Goal: Task Accomplishment & Management: Use online tool/utility

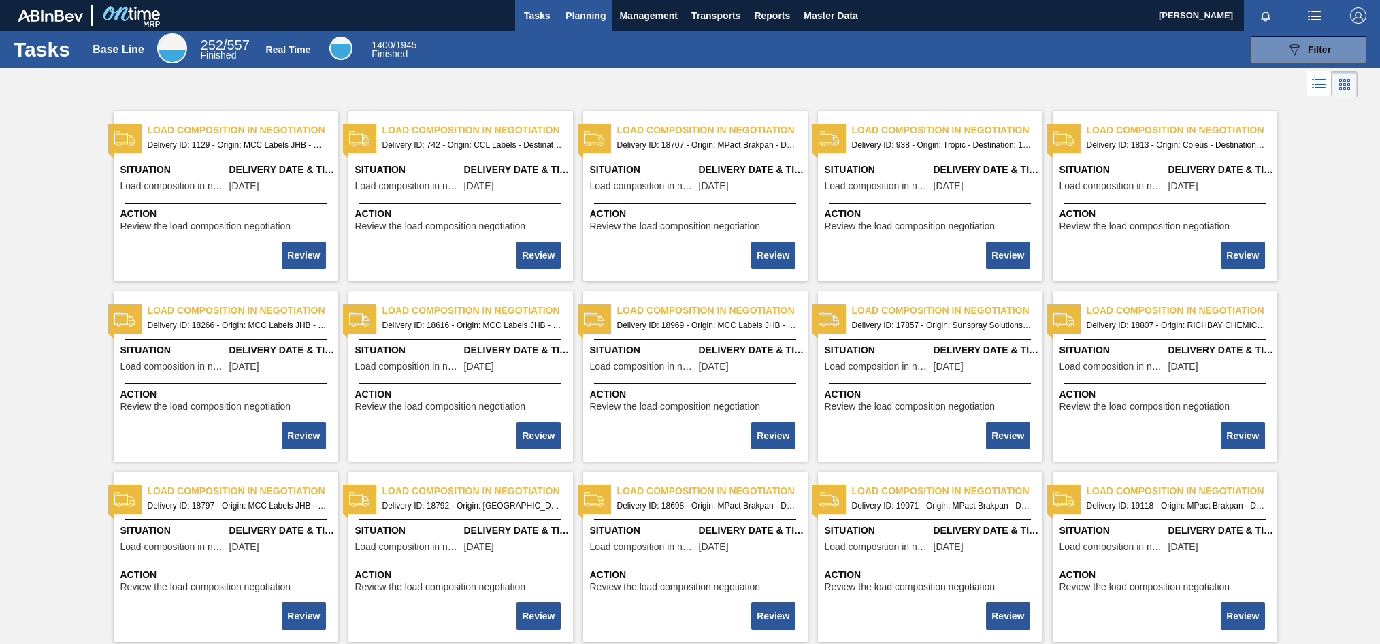
click at [579, 9] on span "Planning" at bounding box center [586, 15] width 40 height 16
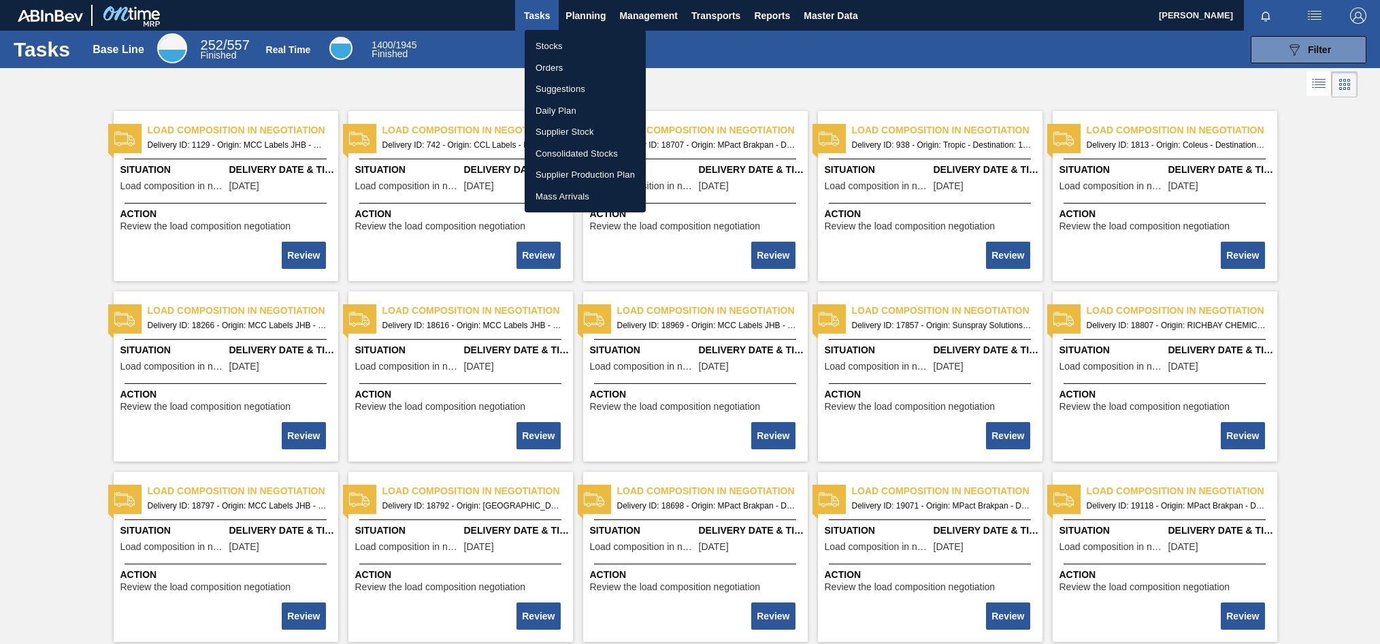
click at [554, 67] on li "Orders" at bounding box center [585, 68] width 121 height 22
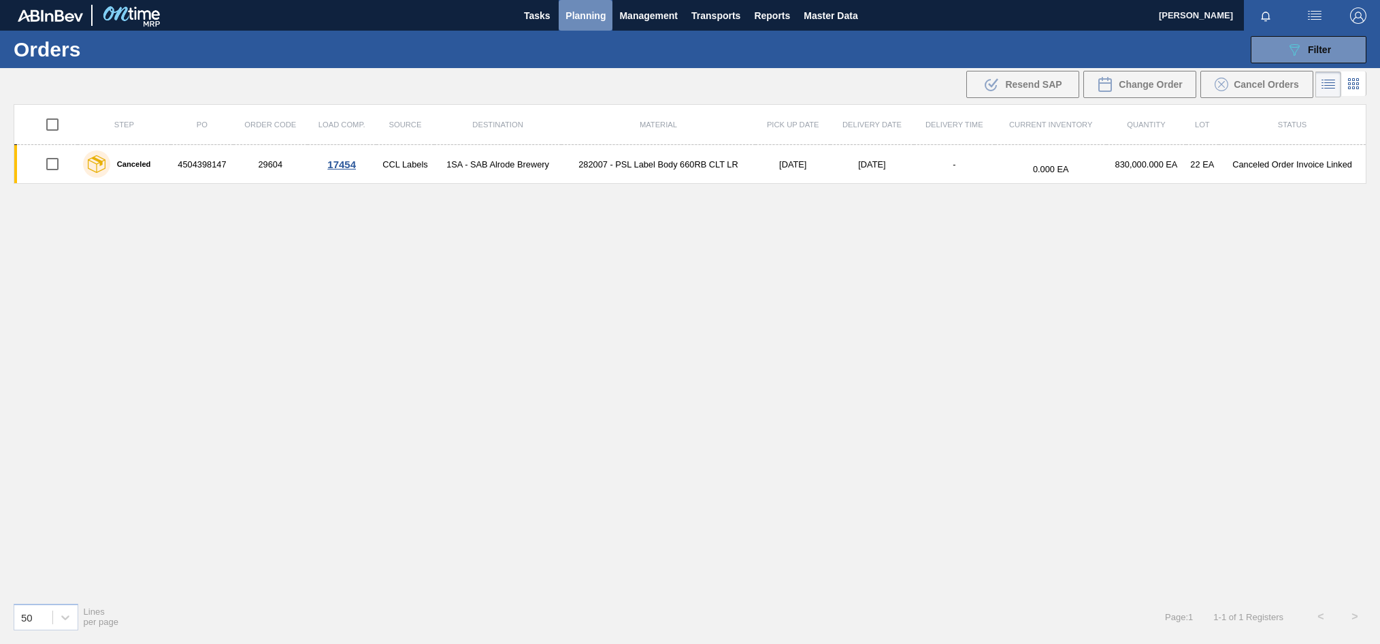
click at [573, 21] on span "Planning" at bounding box center [586, 15] width 40 height 16
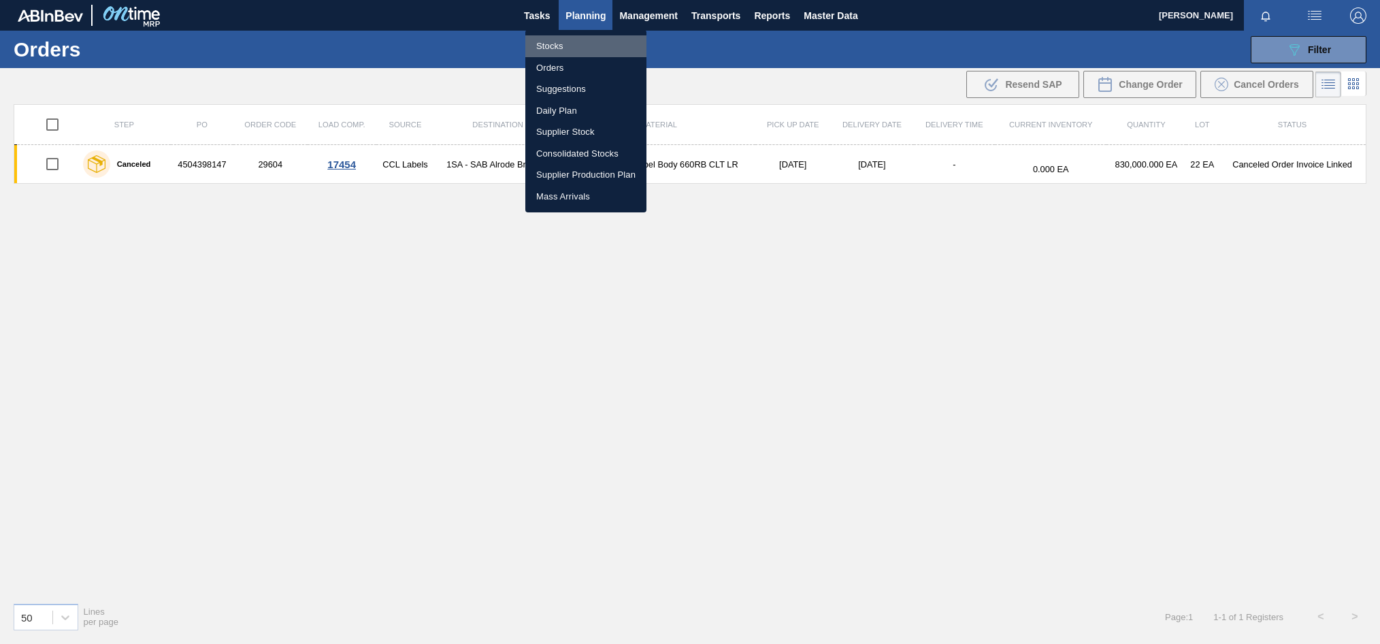
click at [560, 46] on li "Stocks" at bounding box center [585, 46] width 121 height 22
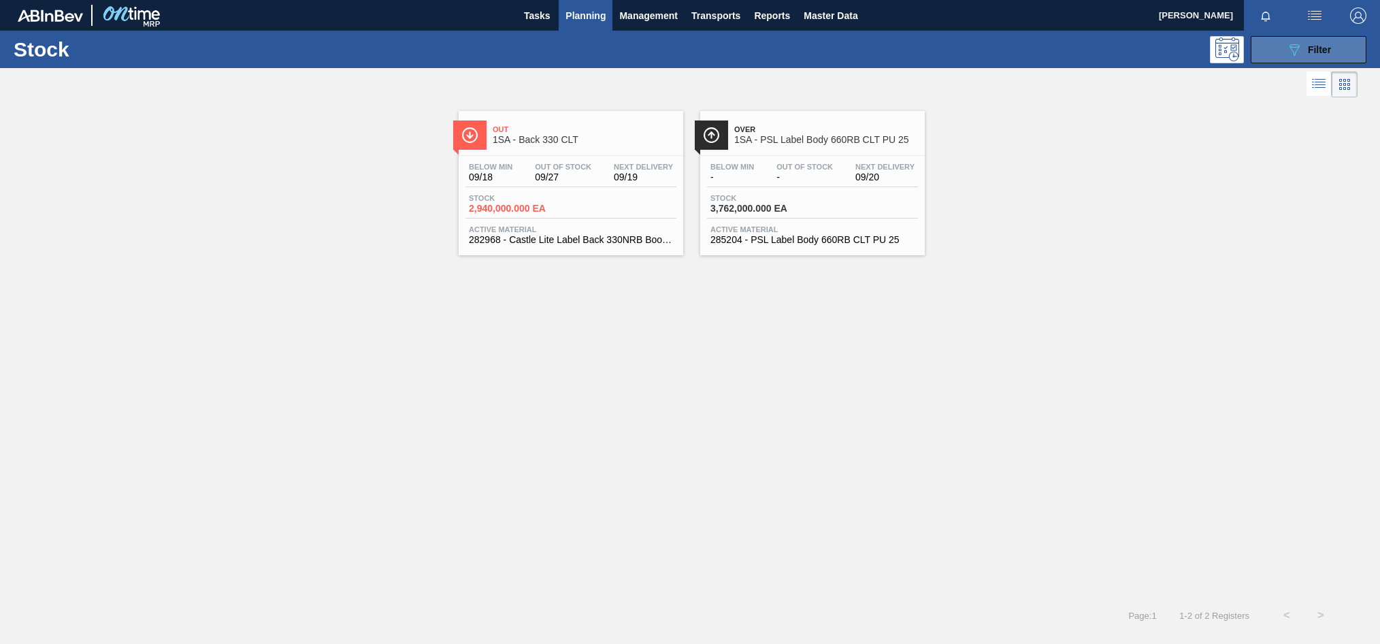
click at [1304, 51] on div "089F7B8B-B2A5-4AFE-B5C0-19BA573D28AC Filter" at bounding box center [1308, 50] width 45 height 16
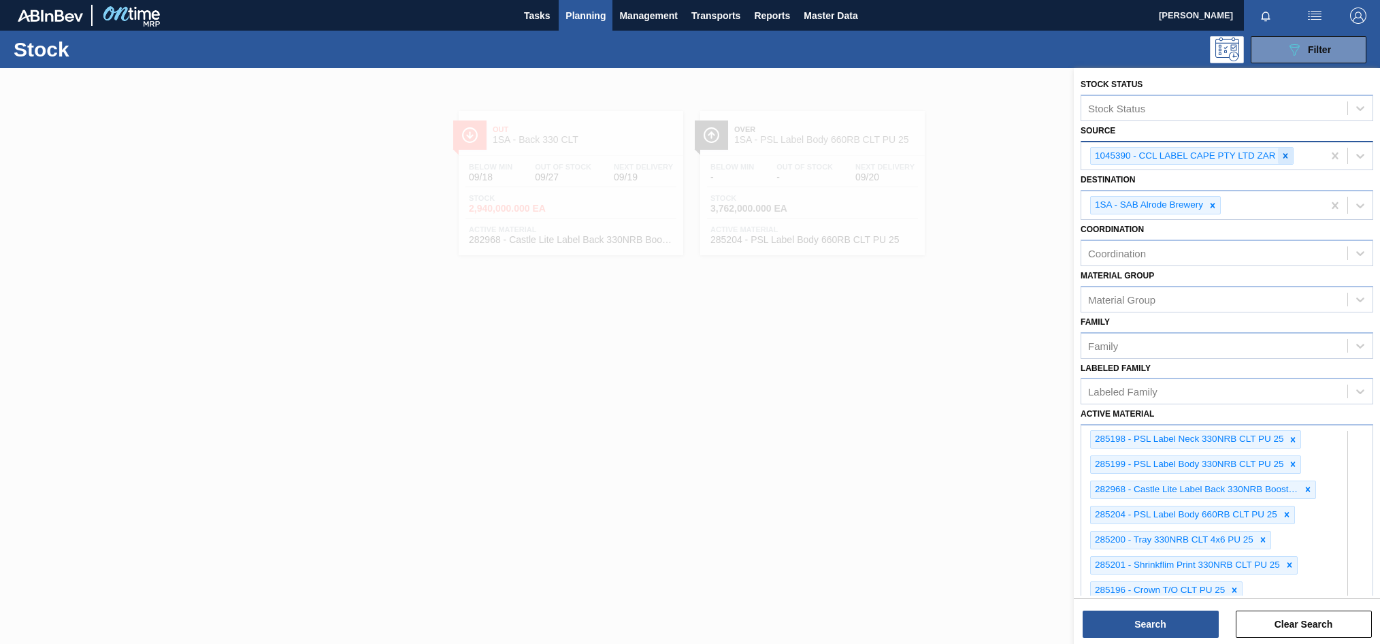
click at [1284, 154] on icon at bounding box center [1285, 155] width 5 height 5
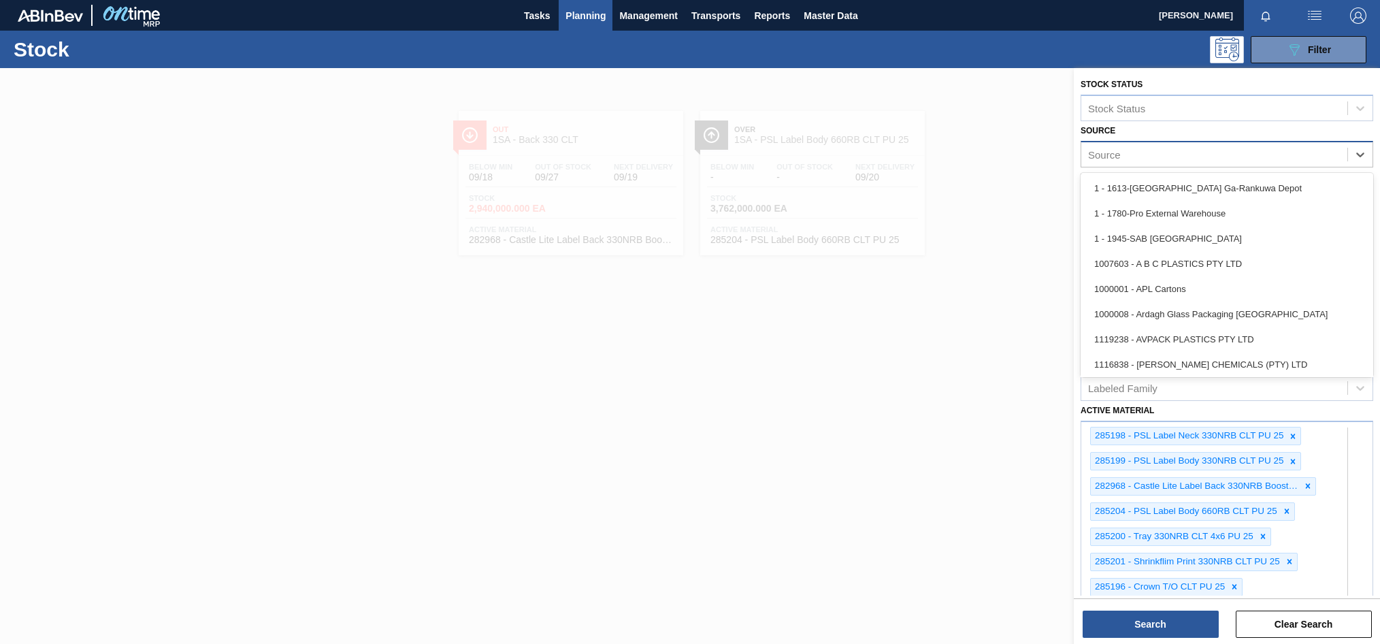
click at [1128, 153] on div "Source" at bounding box center [1215, 154] width 266 height 20
type input "co"
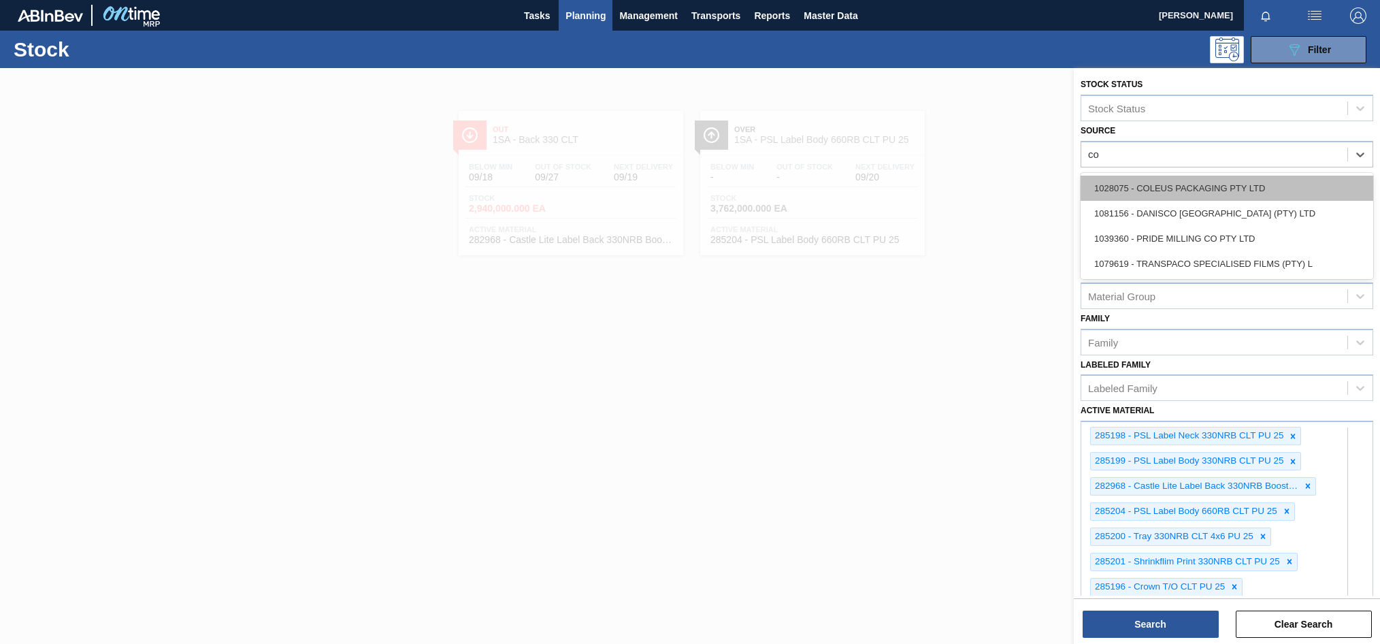
click at [1163, 189] on div "1028075 - COLEUS PACKAGING PTY LTD" at bounding box center [1227, 188] width 293 height 25
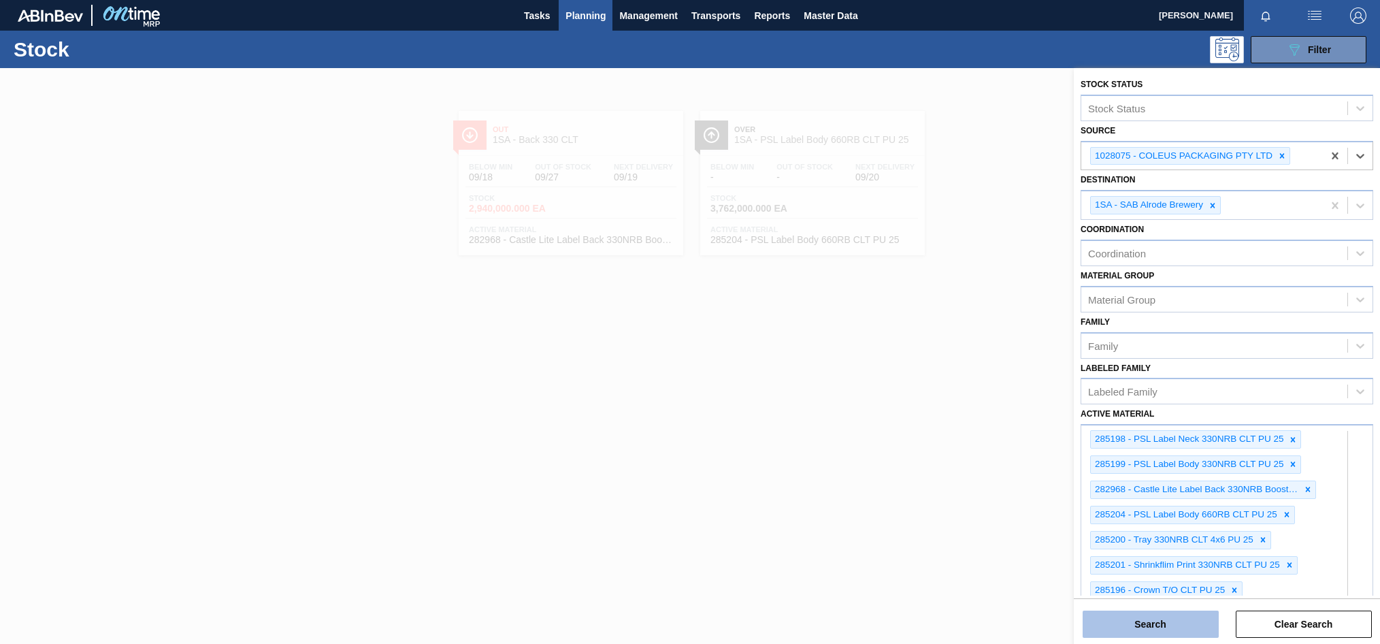
click at [1149, 619] on button "Search" at bounding box center [1151, 624] width 136 height 27
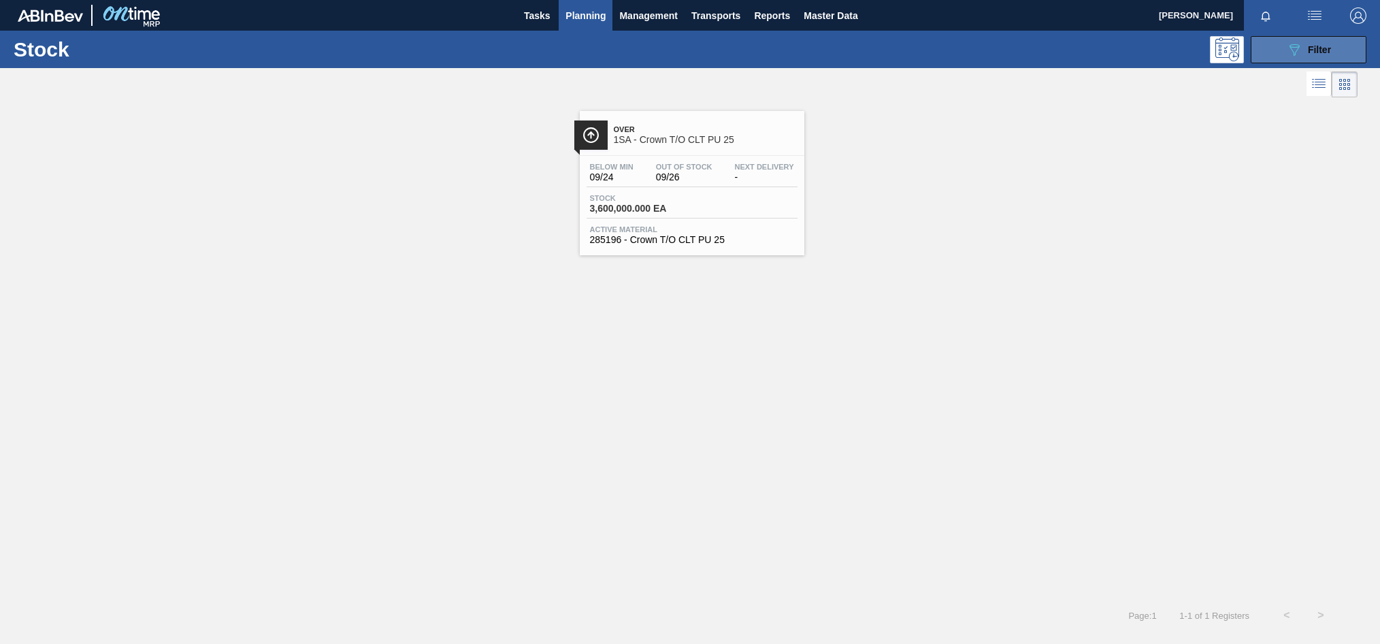
click at [1283, 59] on button "089F7B8B-B2A5-4AFE-B5C0-19BA573D28AC Filter" at bounding box center [1309, 49] width 116 height 27
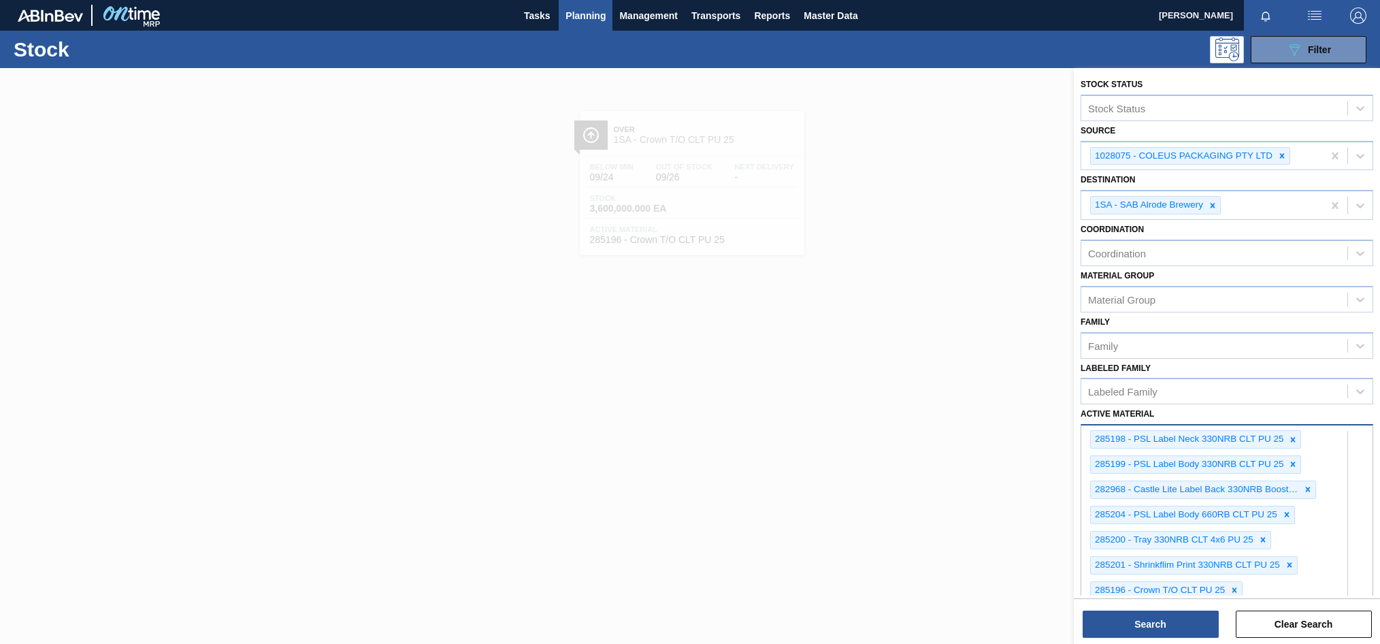
scroll to position [594, 0]
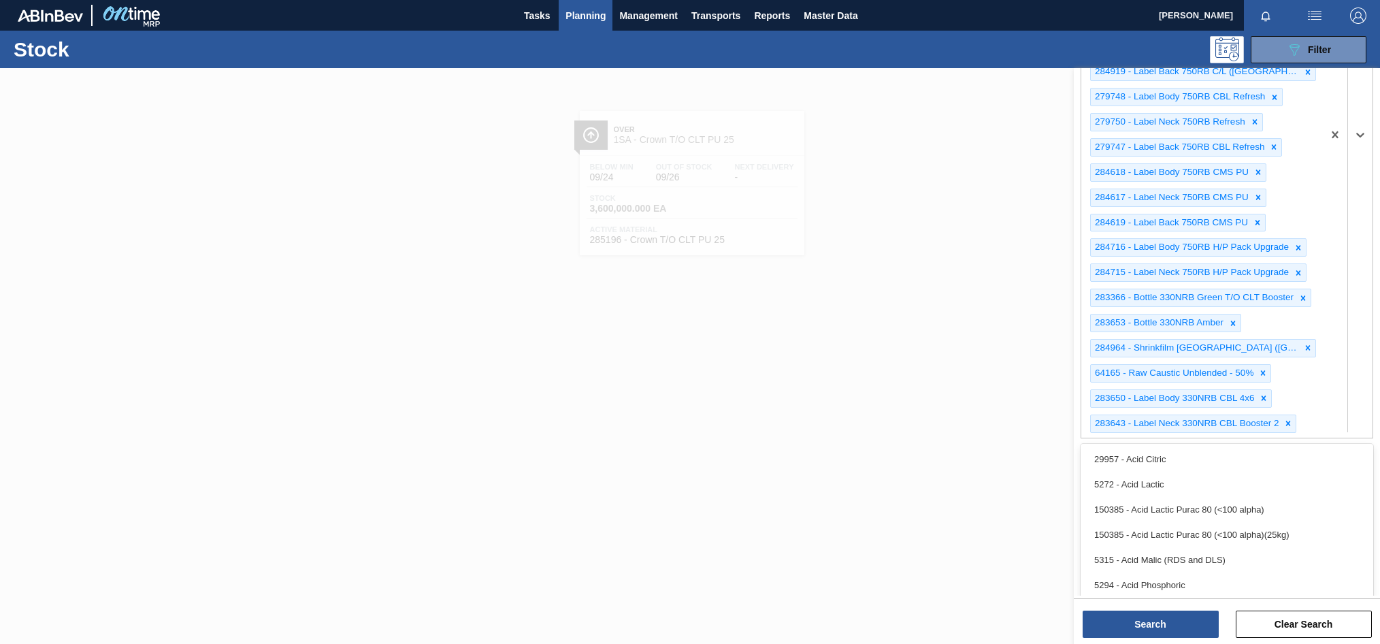
click at [1262, 438] on div "option 5294 - Acid Phosphoric focused, 6 of 101. 99 results available. Use Up a…" at bounding box center [1227, 134] width 293 height 607
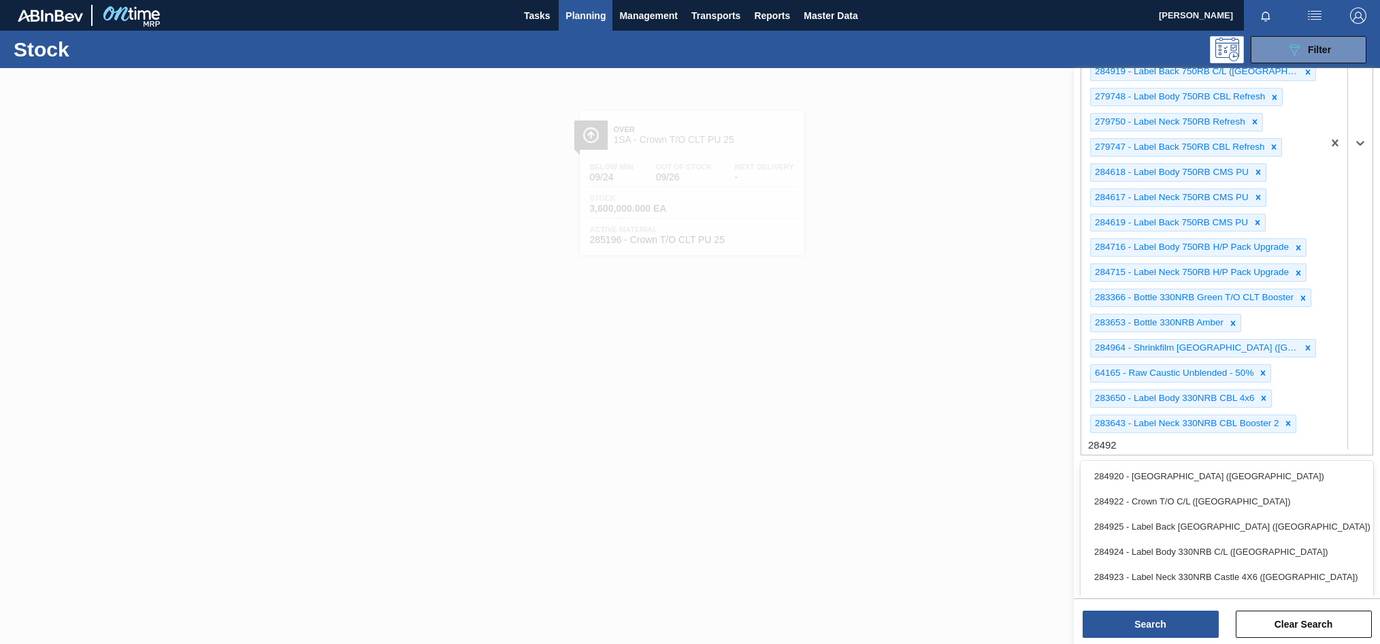
type Material "284922"
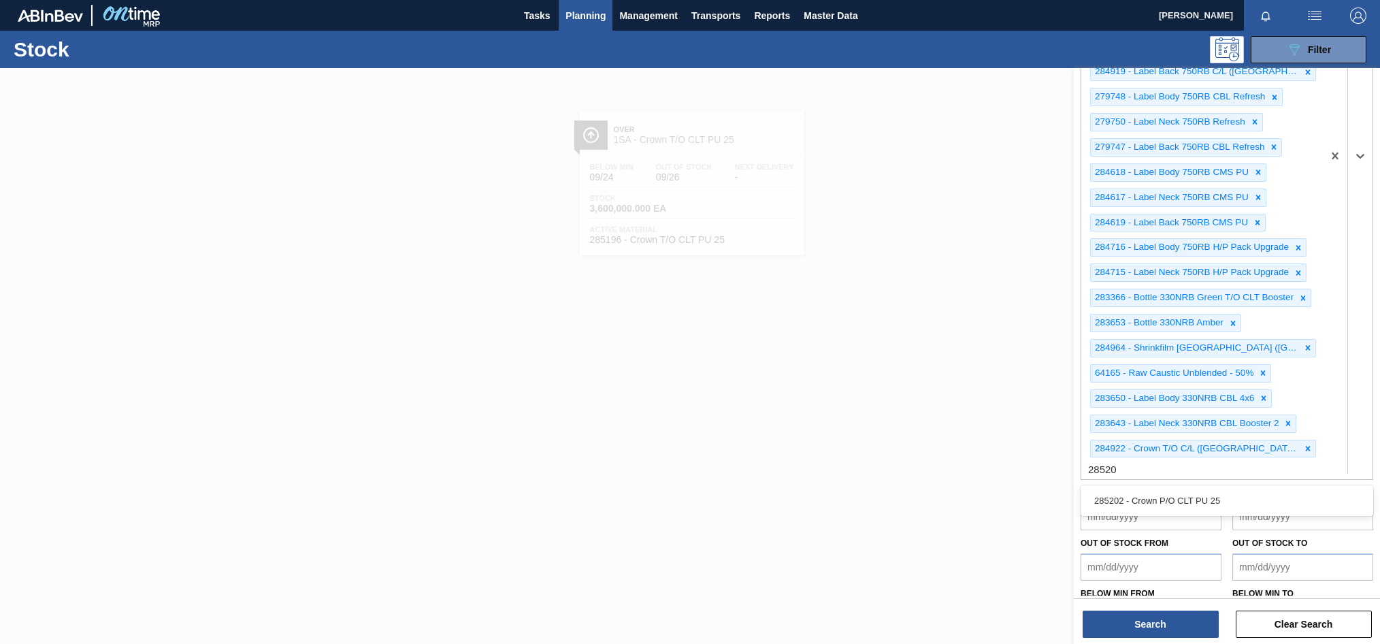
type Material "285202"
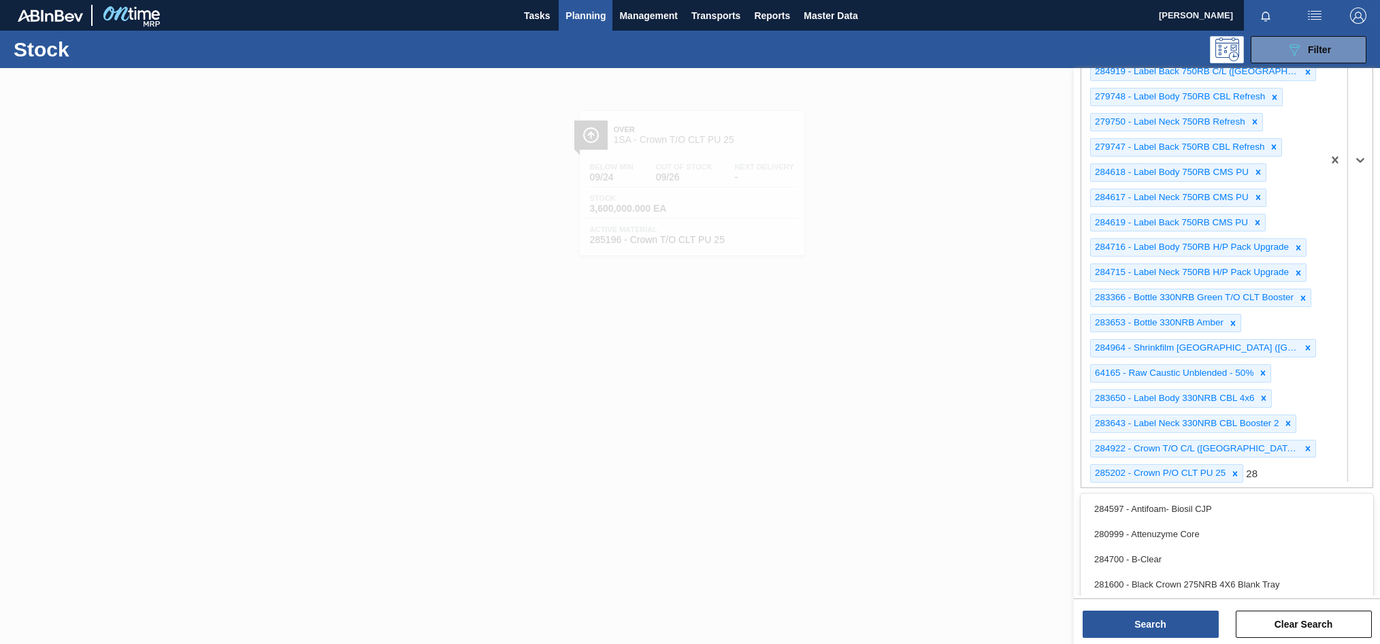
type Material "2"
click at [1167, 621] on button "Search" at bounding box center [1151, 624] width 136 height 27
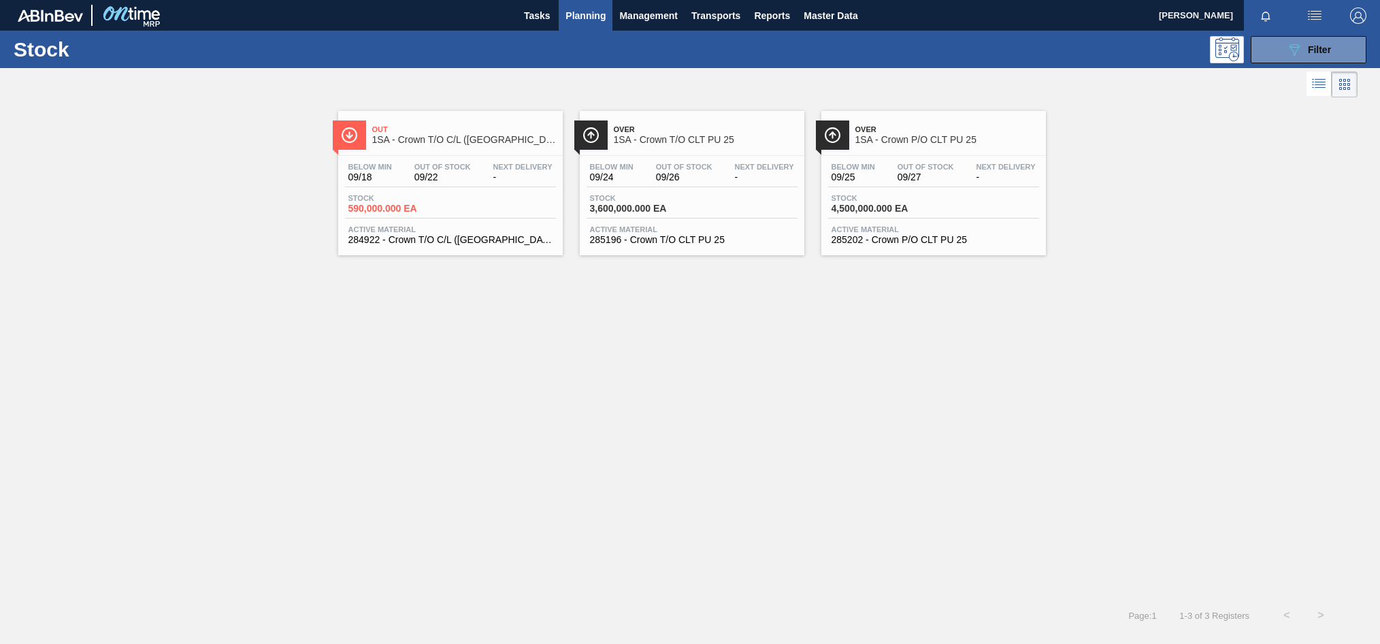
click at [520, 180] on span "-" at bounding box center [522, 177] width 59 height 10
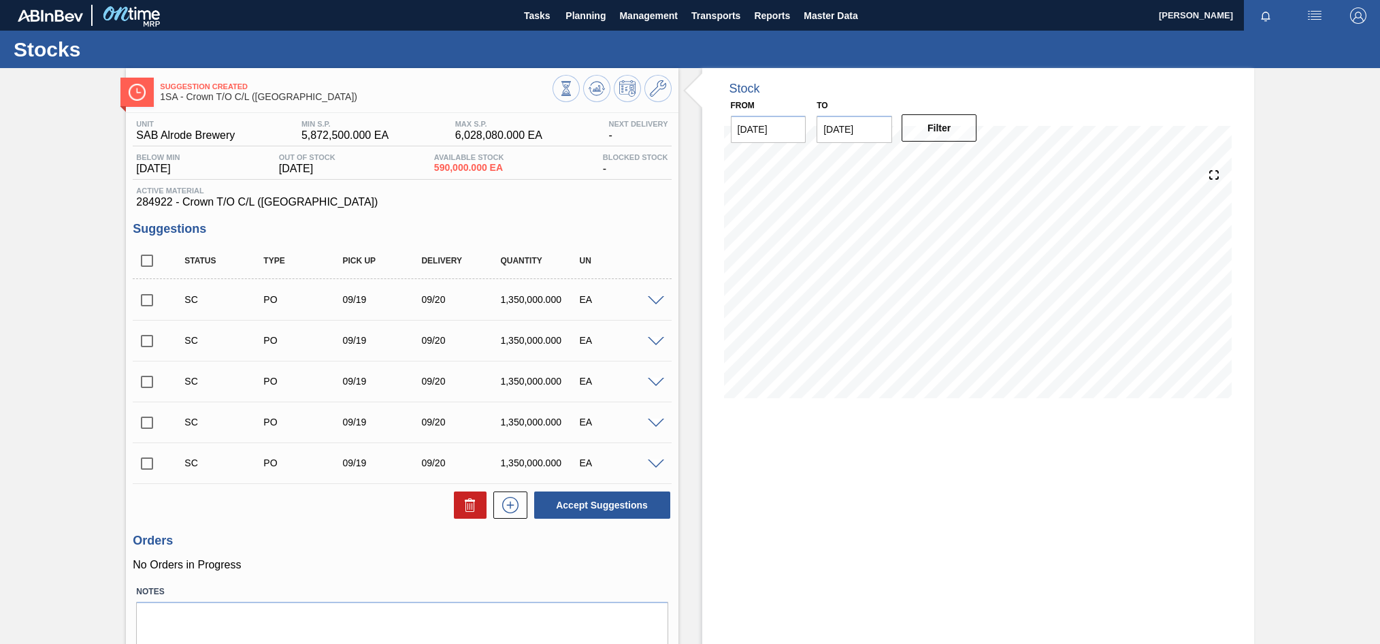
click at [655, 300] on span at bounding box center [656, 301] width 16 height 10
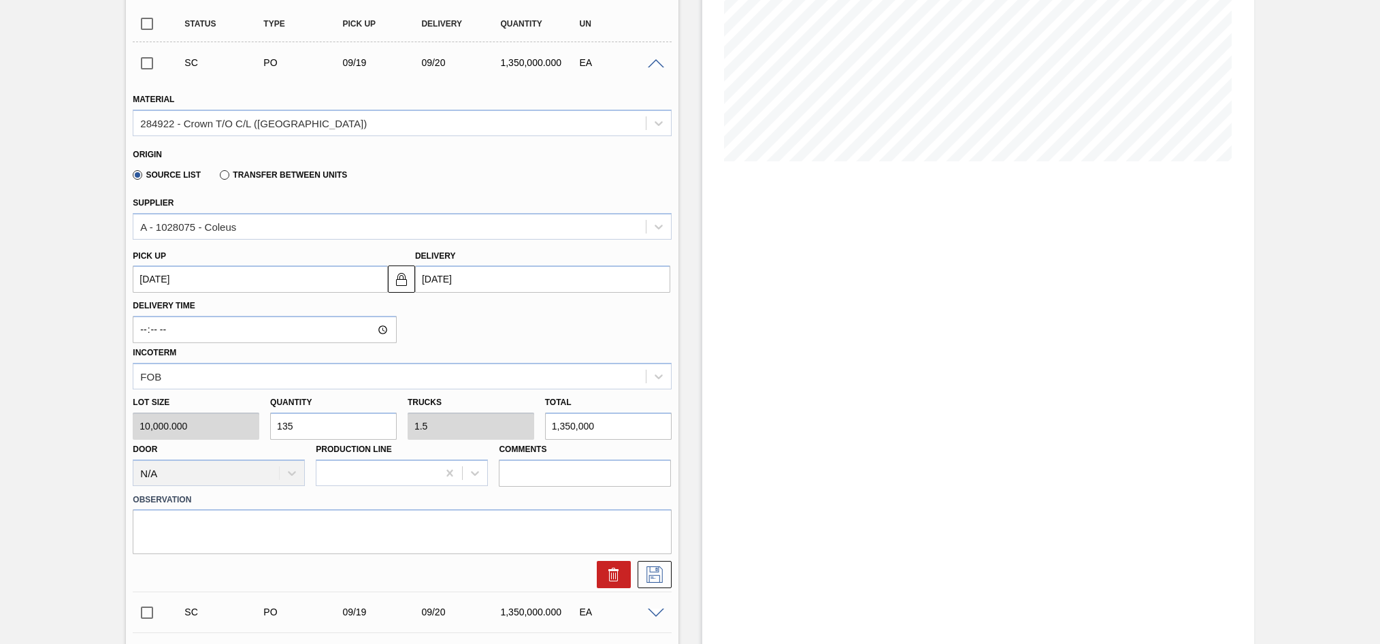
scroll to position [272, 0]
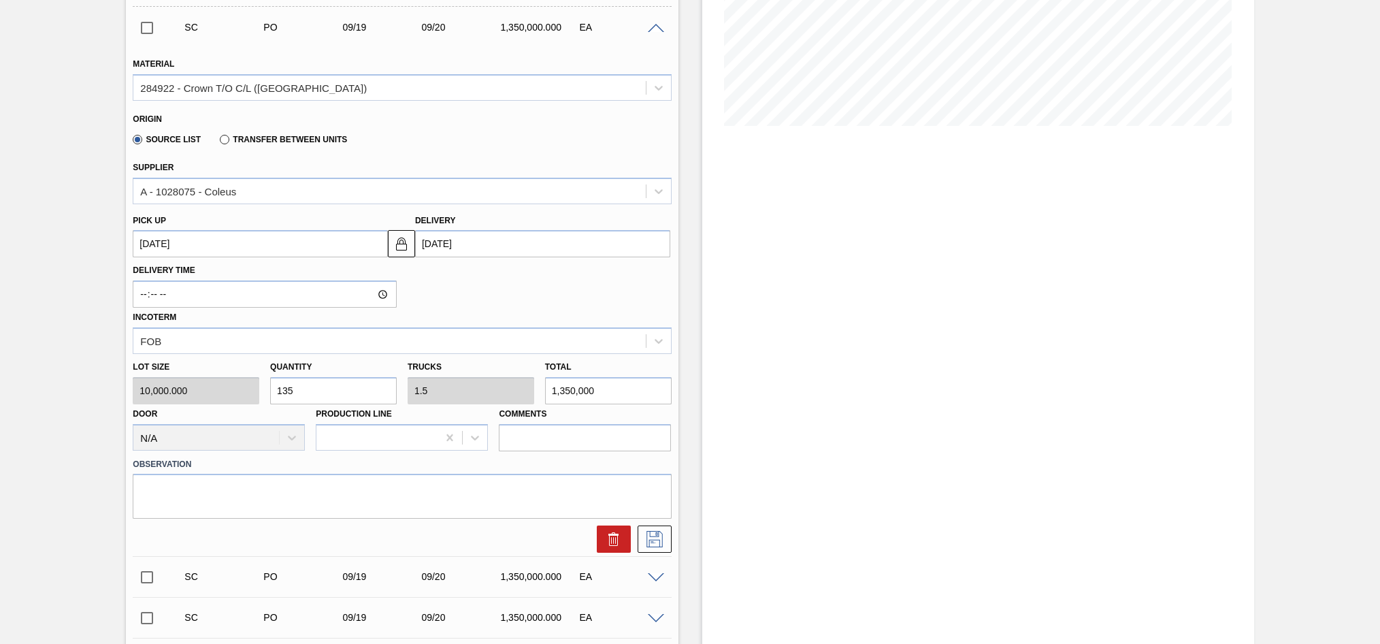
click at [217, 401] on div "Lot size 10,000.000 Quantity 135 Trucks 1.5 Total 1,350,000 Door N/A Production…" at bounding box center [401, 402] width 549 height 97
type input "9"
type input "0.1"
type input "90,000"
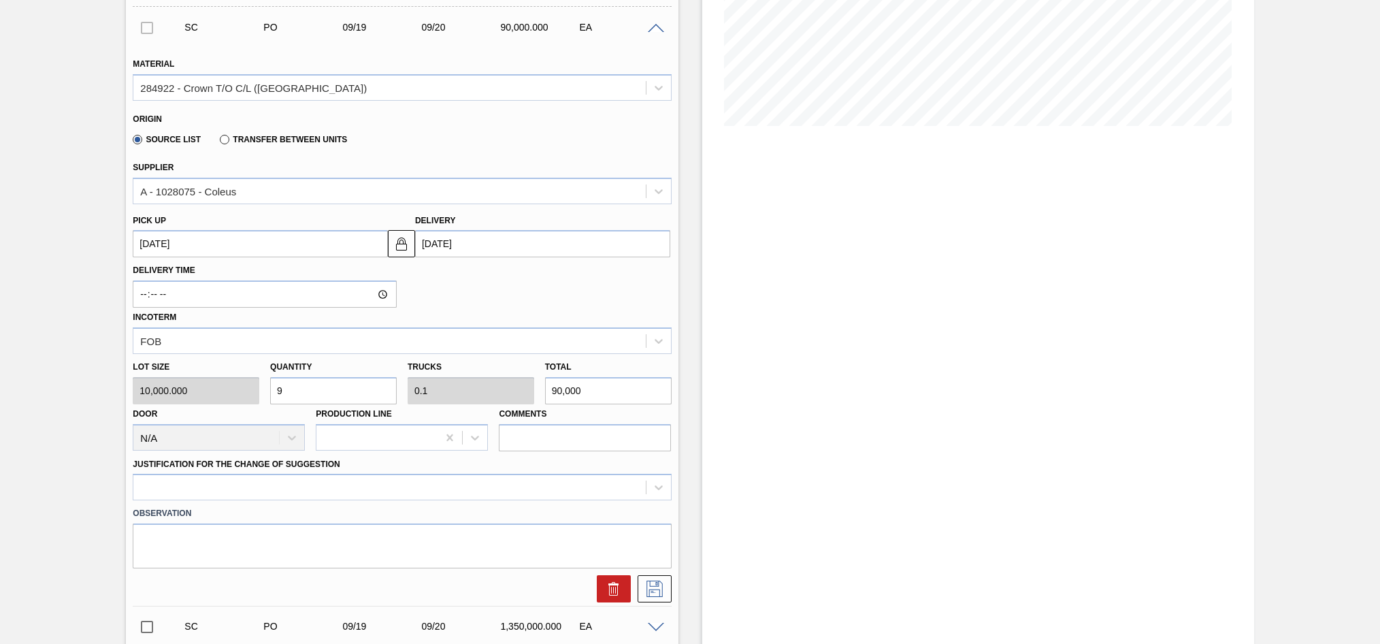
type input "90"
type input "1"
type input "900,000"
type input "900"
type input "10"
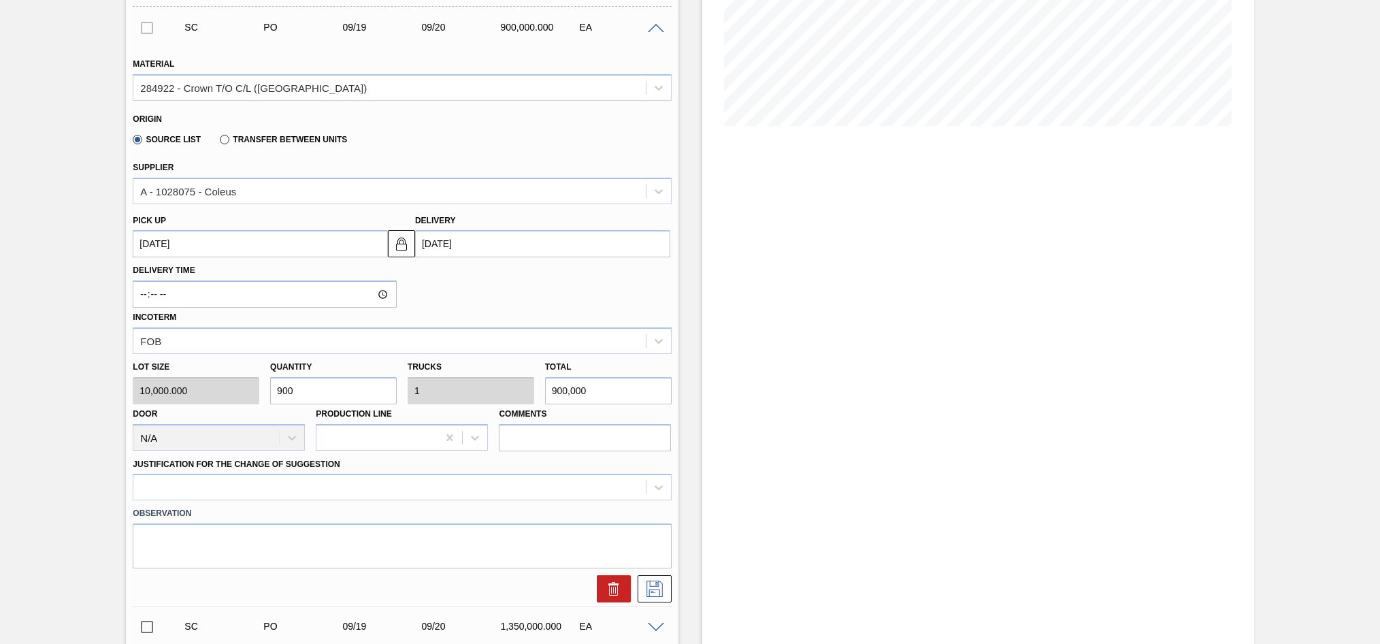
type input "9,000,000"
type input "900"
click at [553, 458] on div "Justification for the Change of Suggestion" at bounding box center [402, 478] width 538 height 46
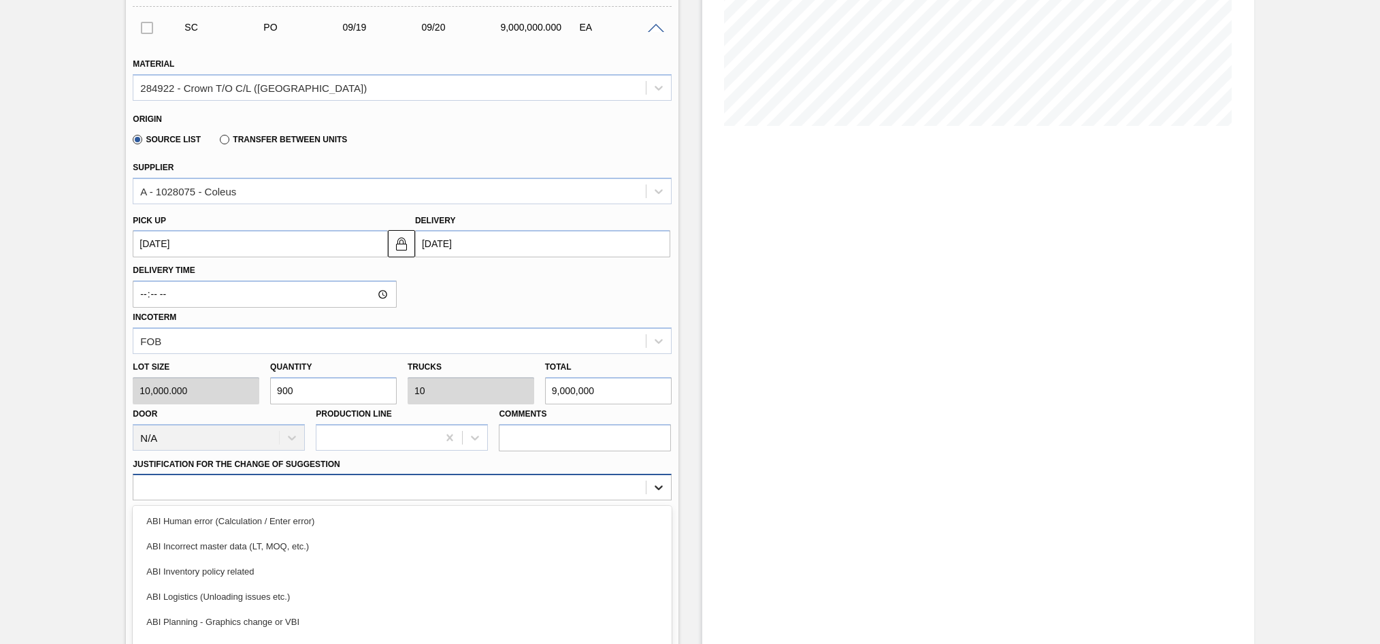
scroll to position [344, 0]
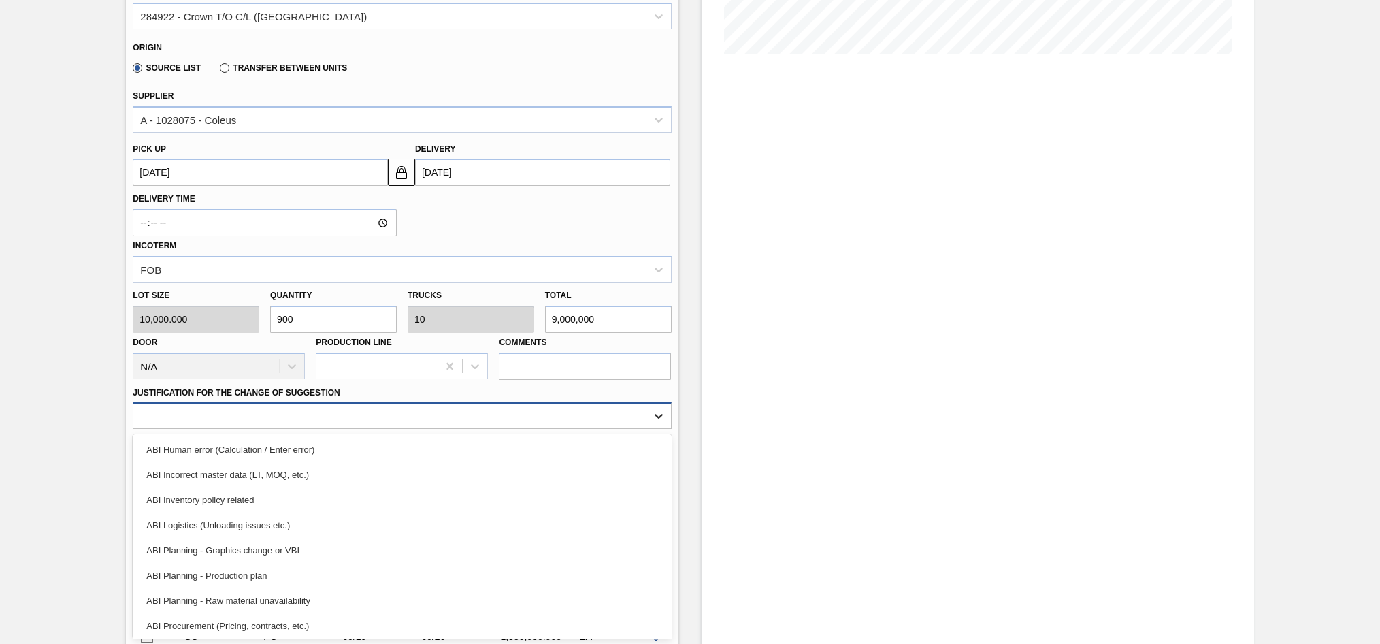
click at [661, 429] on div "option ABI Inventory policy related focused, 3 of 18. 18 results available. Use…" at bounding box center [402, 415] width 538 height 27
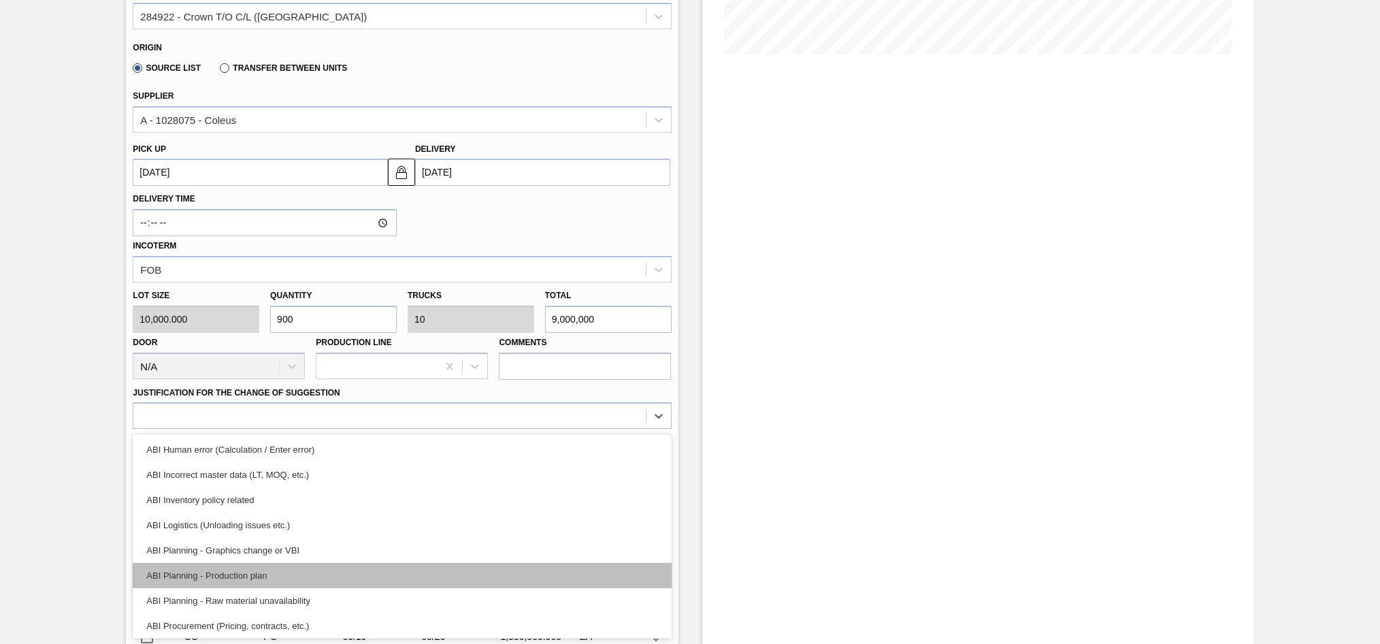
click at [217, 574] on div "ABI Planning - Production plan" at bounding box center [402, 575] width 538 height 25
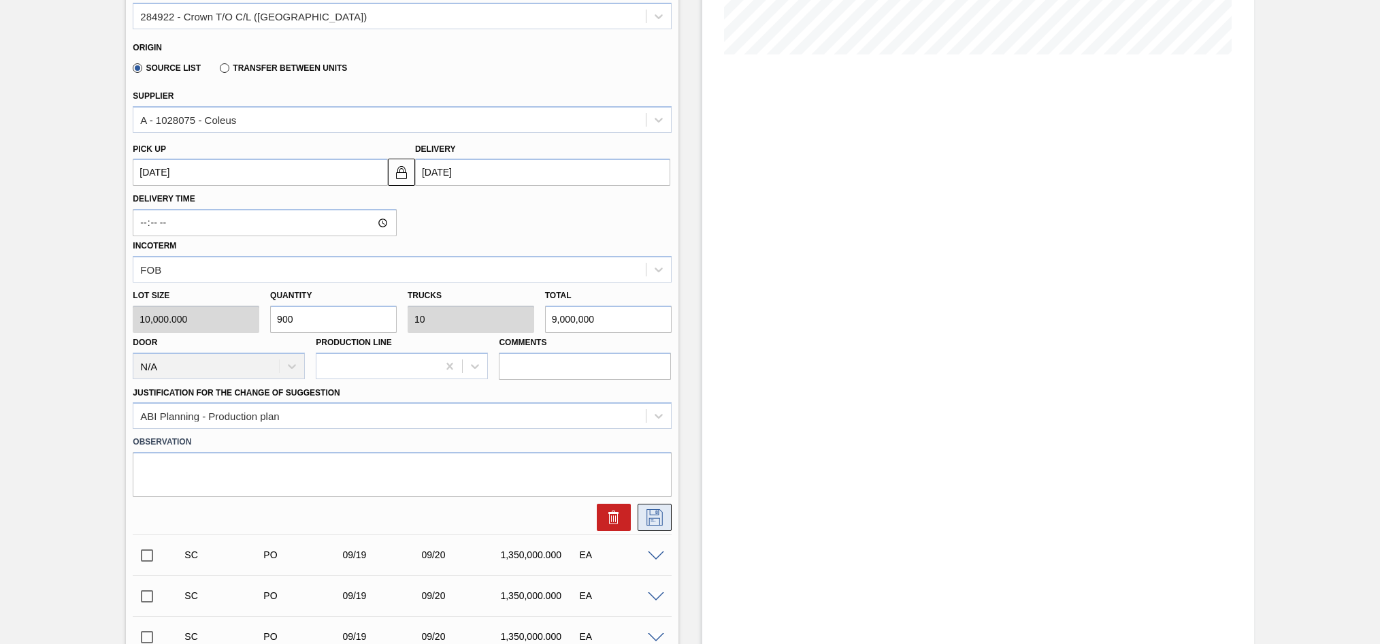
click at [653, 521] on icon at bounding box center [655, 517] width 22 height 16
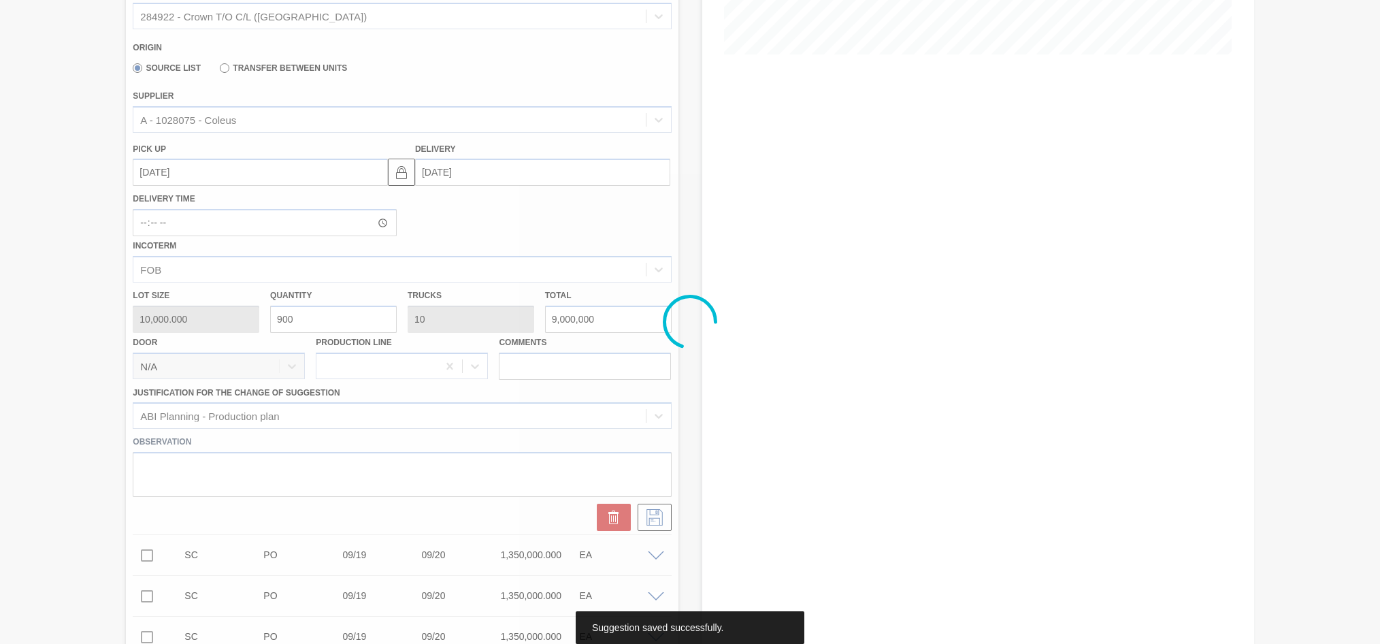
scroll to position [50, 0]
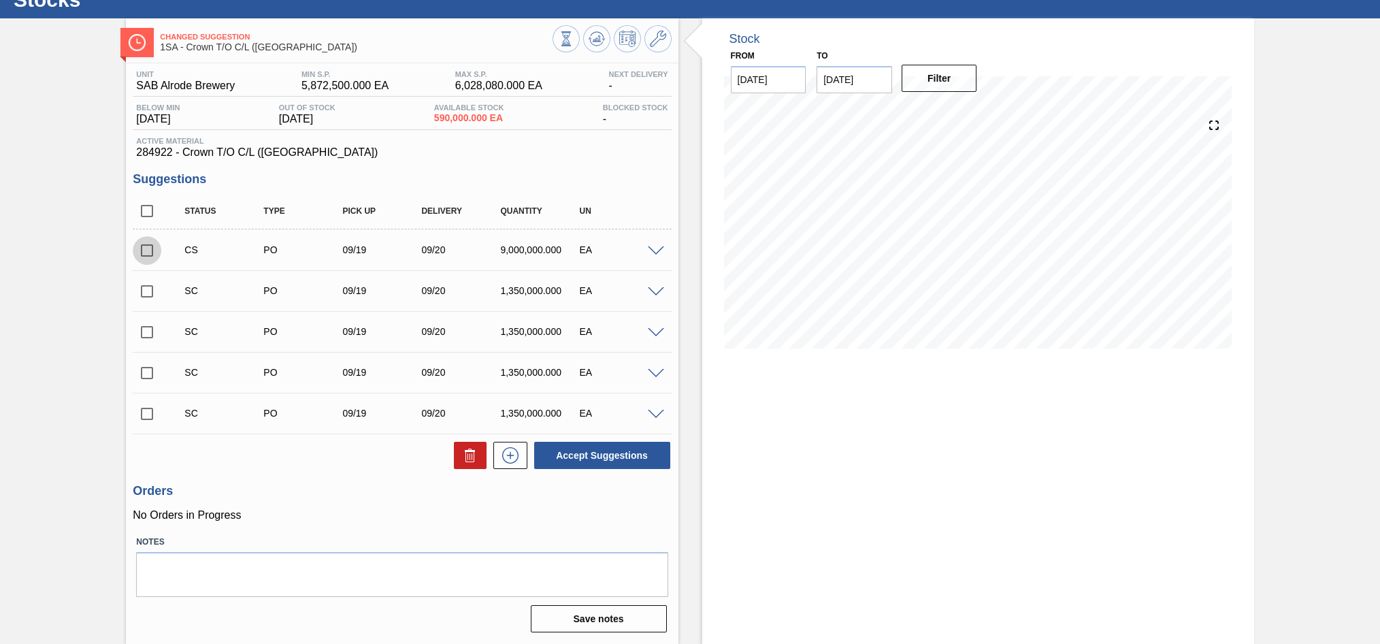
click at [148, 253] on input "checkbox" at bounding box center [147, 250] width 29 height 29
click at [579, 465] on button "Accept Suggestions" at bounding box center [602, 455] width 136 height 27
checkbox input "false"
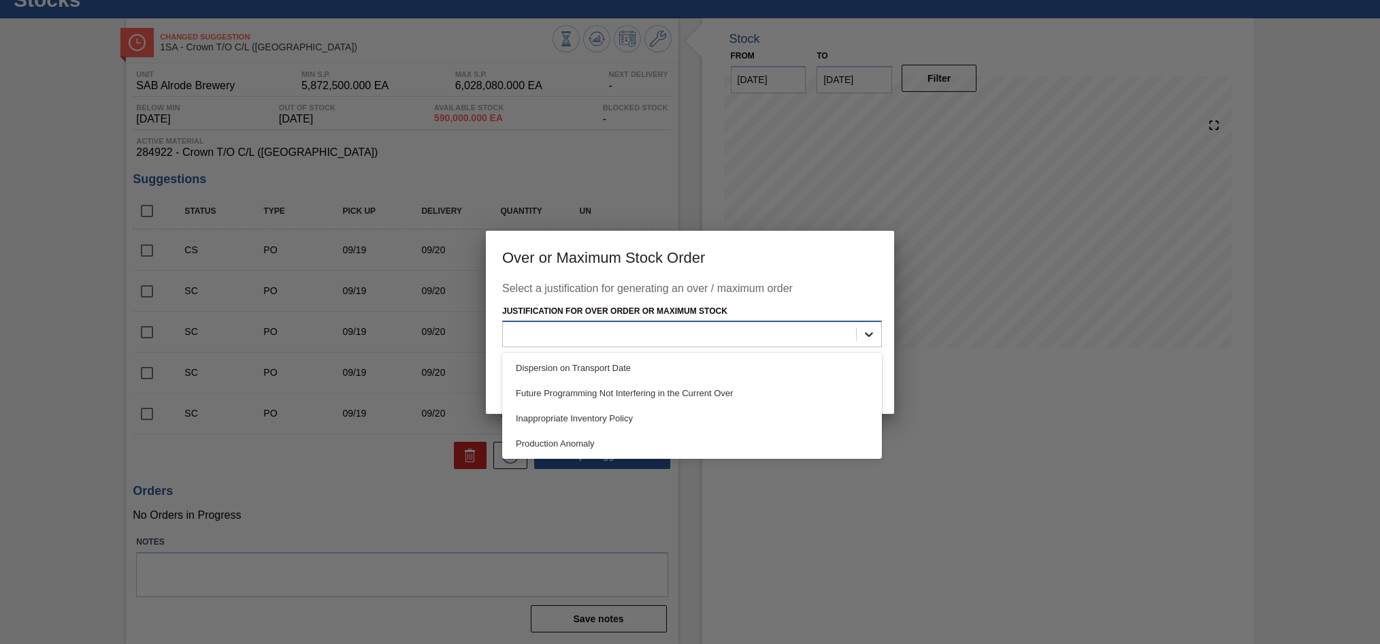
click at [873, 338] on icon at bounding box center [869, 334] width 14 height 14
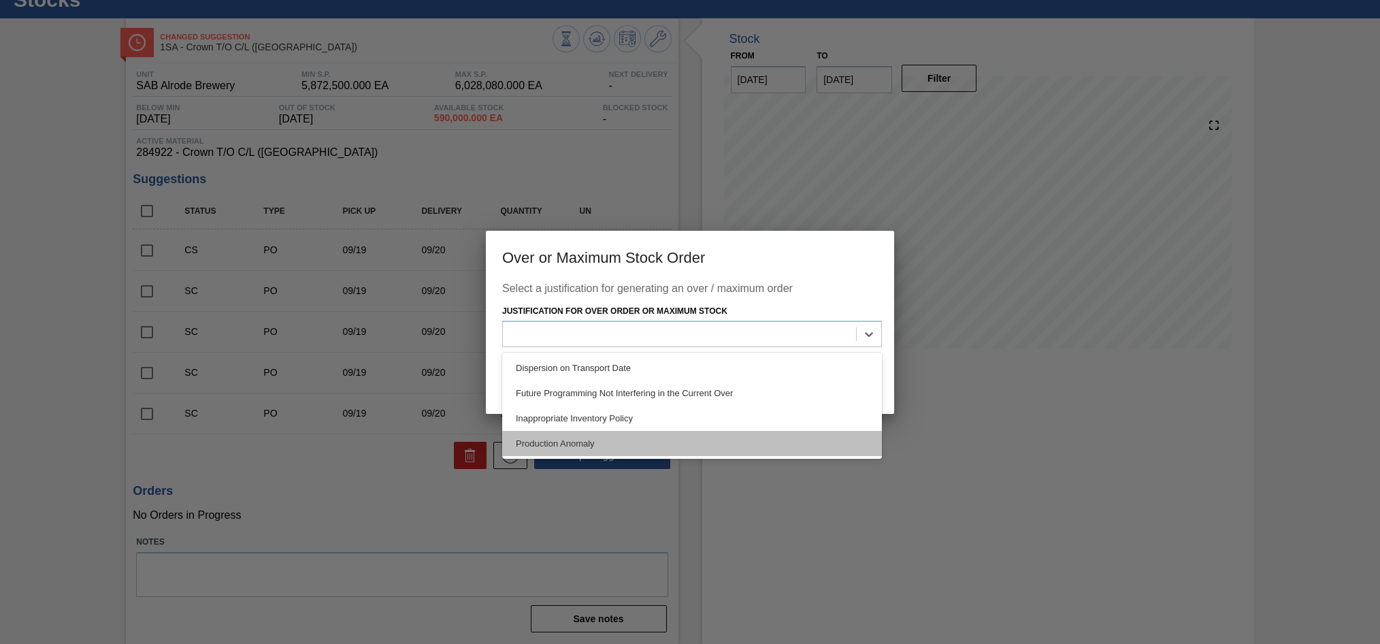
click at [598, 442] on div "Production Anomaly" at bounding box center [692, 443] width 380 height 25
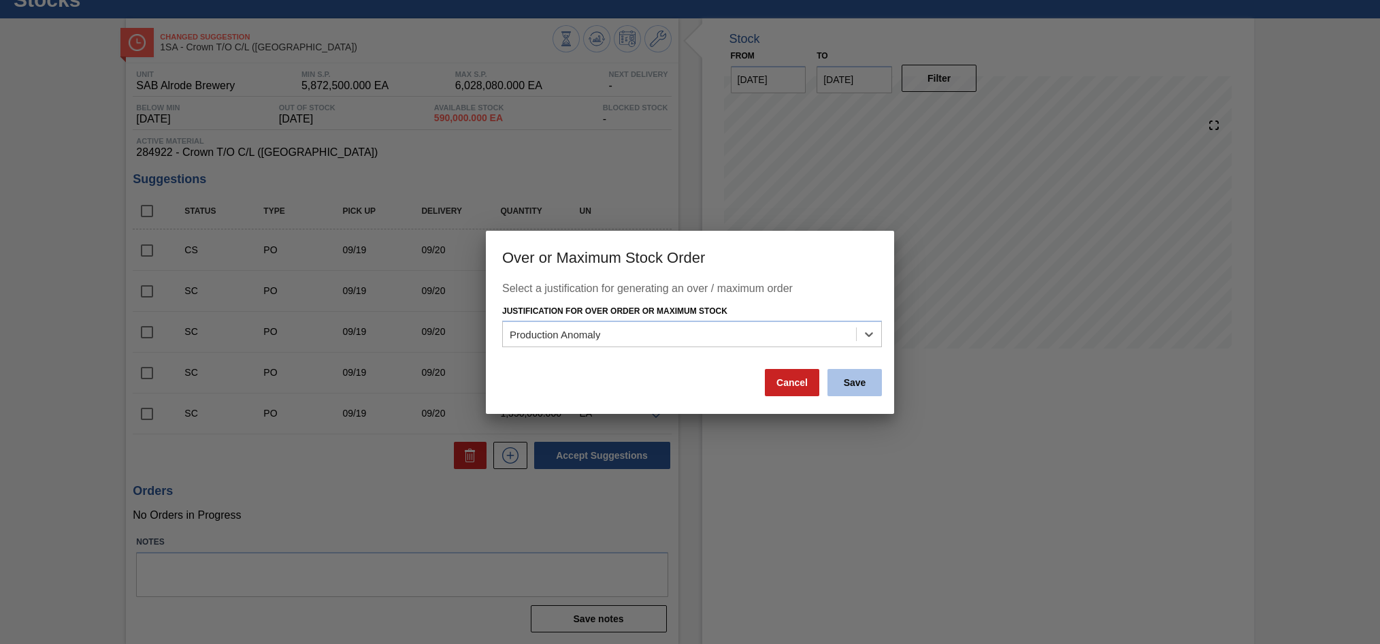
click at [860, 385] on button "Save" at bounding box center [855, 382] width 54 height 27
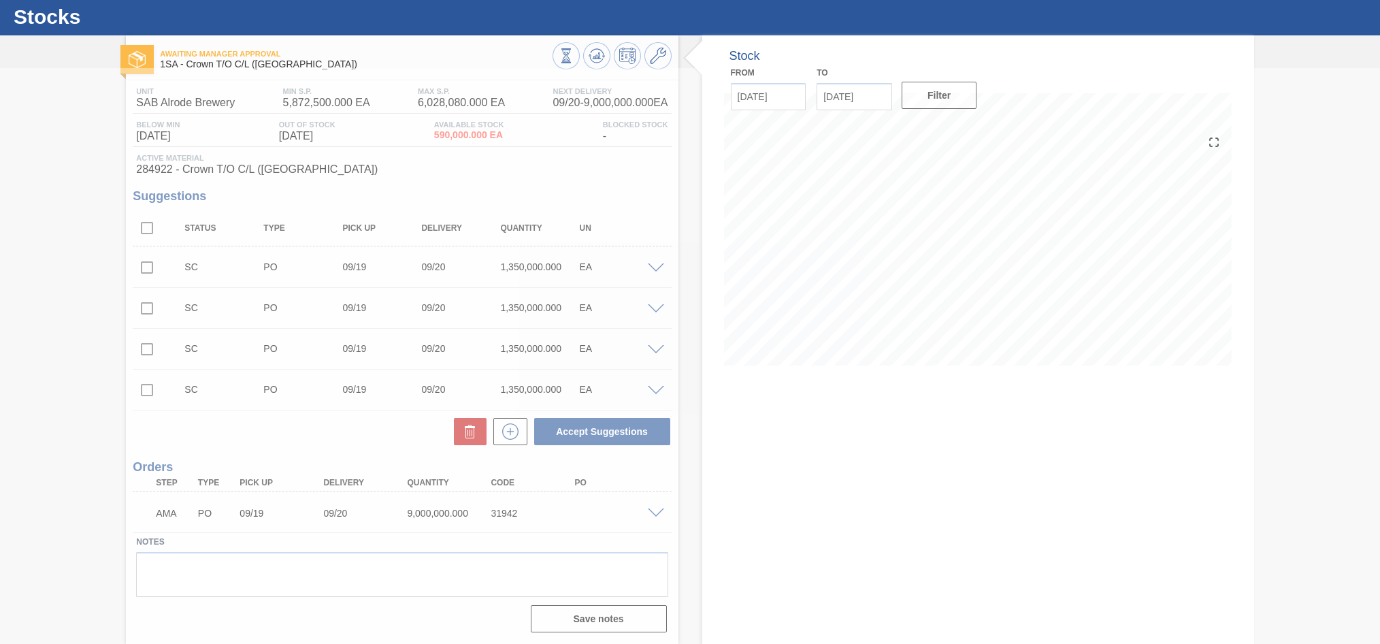
scroll to position [33, 0]
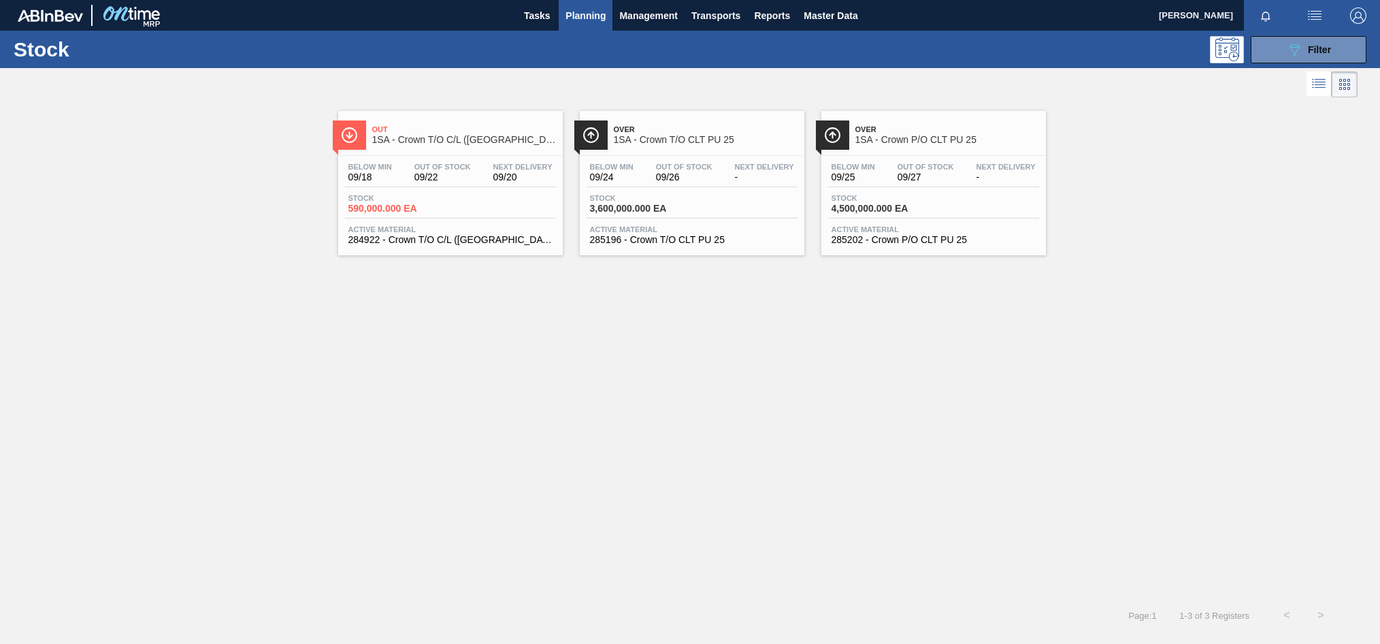
click at [675, 178] on span "09/26" at bounding box center [684, 177] width 56 height 10
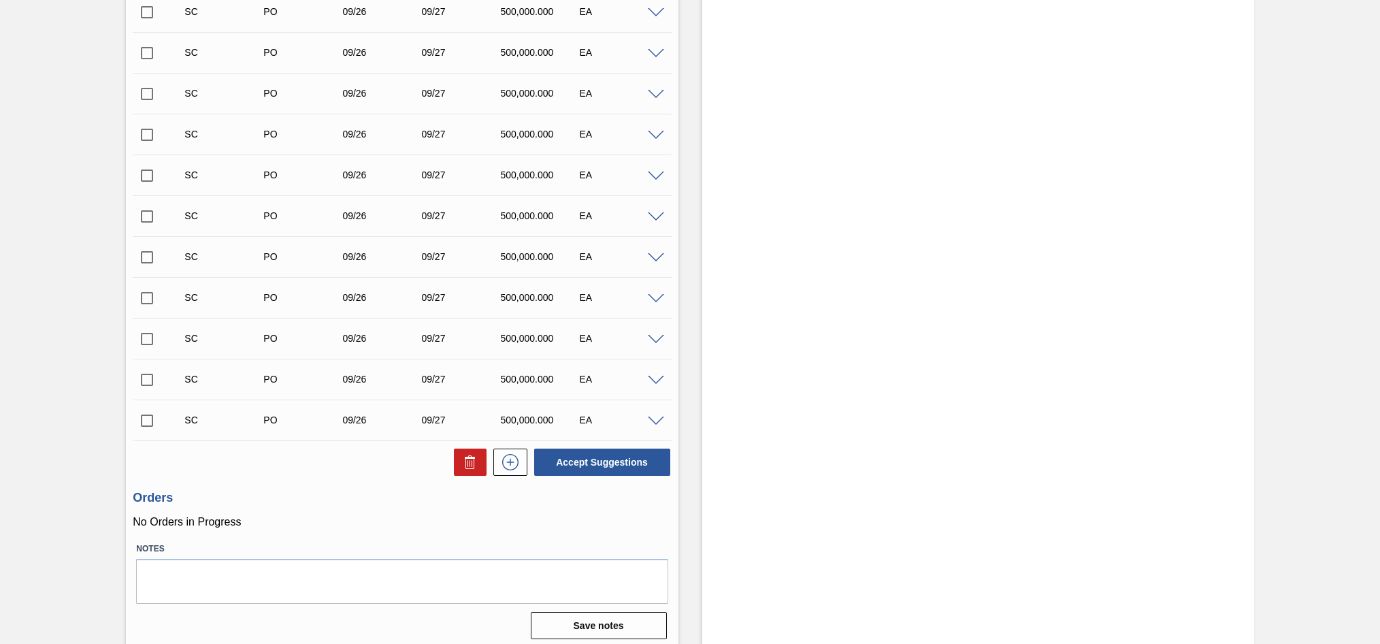
scroll to position [499, 0]
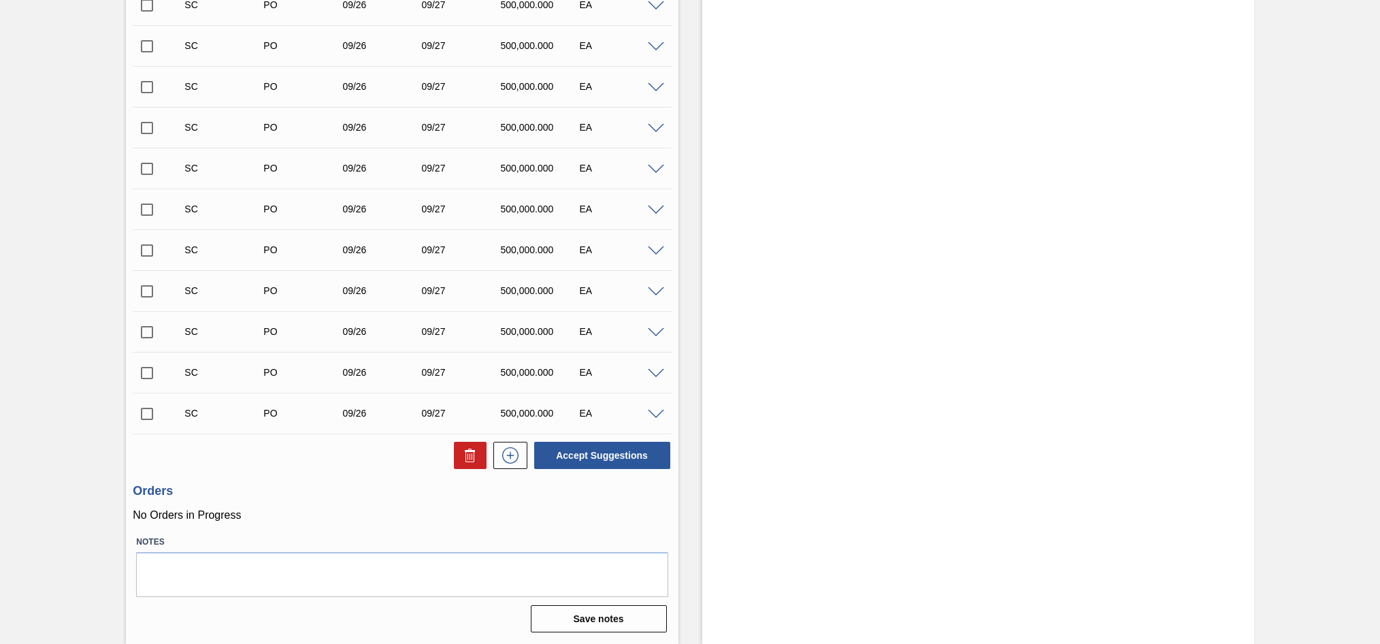
click at [657, 415] on span at bounding box center [656, 415] width 16 height 10
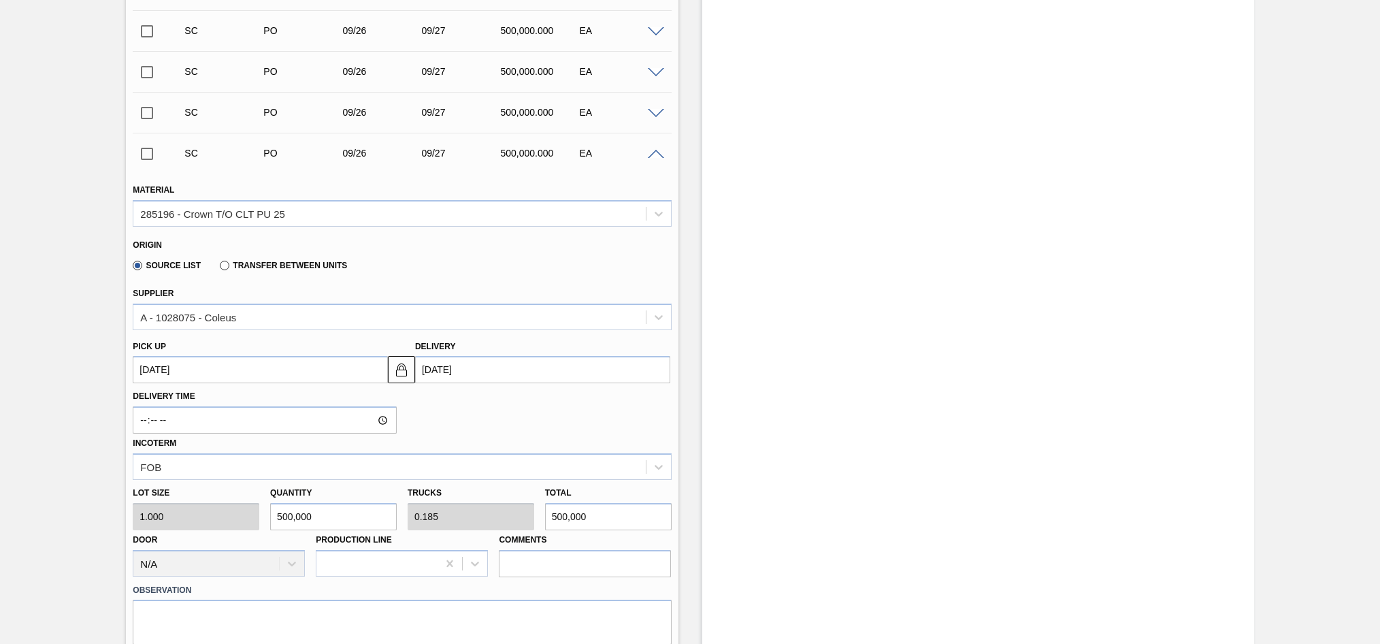
scroll to position [839, 0]
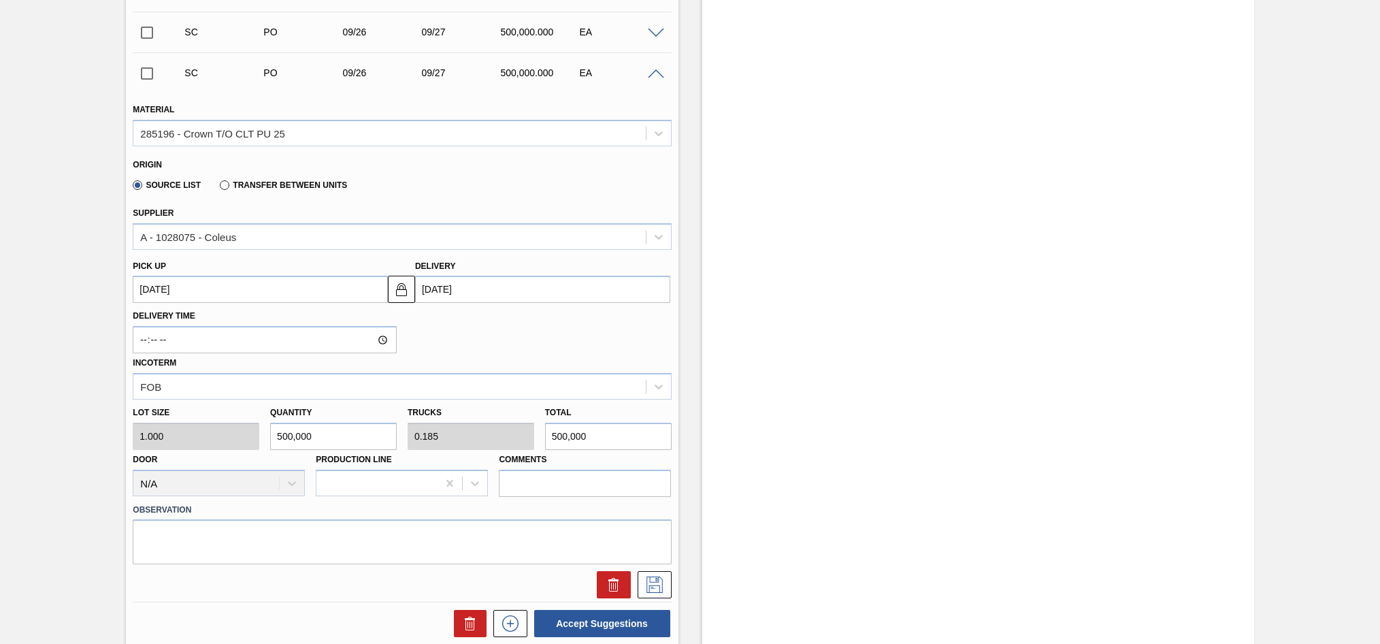
click at [519, 447] on div "Lot size 1.000 Quantity 500,000 Trucks 0.185 Total 500,000 Door N/A Production …" at bounding box center [401, 448] width 549 height 97
type input "2"
type input "0"
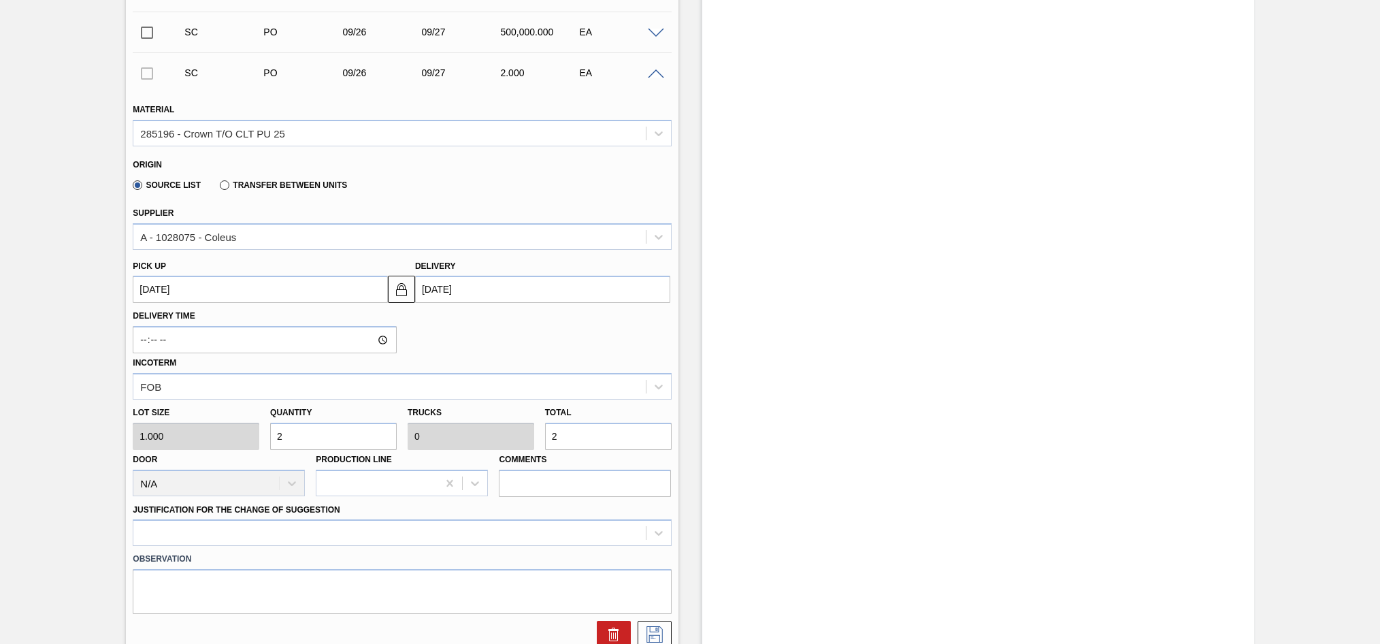
type input "27"
type input "270"
type input "2,700"
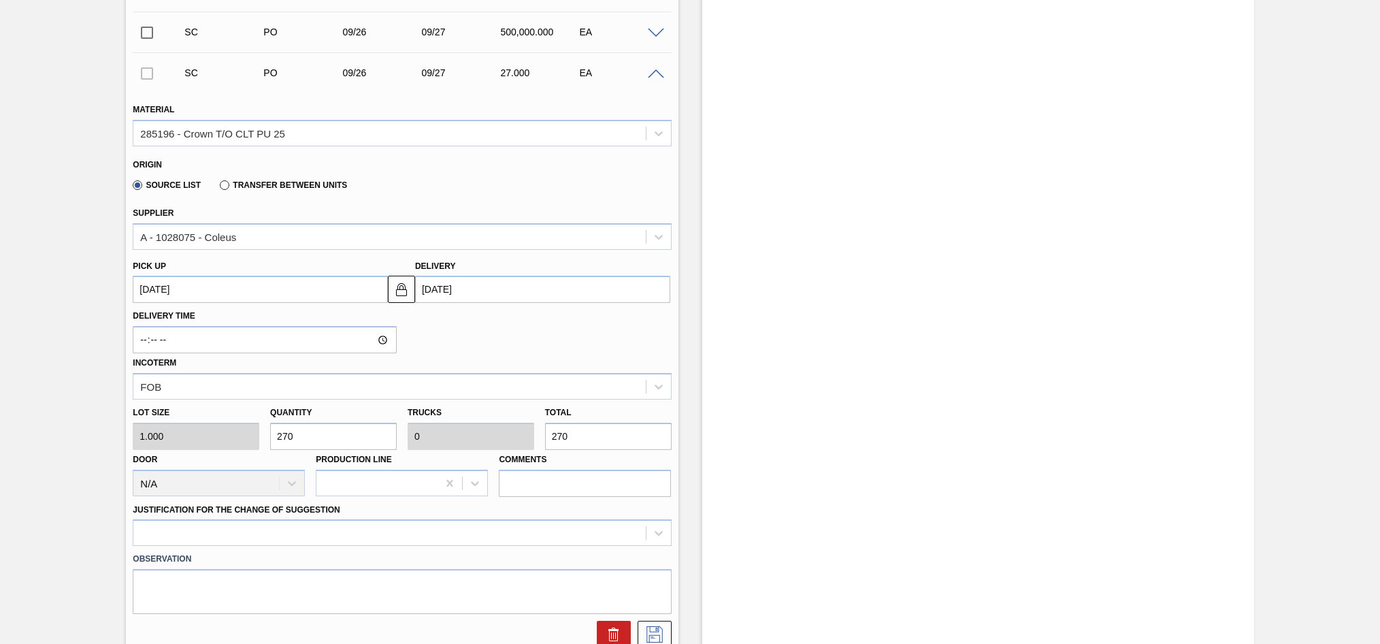
type input "0.001"
type input "2,700"
type input "27,000"
type input "0.01"
type input "27,000"
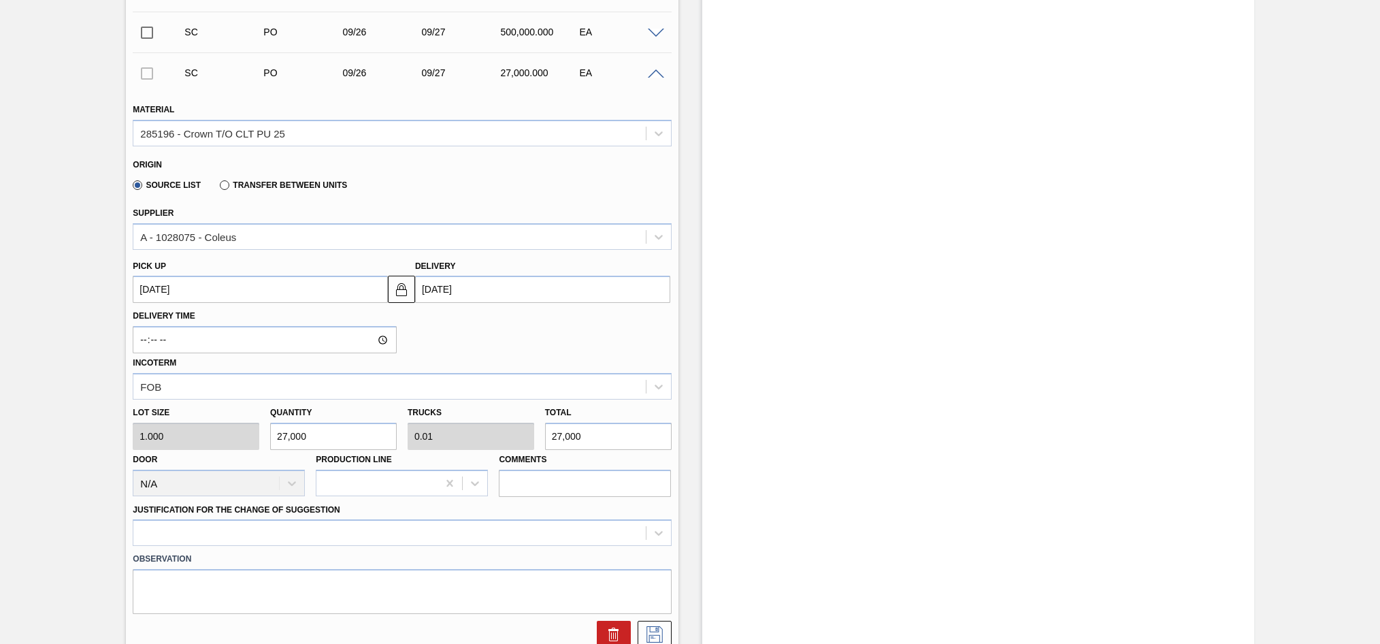
type input "270,000"
type input "0.1"
type input "270,000"
type input "2,700,000"
type input "1"
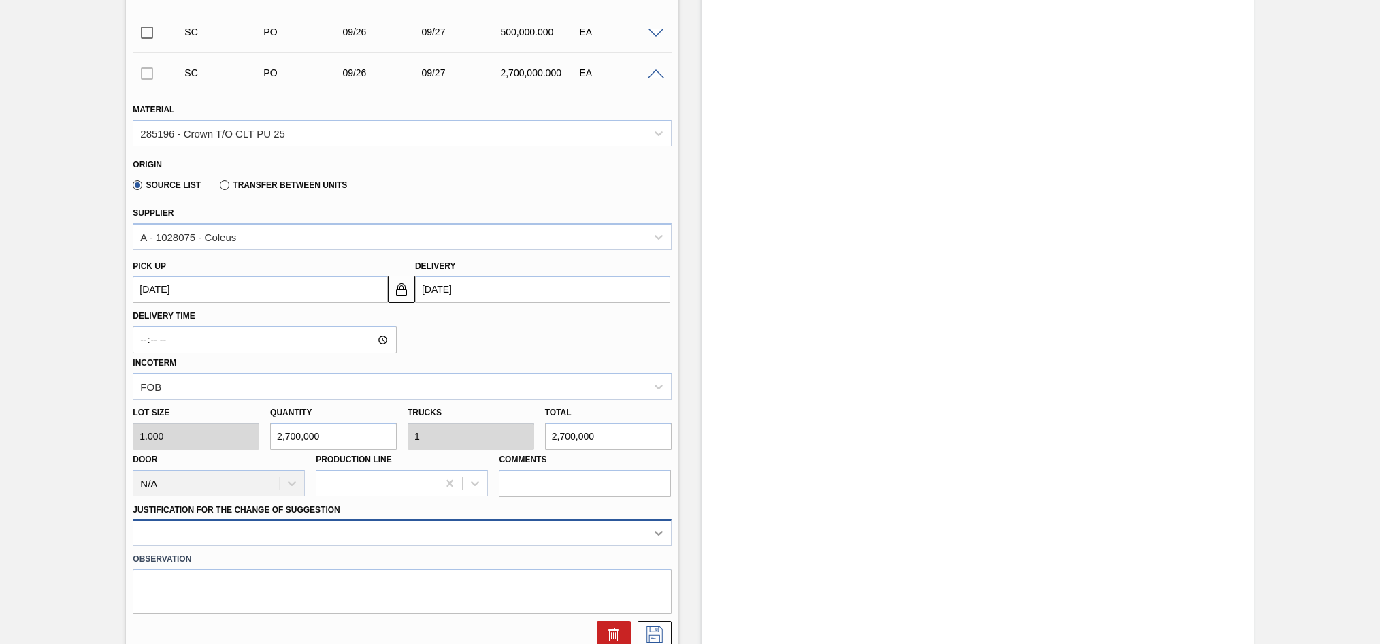
type input "2,700,000"
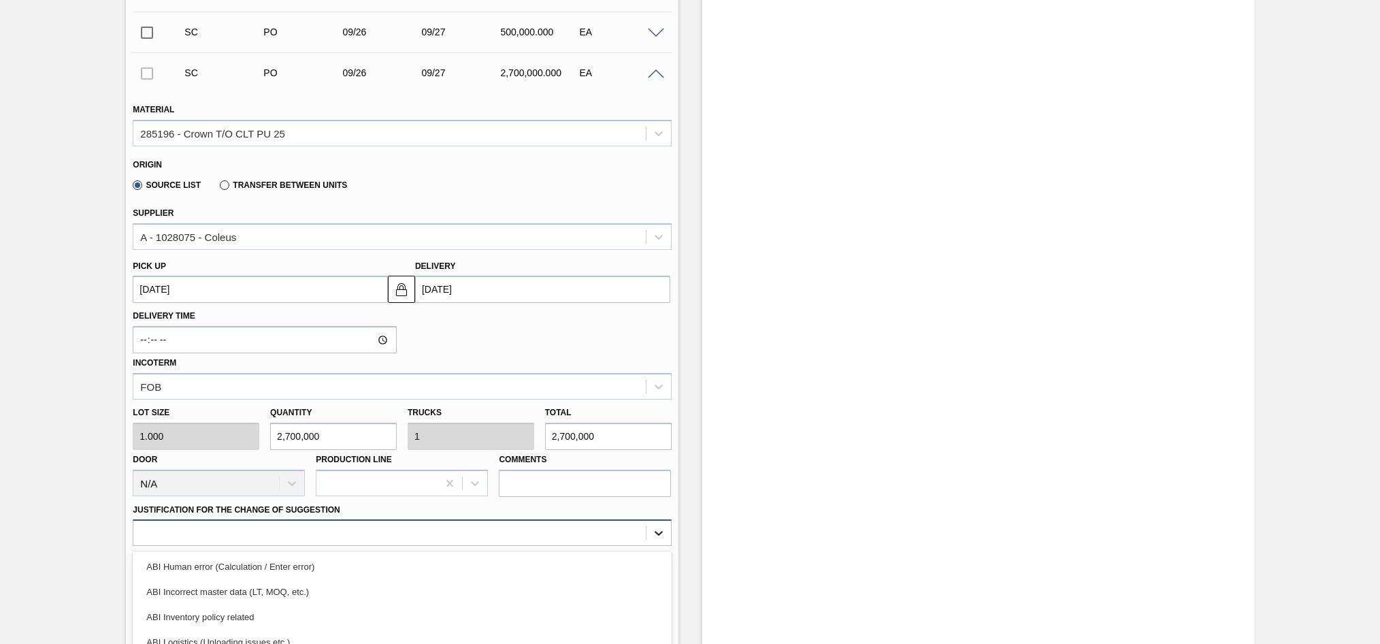
scroll to position [956, 0]
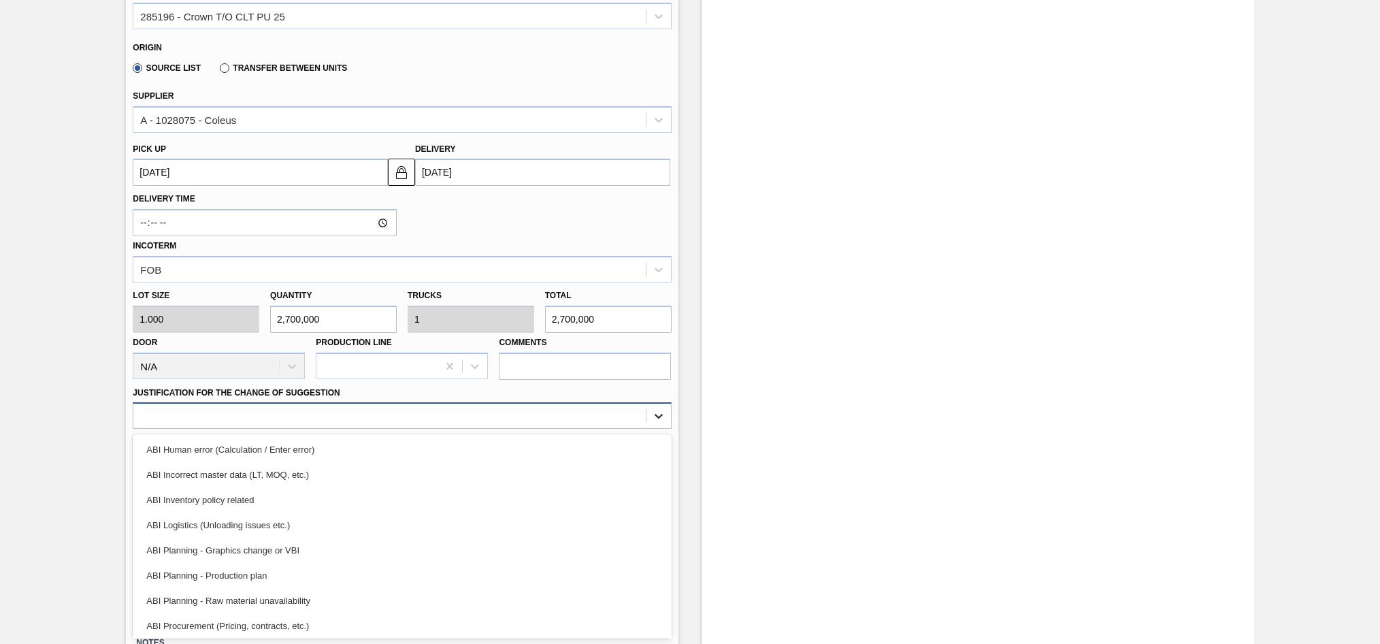
click at [663, 429] on div "option ABI Planning - Graphics change or VBI focused, 5 of 18. 18 results avail…" at bounding box center [402, 415] width 538 height 27
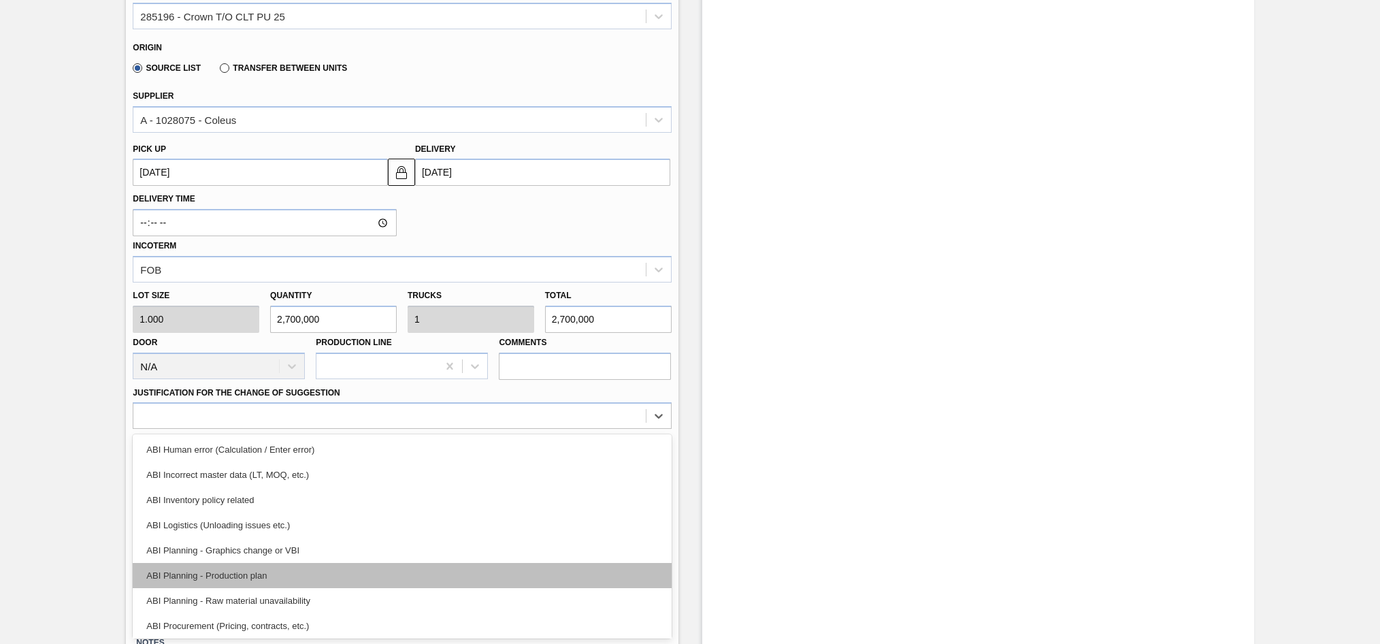
click at [252, 574] on div "ABI Planning - Production plan" at bounding box center [402, 575] width 538 height 25
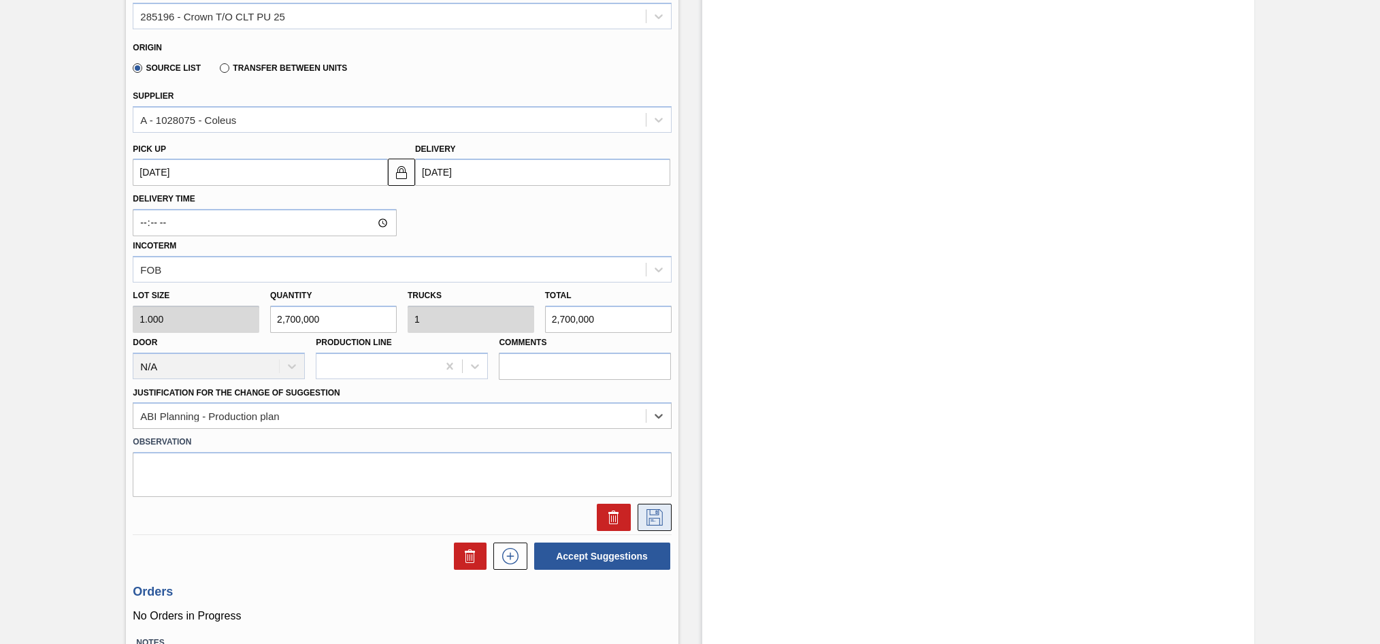
click at [647, 517] on icon at bounding box center [655, 517] width 22 height 16
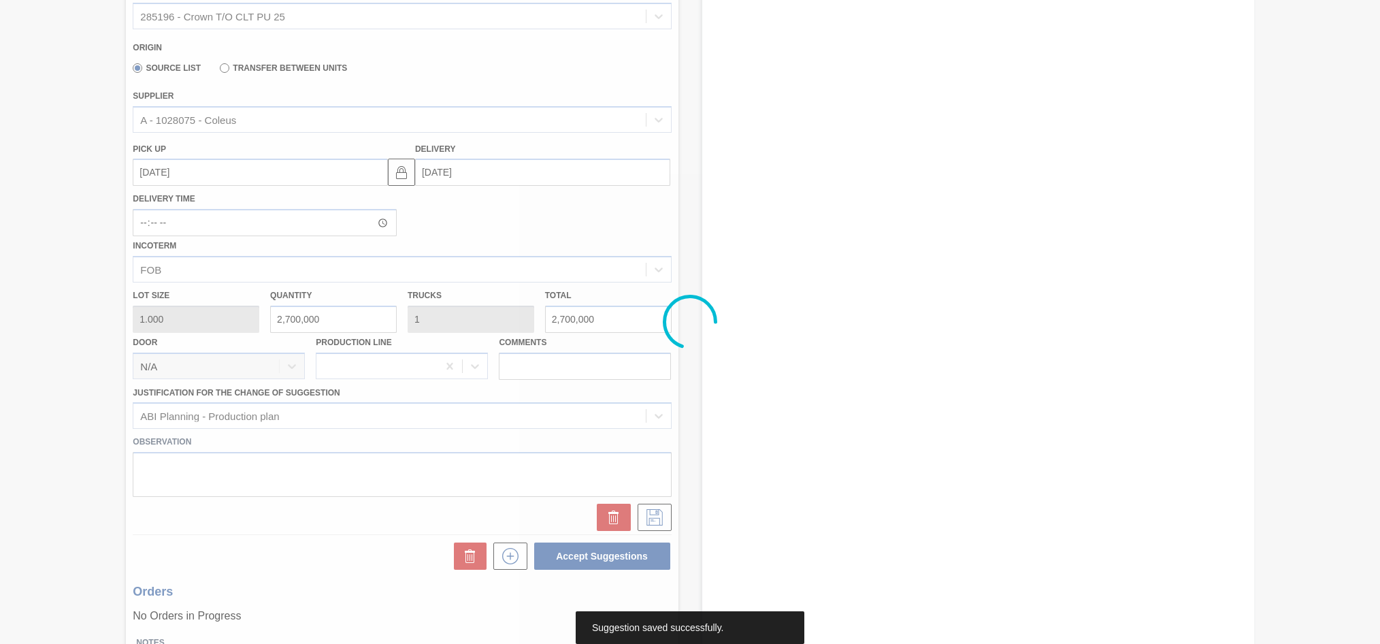
scroll to position [499, 0]
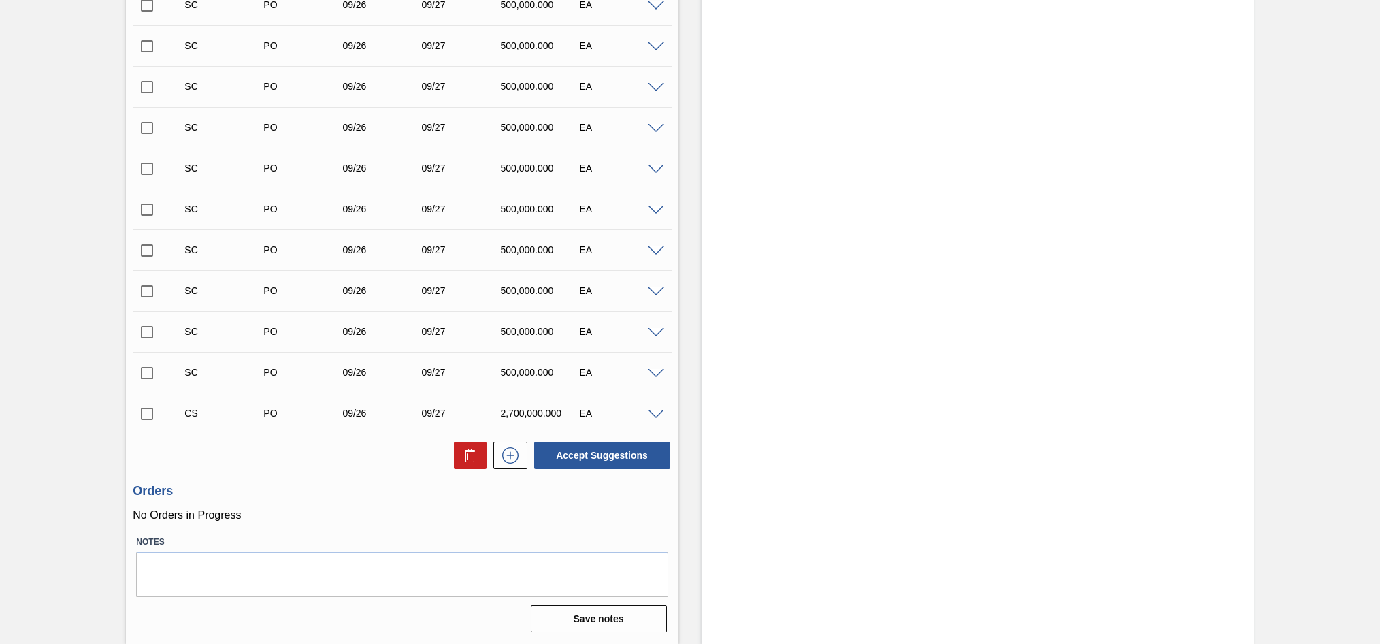
click at [659, 414] on span at bounding box center [656, 415] width 16 height 10
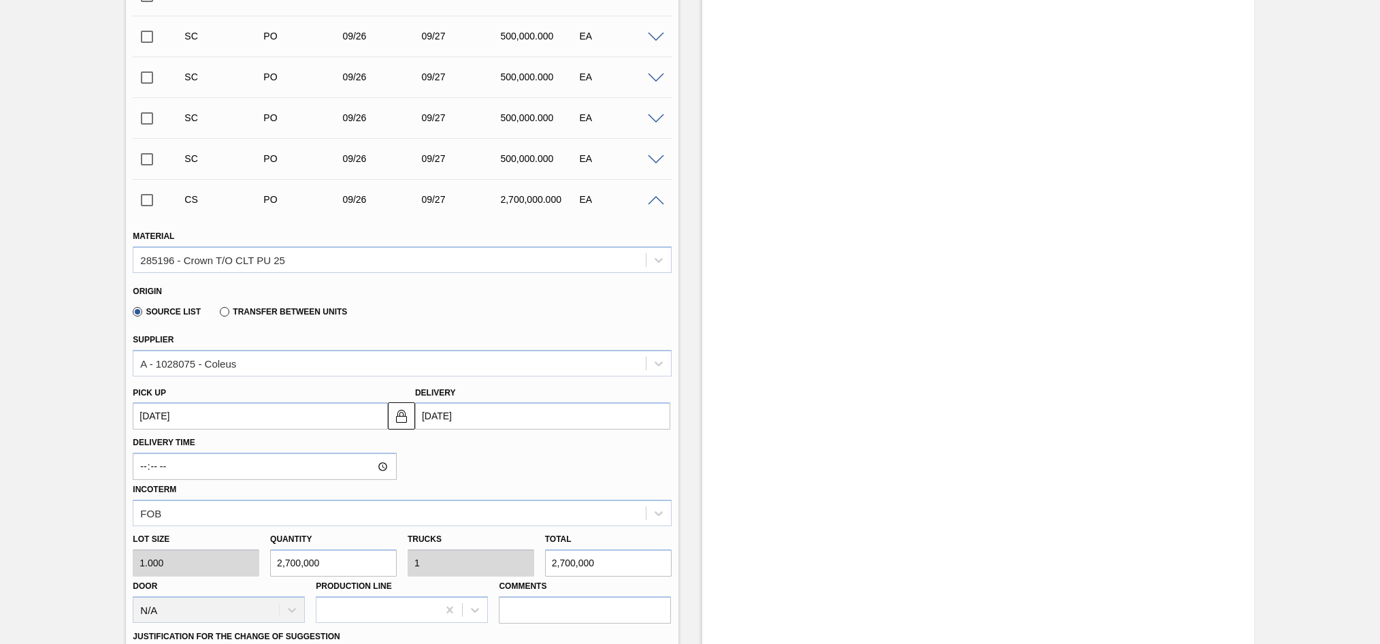
scroll to position [839, 0]
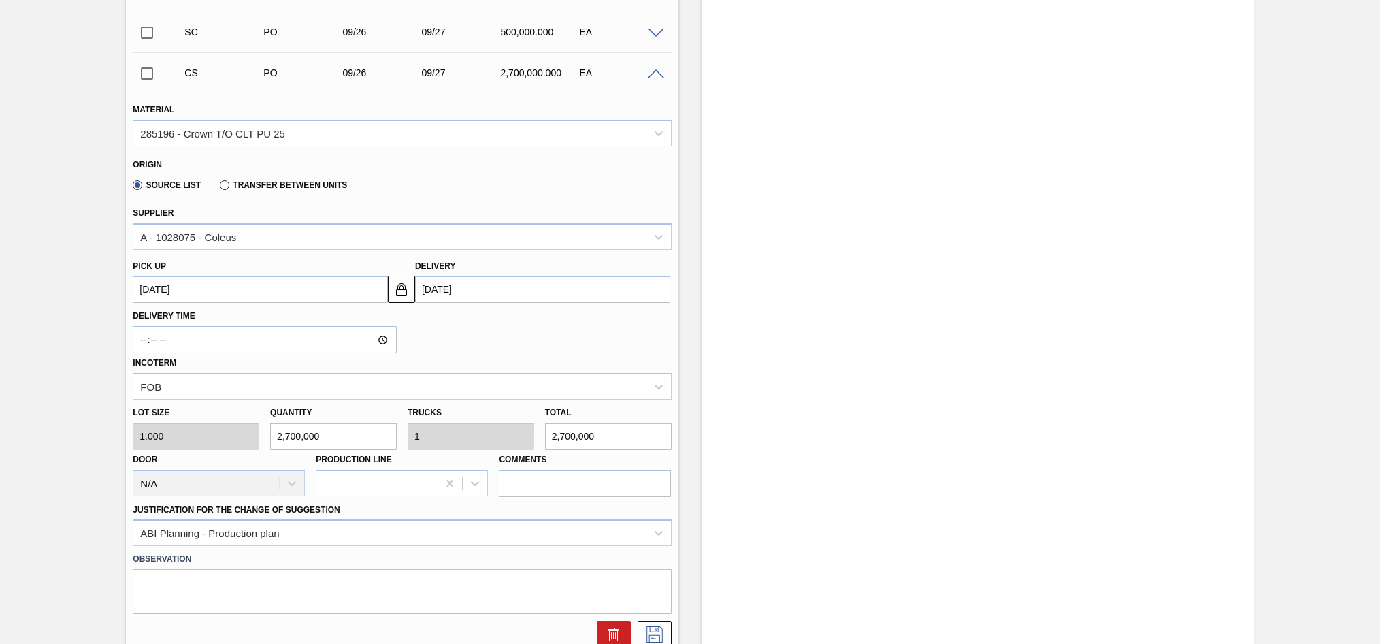
click at [157, 288] on up3249144966 "[DATE]" at bounding box center [260, 289] width 255 height 27
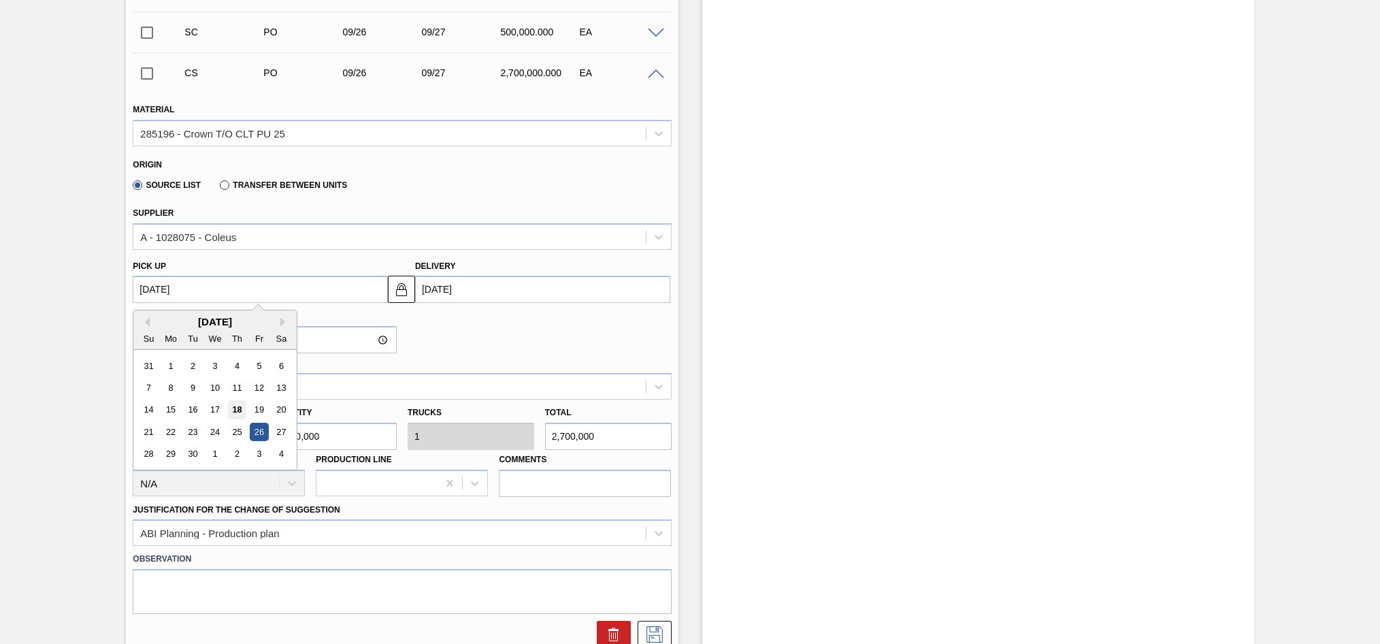
click at [240, 408] on div "18" at bounding box center [237, 410] width 18 height 18
type up3249144966 "[DATE]"
type input "[DATE]"
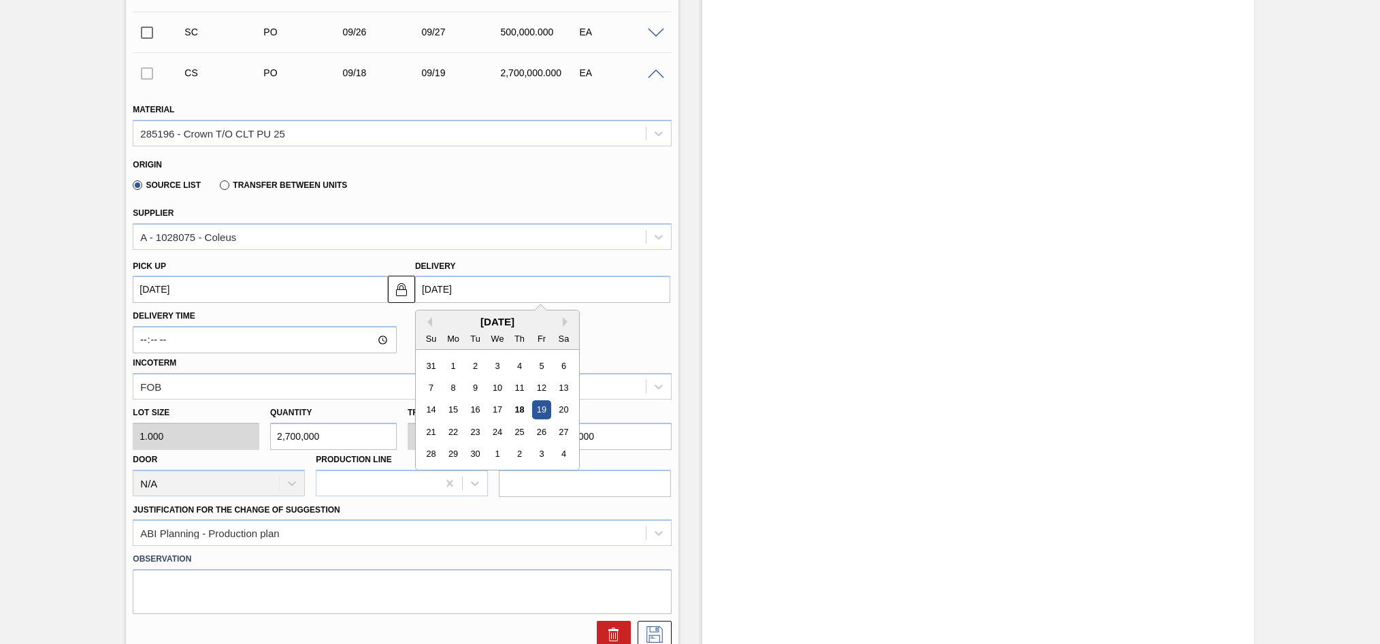
click at [438, 293] on input "[DATE]" at bounding box center [542, 289] width 255 height 27
click at [566, 408] on div "20" at bounding box center [564, 410] width 18 height 18
type up3249144966 "[DATE]"
type input "[DATE]"
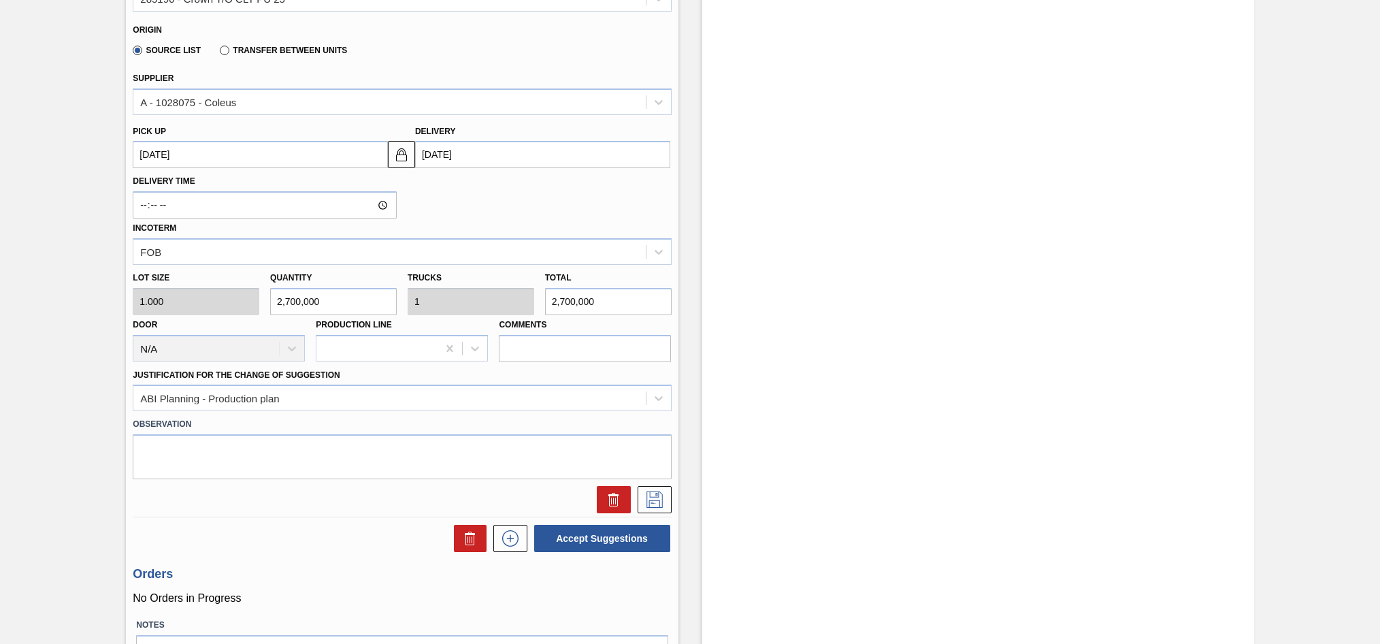
scroll to position [975, 0]
click at [656, 500] on icon at bounding box center [655, 498] width 22 height 16
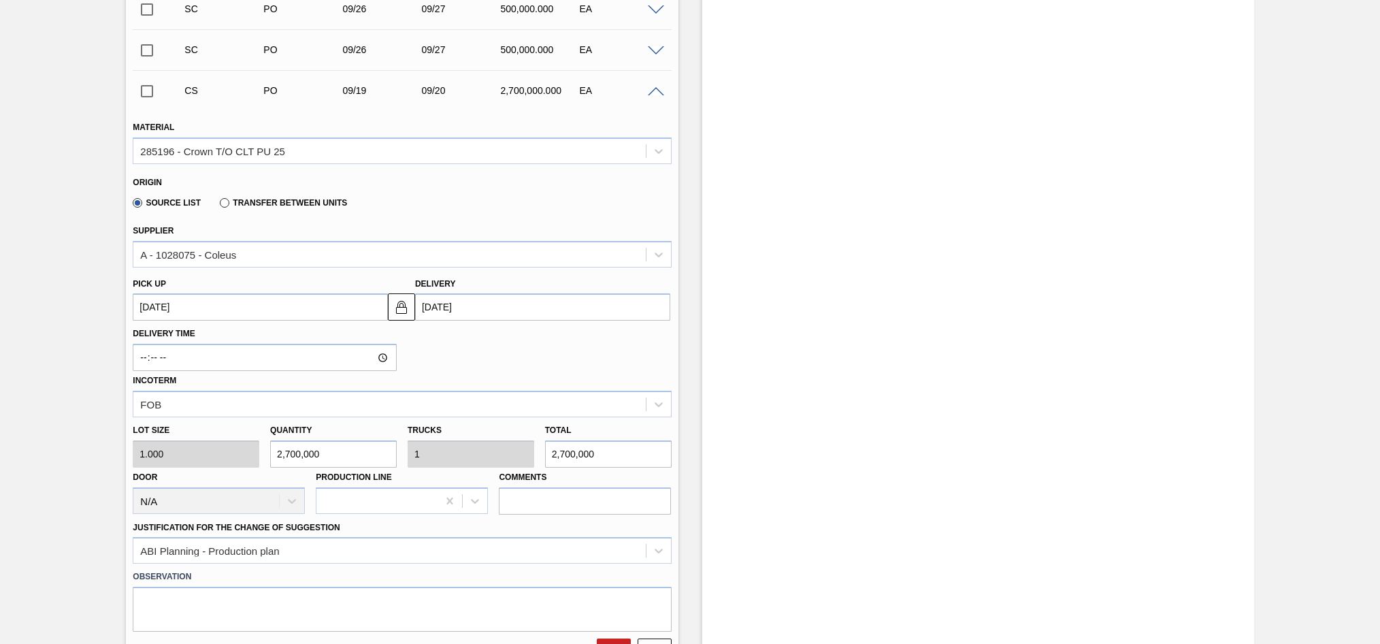
scroll to position [907, 0]
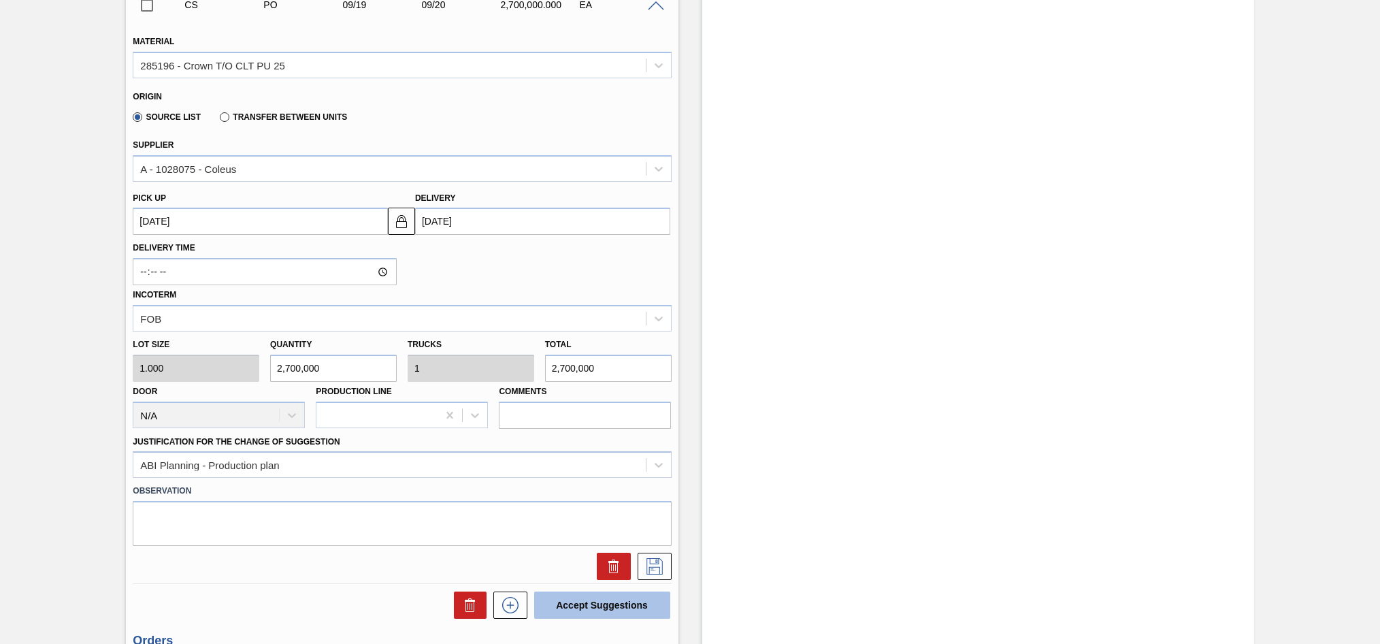
click at [613, 604] on button "Accept Suggestions" at bounding box center [602, 604] width 136 height 27
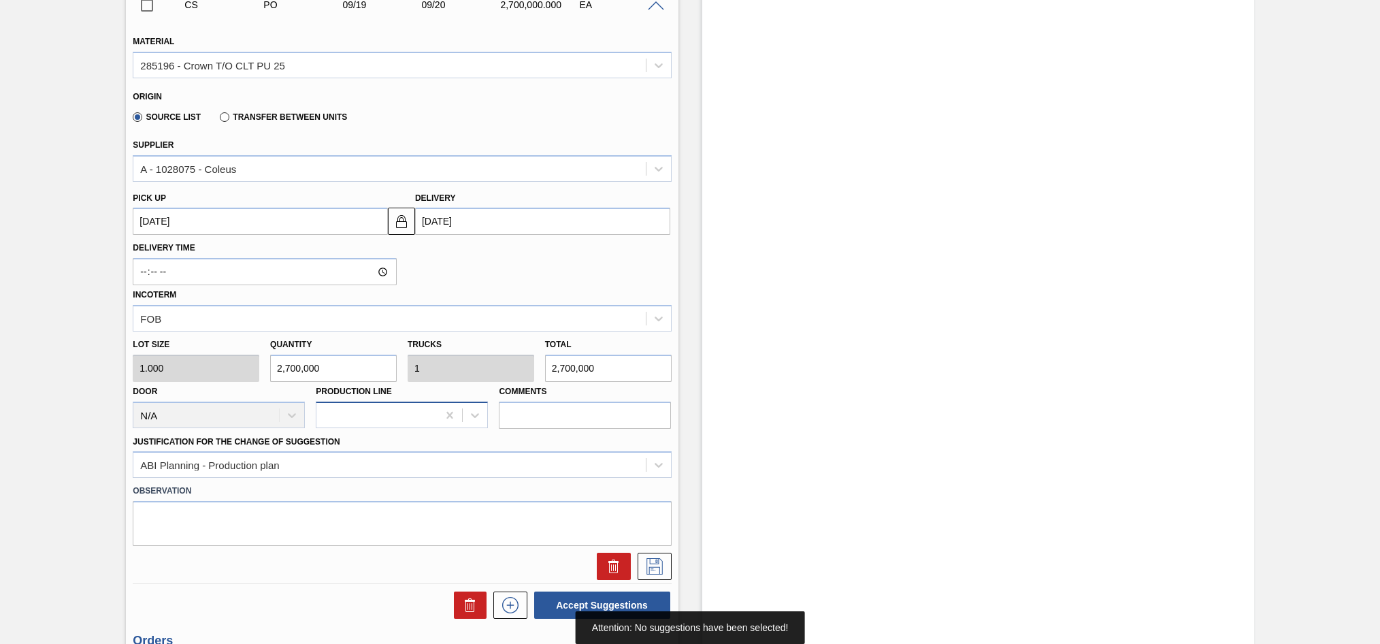
click at [397, 426] on div "Material 285196 - Crown T/O CLT PU 25 Origin Source List Transfer between Units…" at bounding box center [402, 301] width 538 height 558
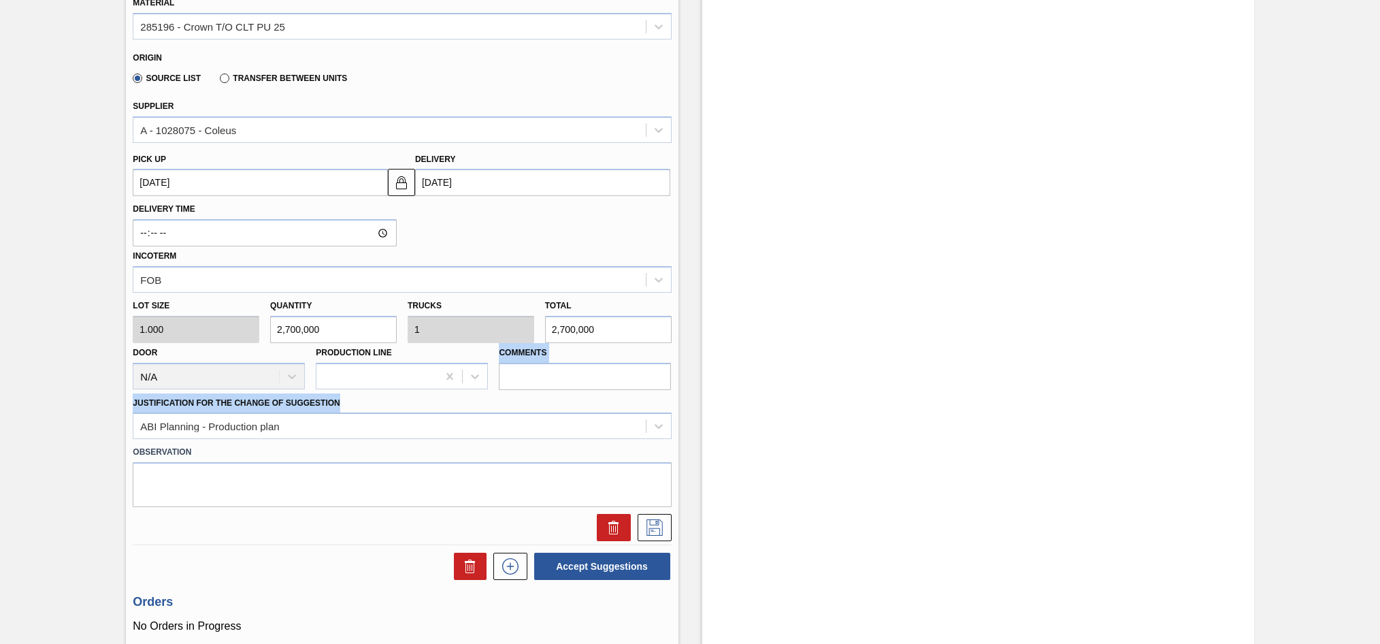
scroll to position [1021, 0]
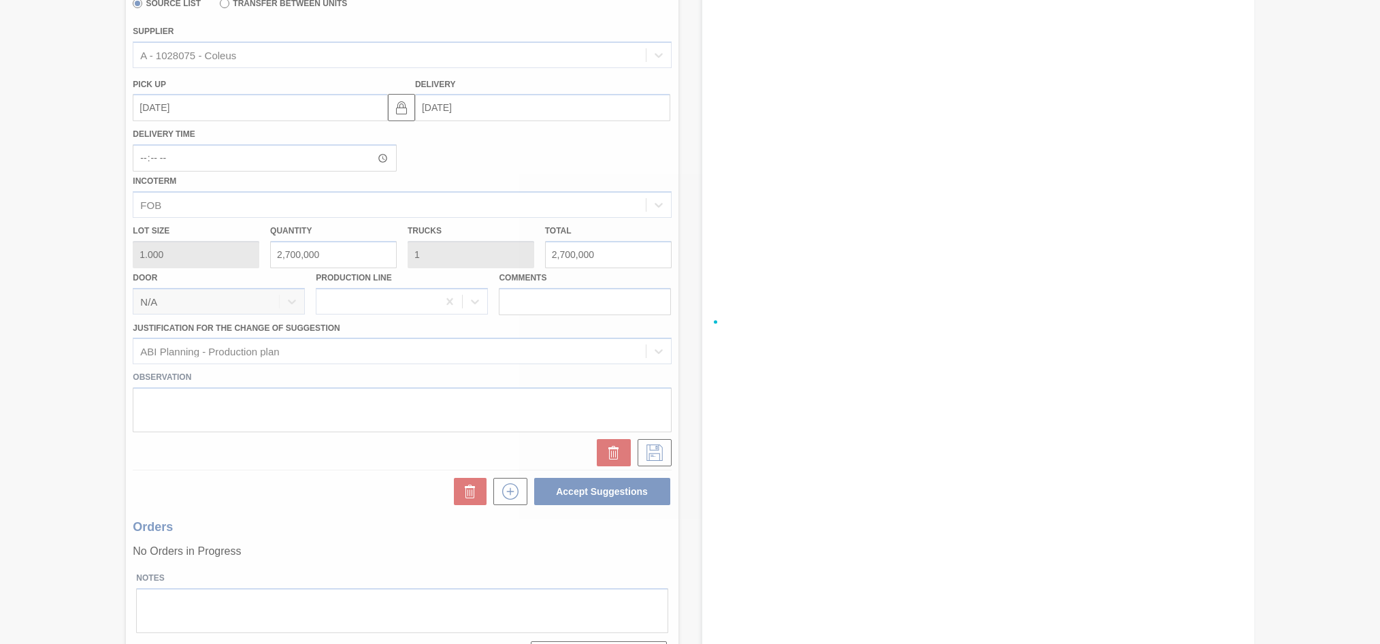
click at [360, 438] on div at bounding box center [690, 322] width 1380 height 644
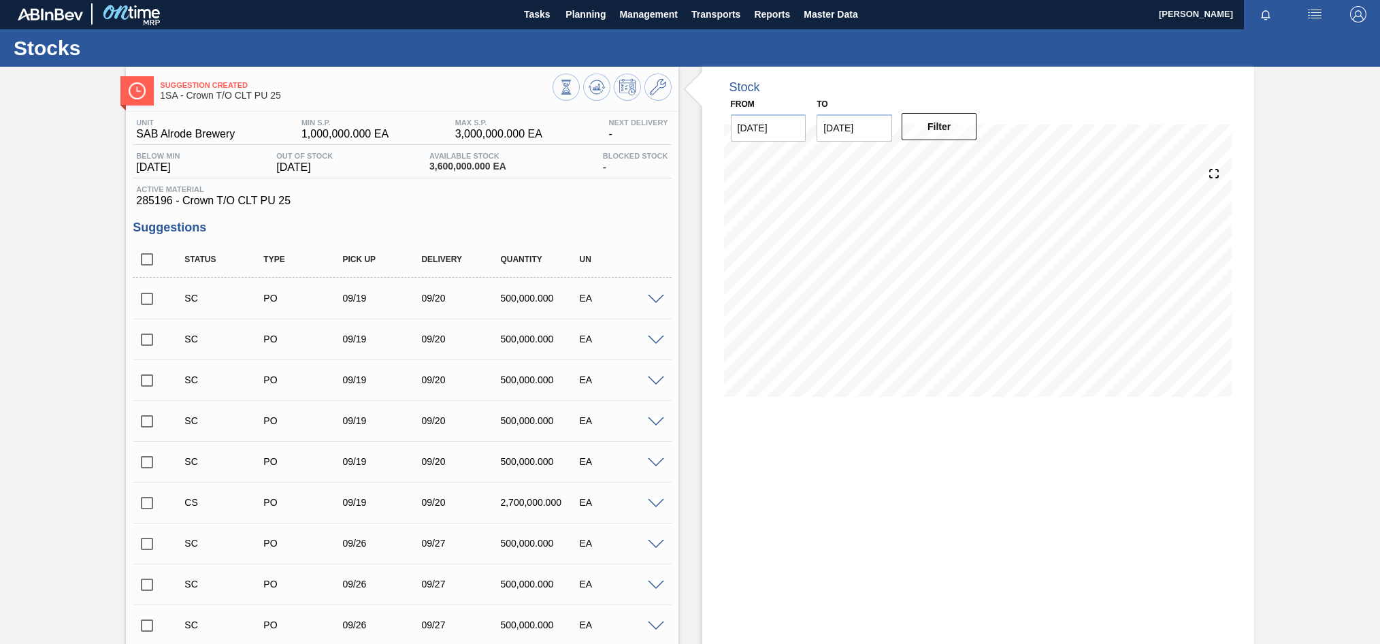
scroll to position [0, 0]
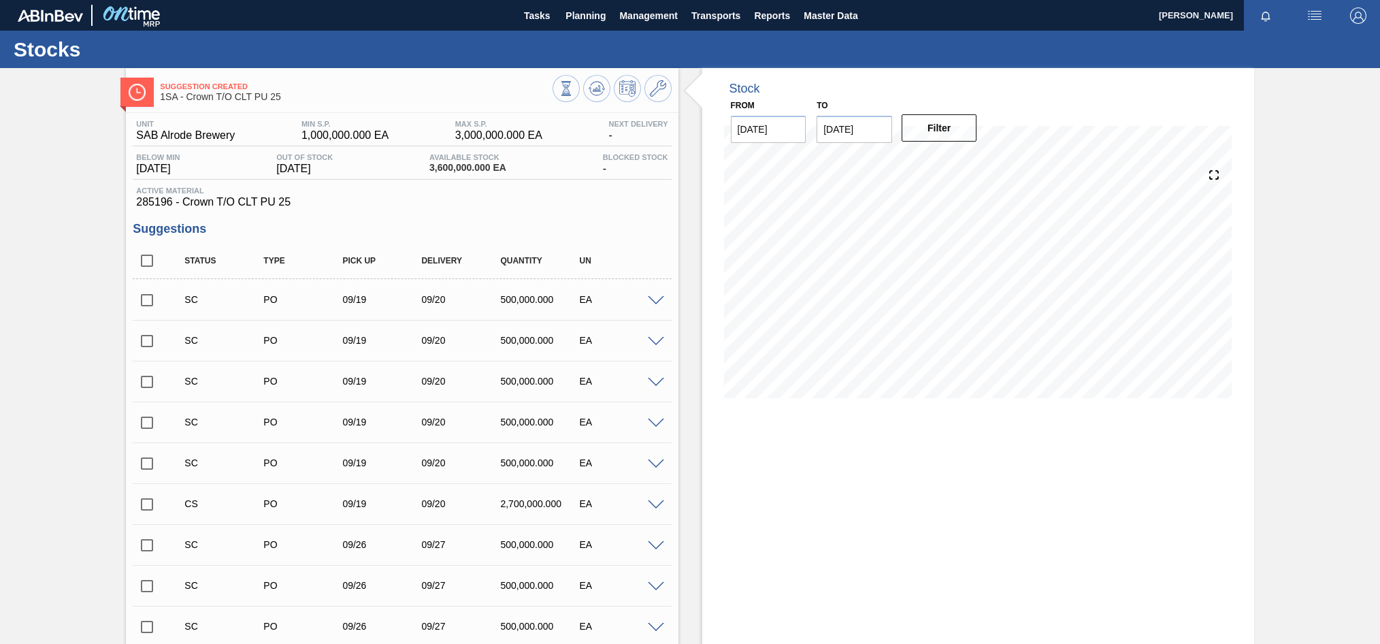
click at [146, 299] on input "checkbox" at bounding box center [147, 300] width 29 height 29
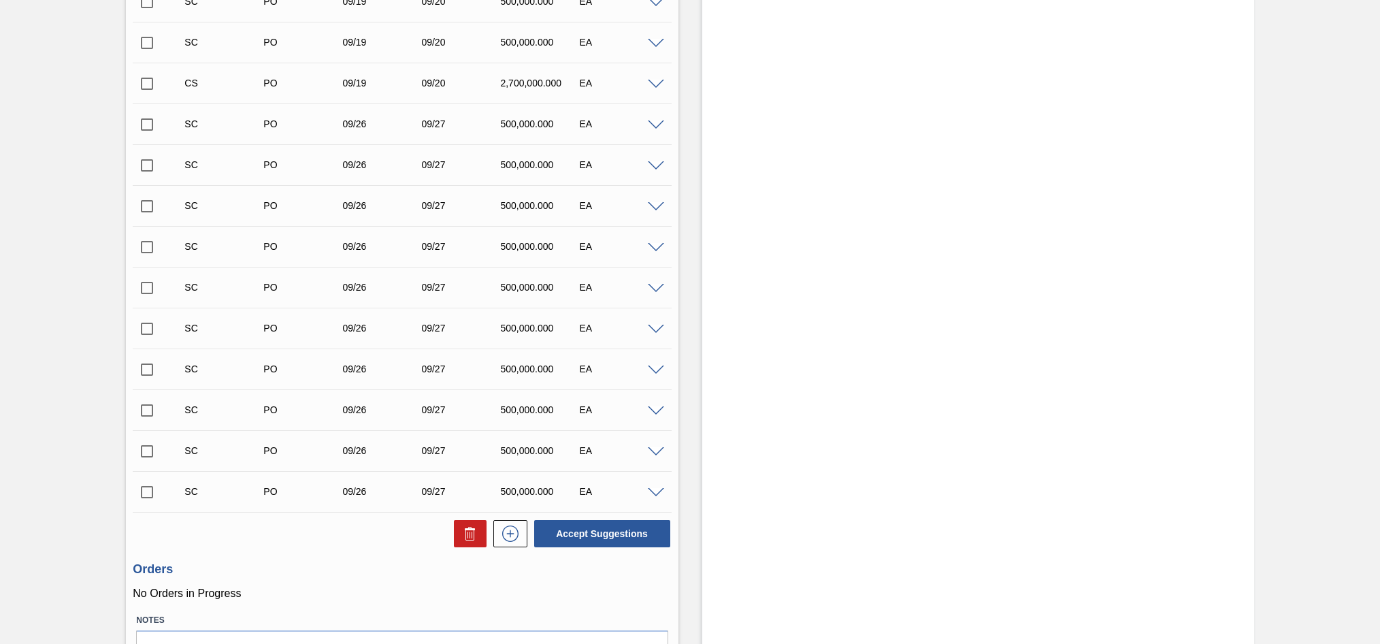
scroll to position [476, 0]
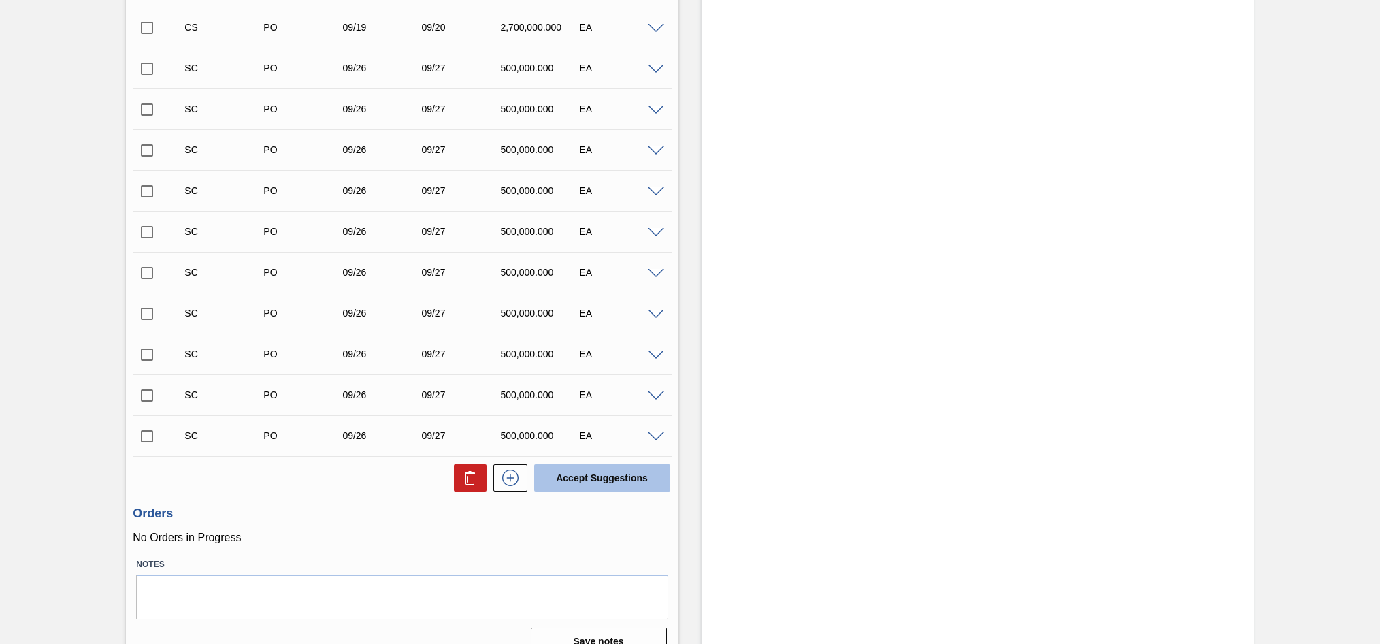
click at [619, 481] on button "Accept Suggestions" at bounding box center [602, 477] width 136 height 27
checkbox input "false"
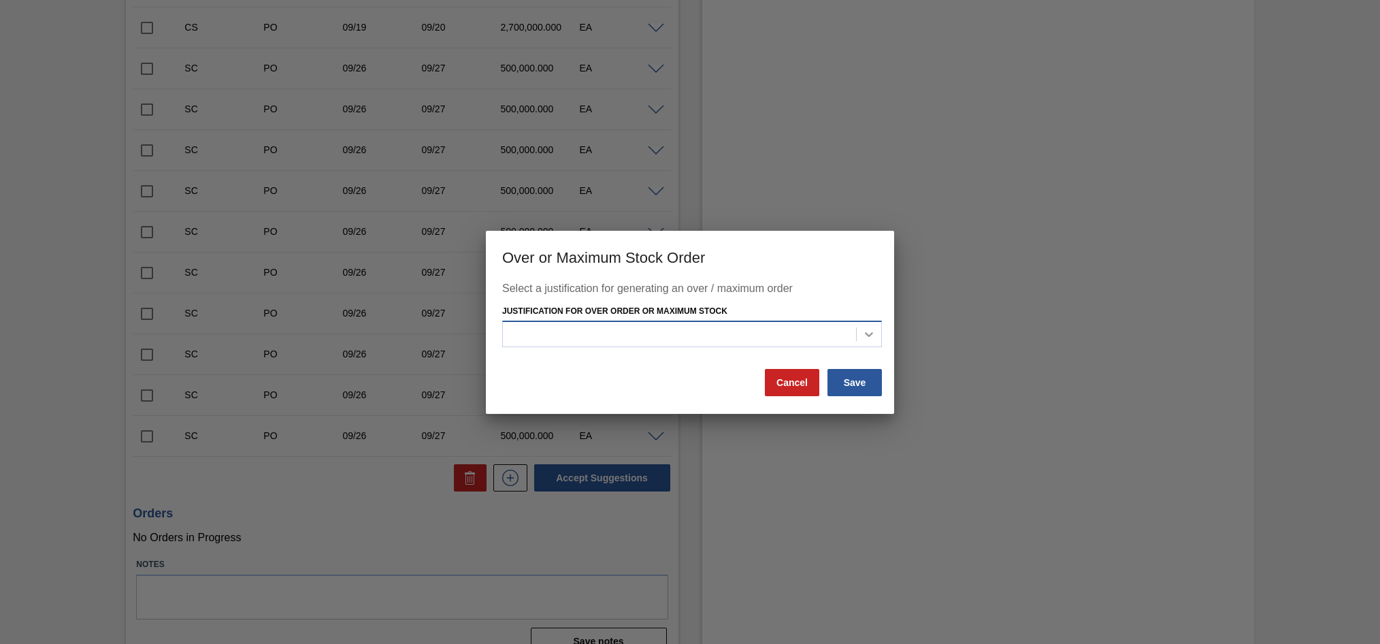
click at [873, 331] on icon at bounding box center [869, 334] width 14 height 14
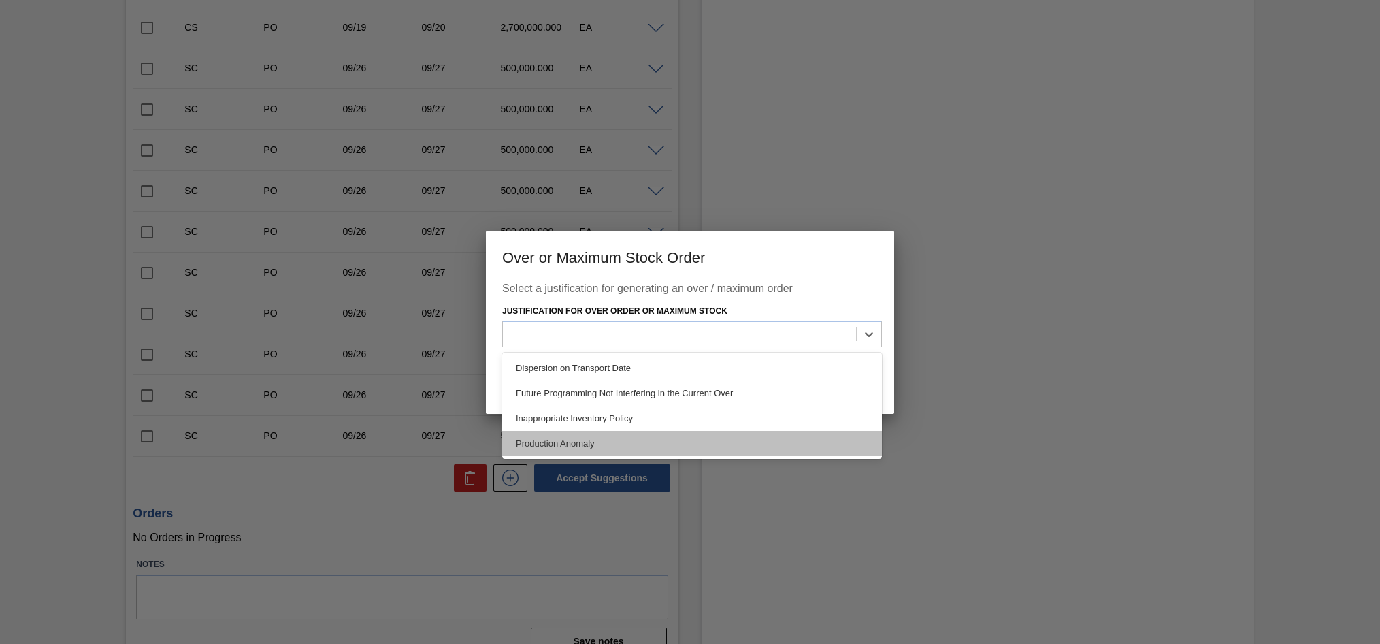
click at [564, 443] on div "Production Anomaly" at bounding box center [692, 443] width 380 height 25
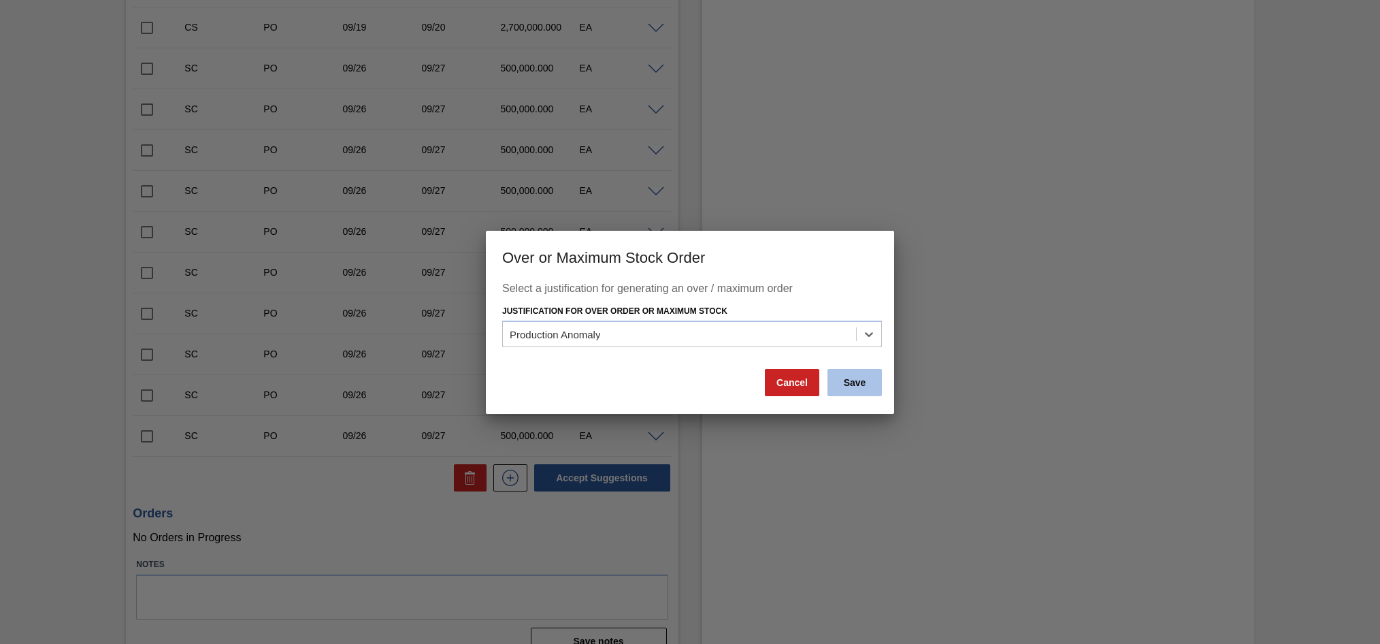
click at [843, 391] on button "Save" at bounding box center [855, 382] width 54 height 27
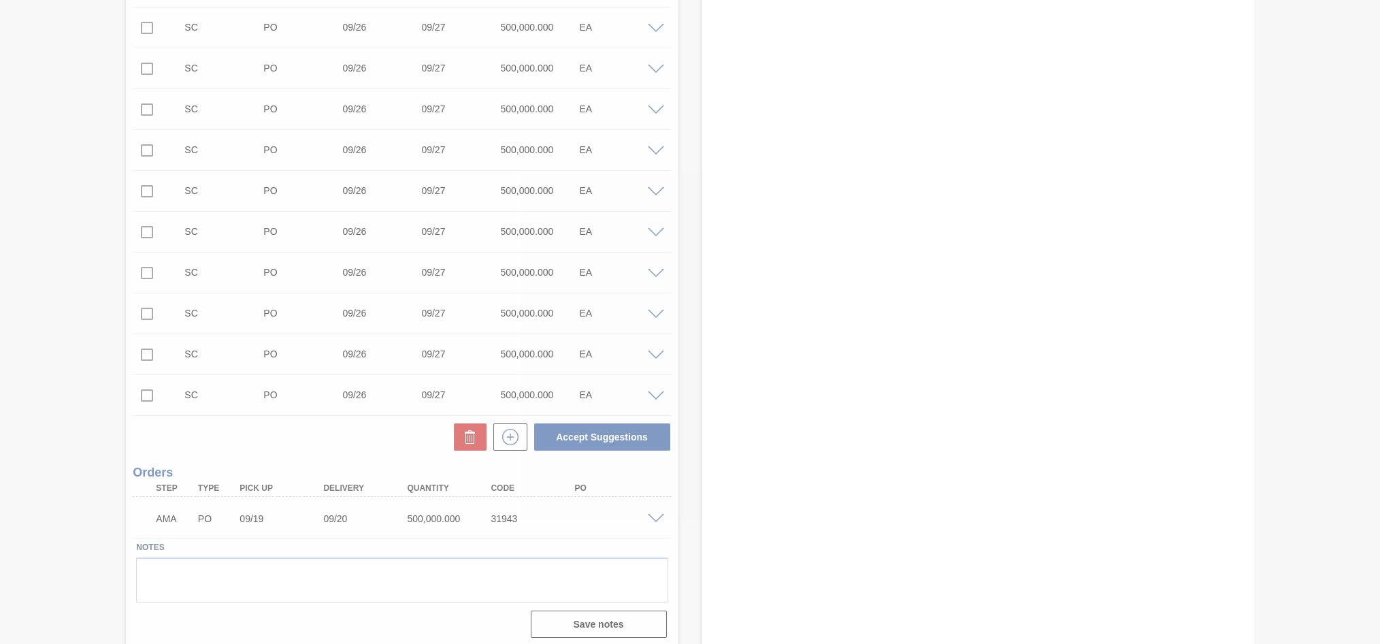
scroll to position [436, 0]
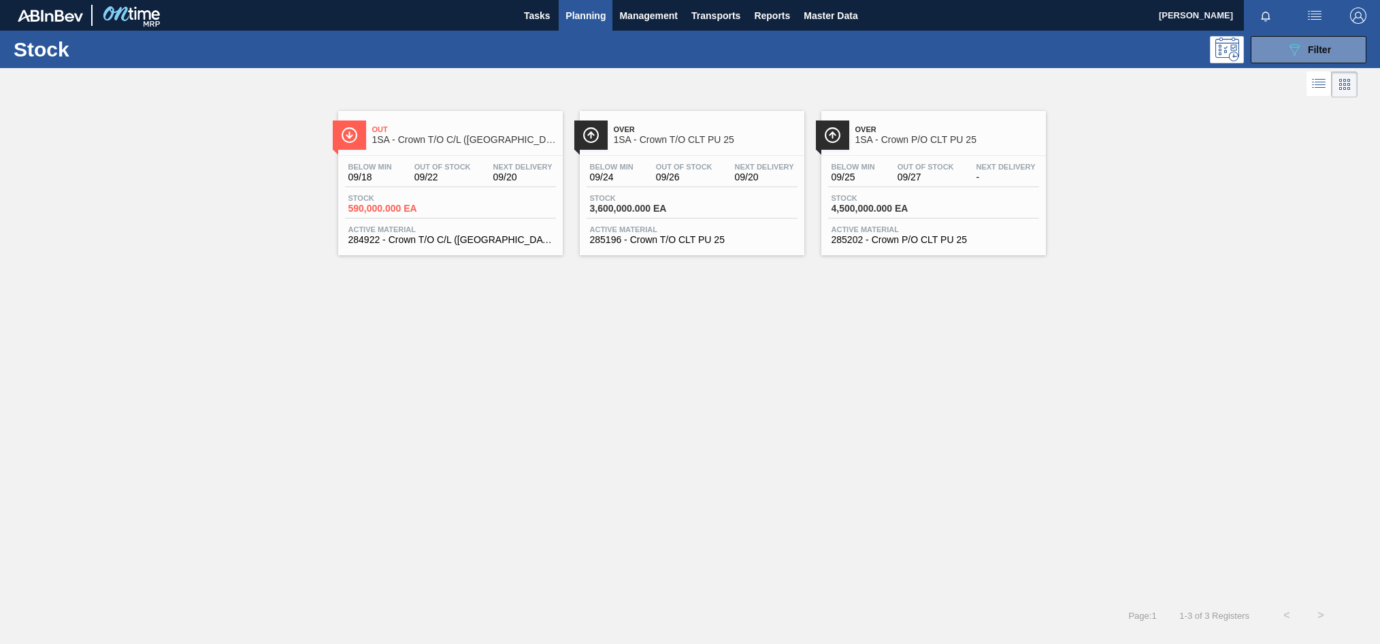
click at [895, 174] on div "Out Of Stock 09/27" at bounding box center [925, 173] width 63 height 20
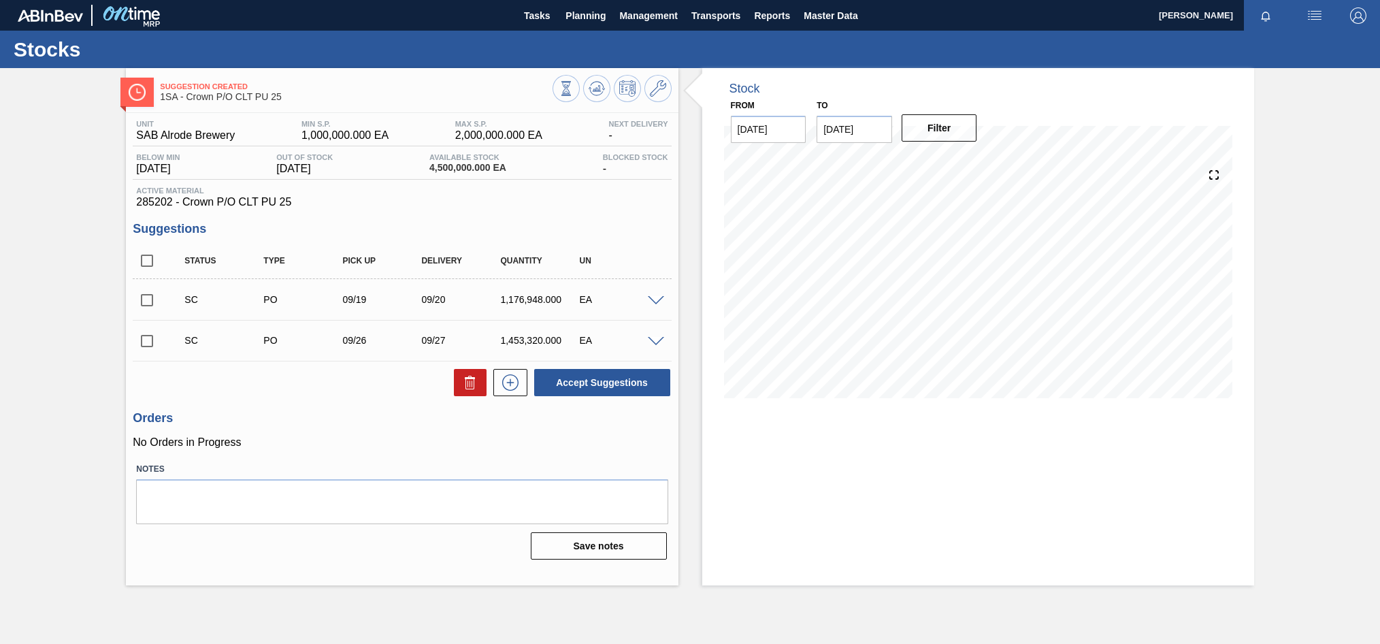
click at [146, 302] on input "checkbox" at bounding box center [147, 300] width 29 height 29
click at [605, 390] on button "Accept Suggestions" at bounding box center [602, 382] width 136 height 27
checkbox input "false"
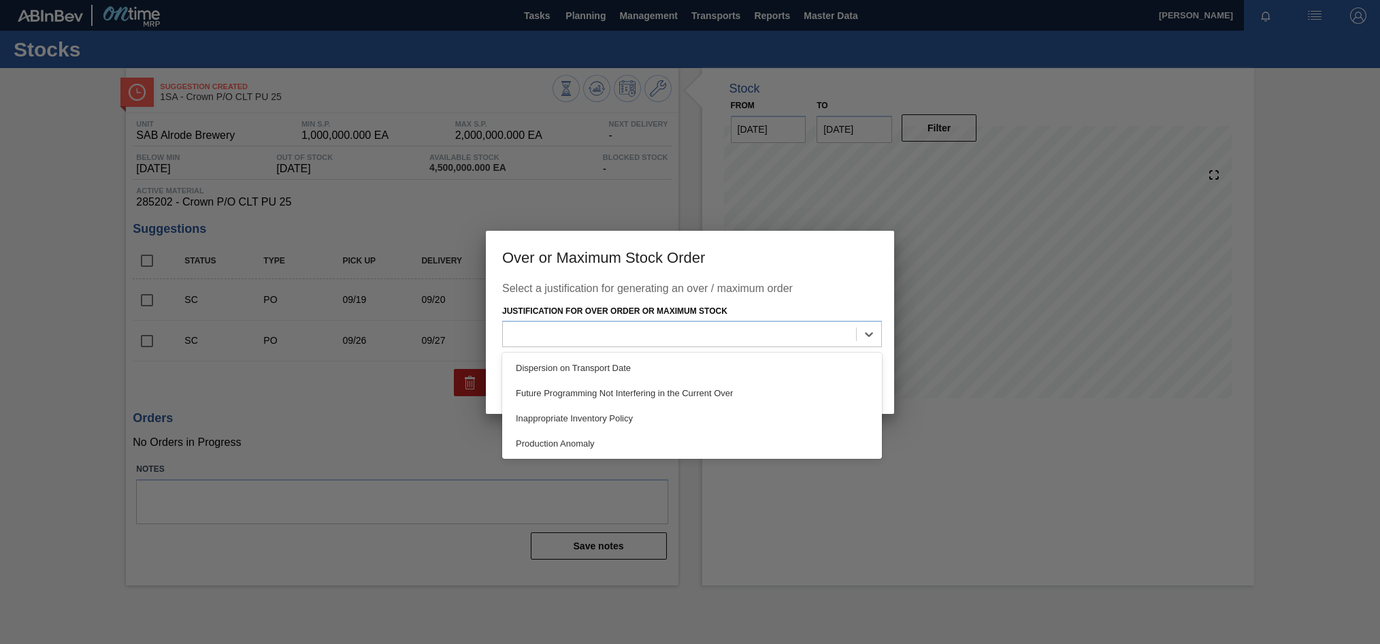
drag, startPoint x: 866, startPoint y: 334, endPoint x: 787, endPoint y: 318, distance: 80.5
click at [865, 334] on icon at bounding box center [869, 334] width 14 height 14
click at [571, 440] on div "Production Anomaly" at bounding box center [692, 443] width 380 height 25
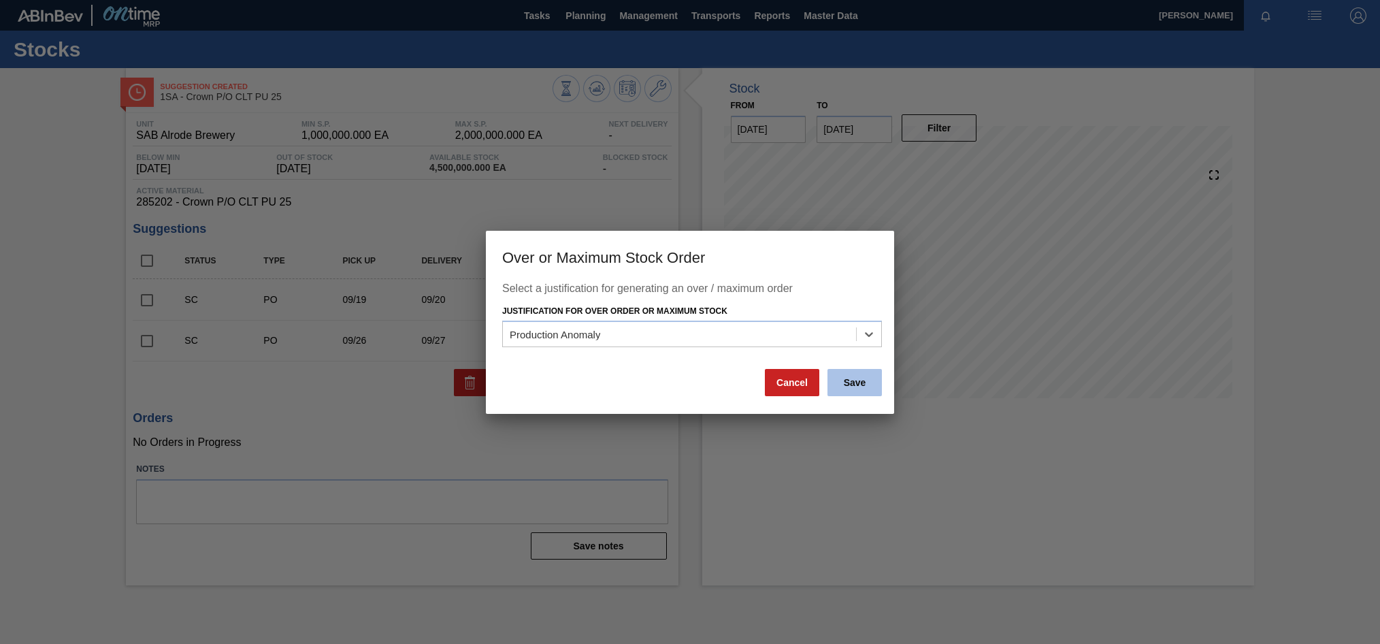
click at [870, 385] on button "Save" at bounding box center [855, 382] width 54 height 27
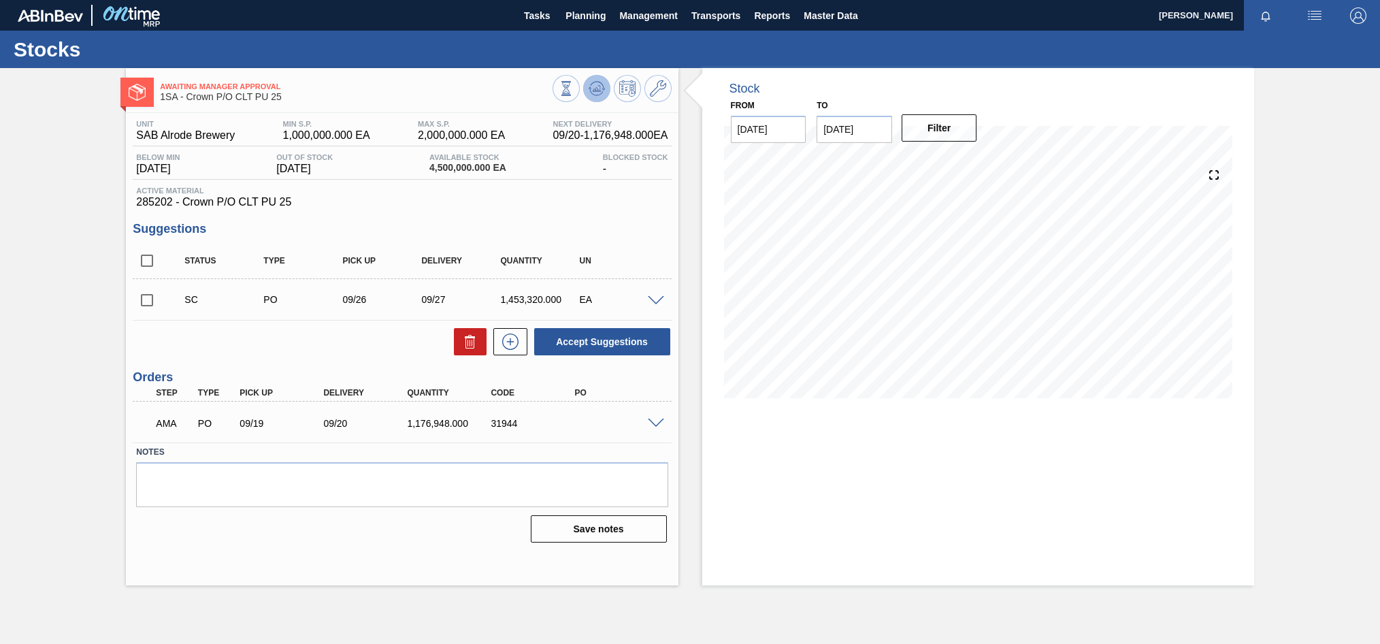
click at [595, 86] on icon at bounding box center [597, 88] width 16 height 16
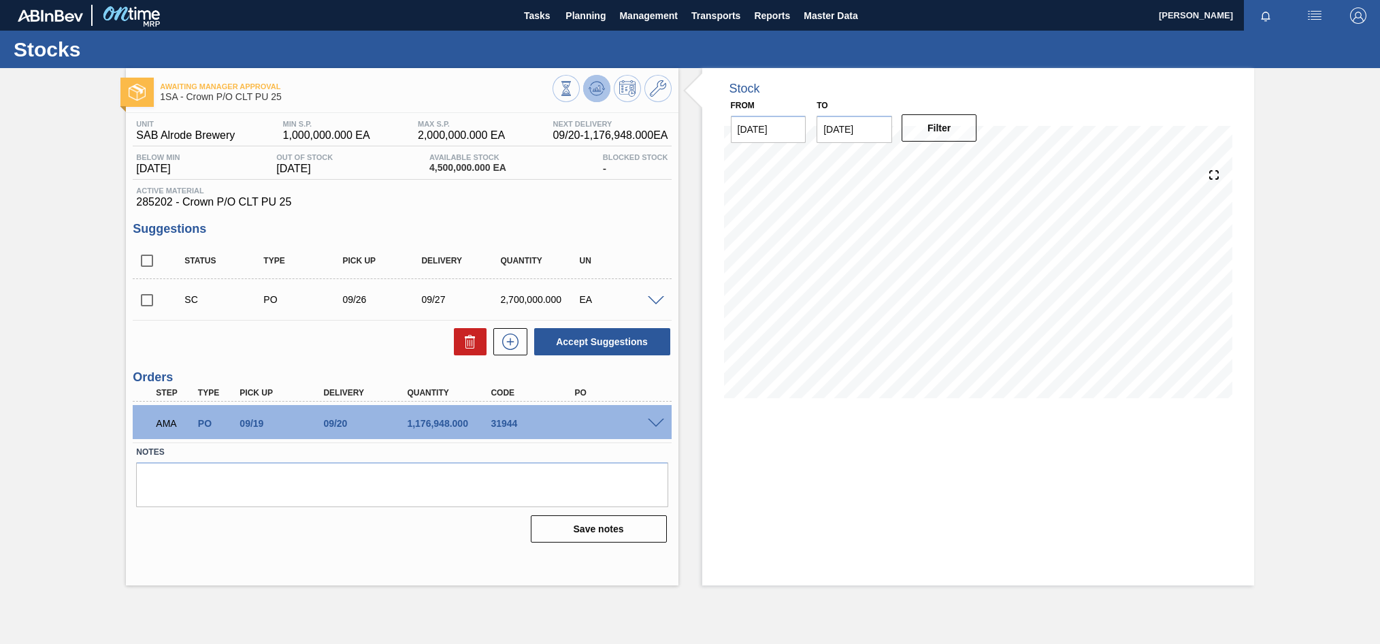
click at [600, 90] on icon at bounding box center [597, 88] width 16 height 16
click at [653, 423] on span at bounding box center [656, 424] width 16 height 10
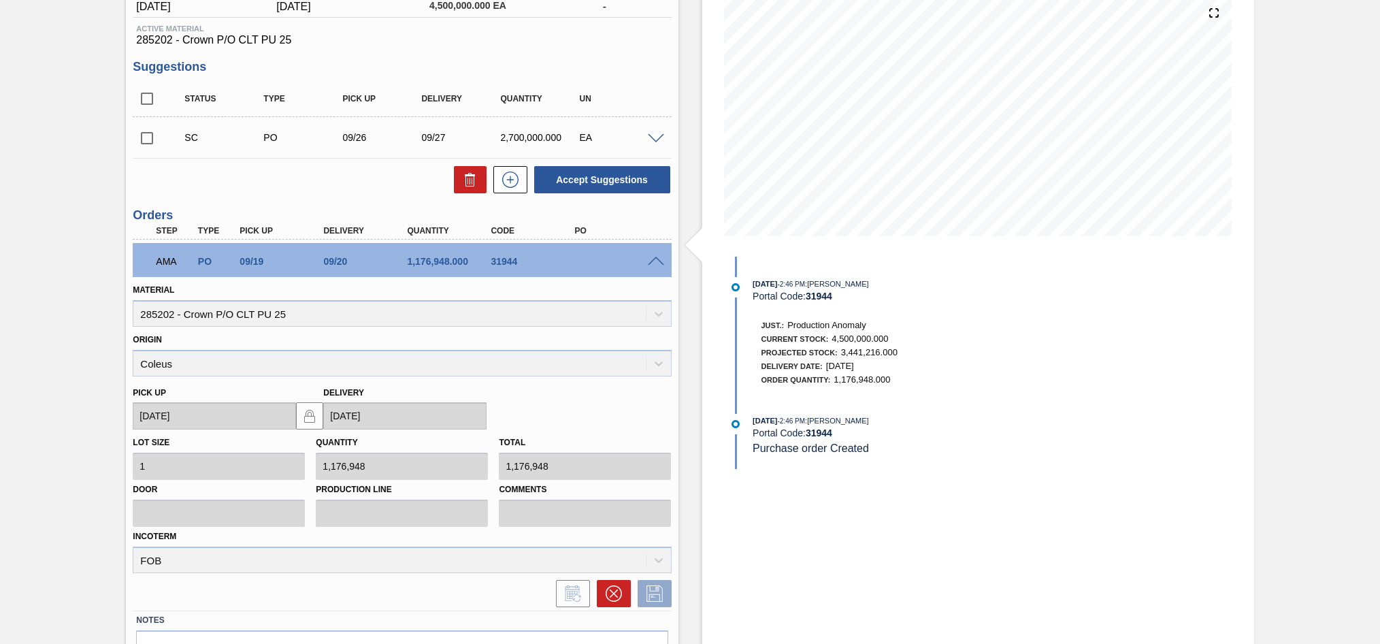
scroll to position [240, 0]
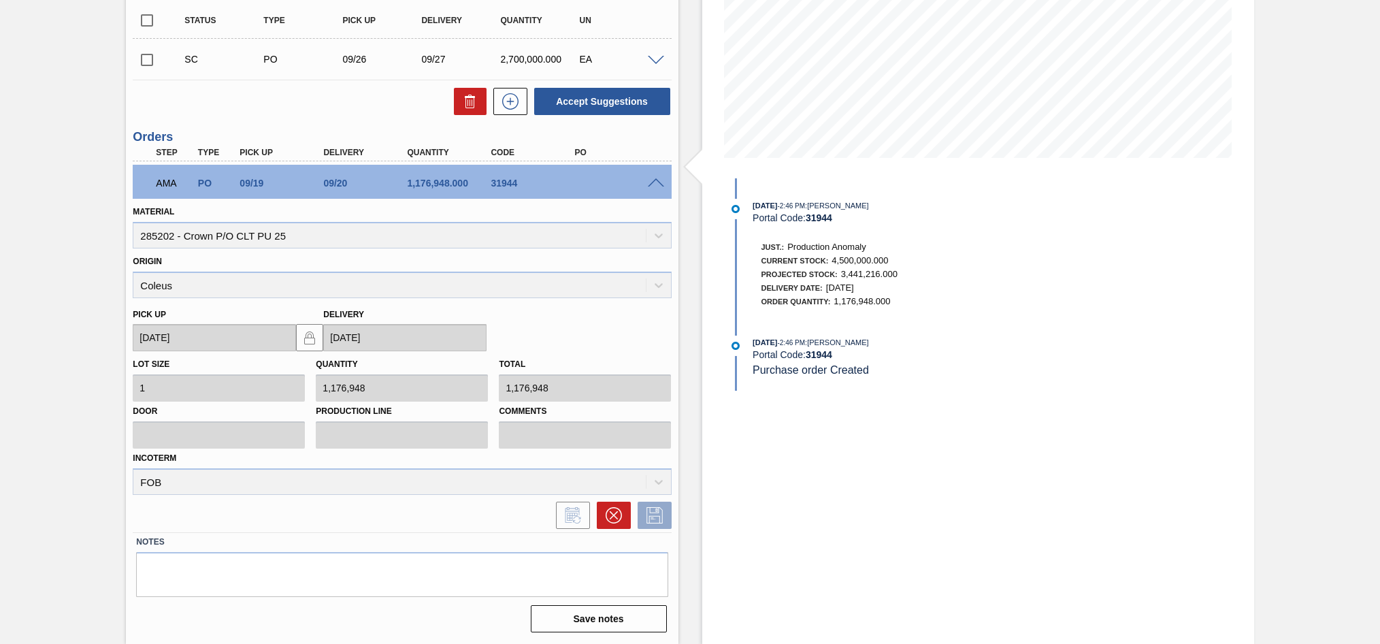
click at [655, 181] on span at bounding box center [656, 183] width 16 height 10
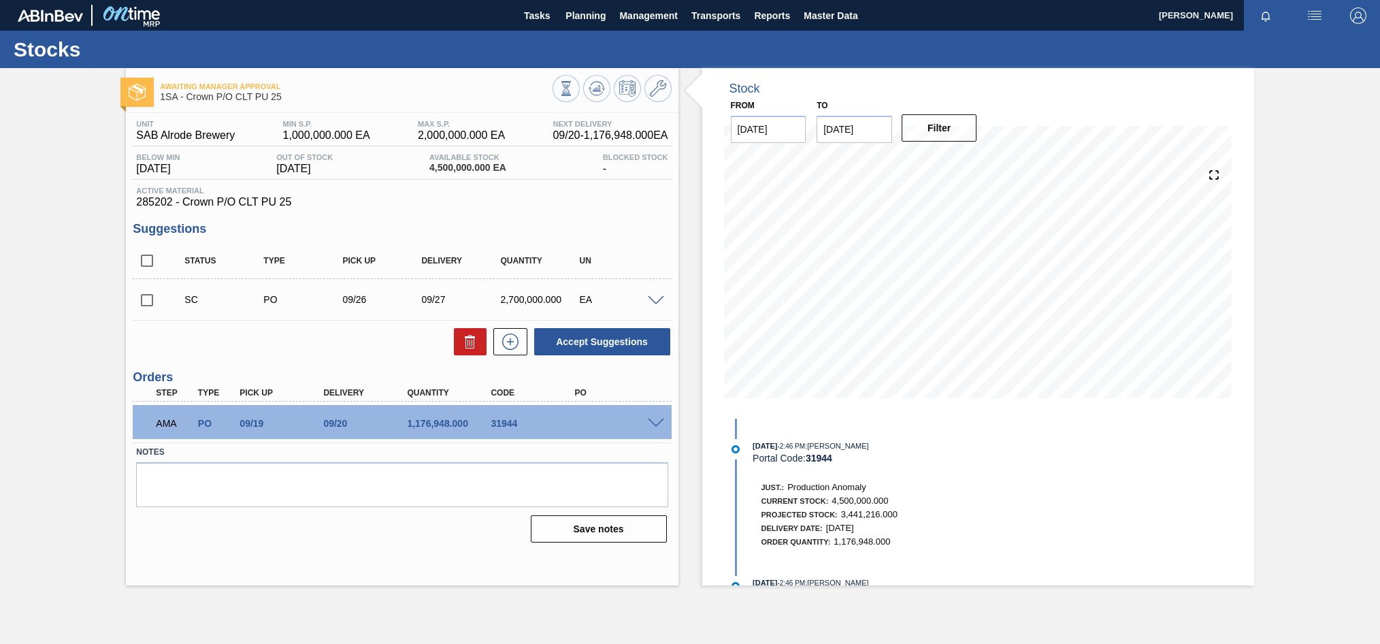
scroll to position [0, 0]
click at [656, 297] on span at bounding box center [656, 301] width 16 height 10
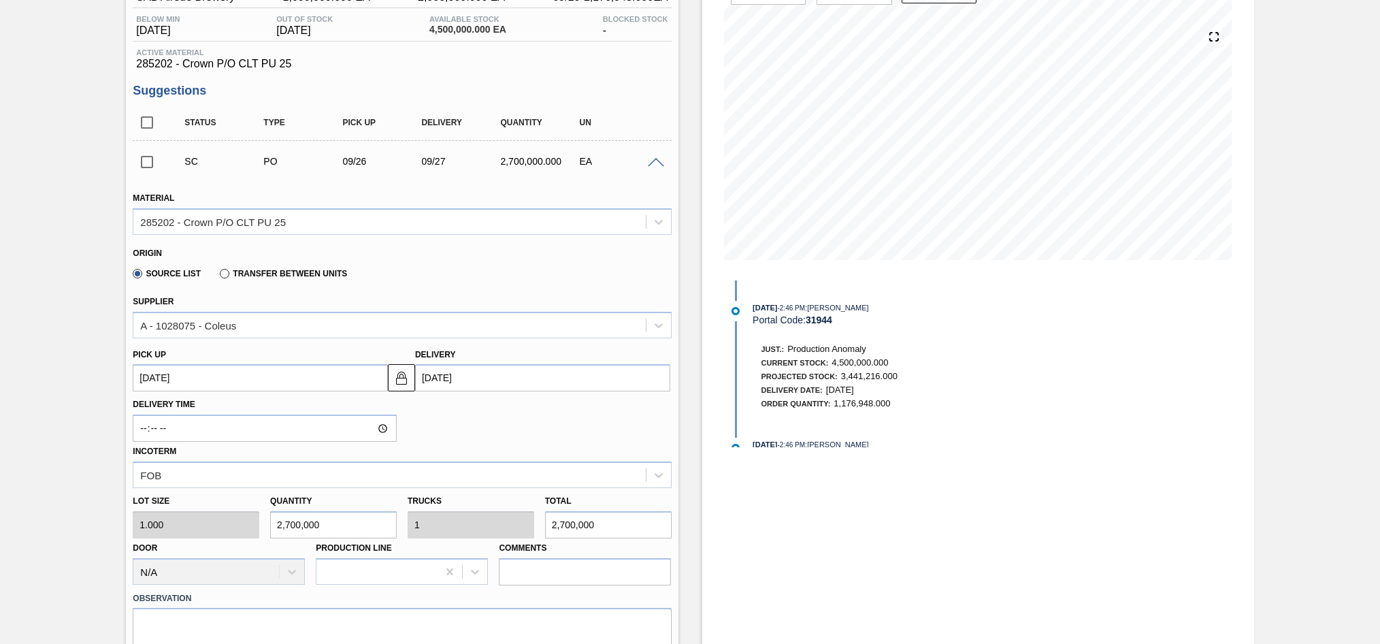
scroll to position [136, 0]
click at [661, 165] on span at bounding box center [656, 165] width 16 height 10
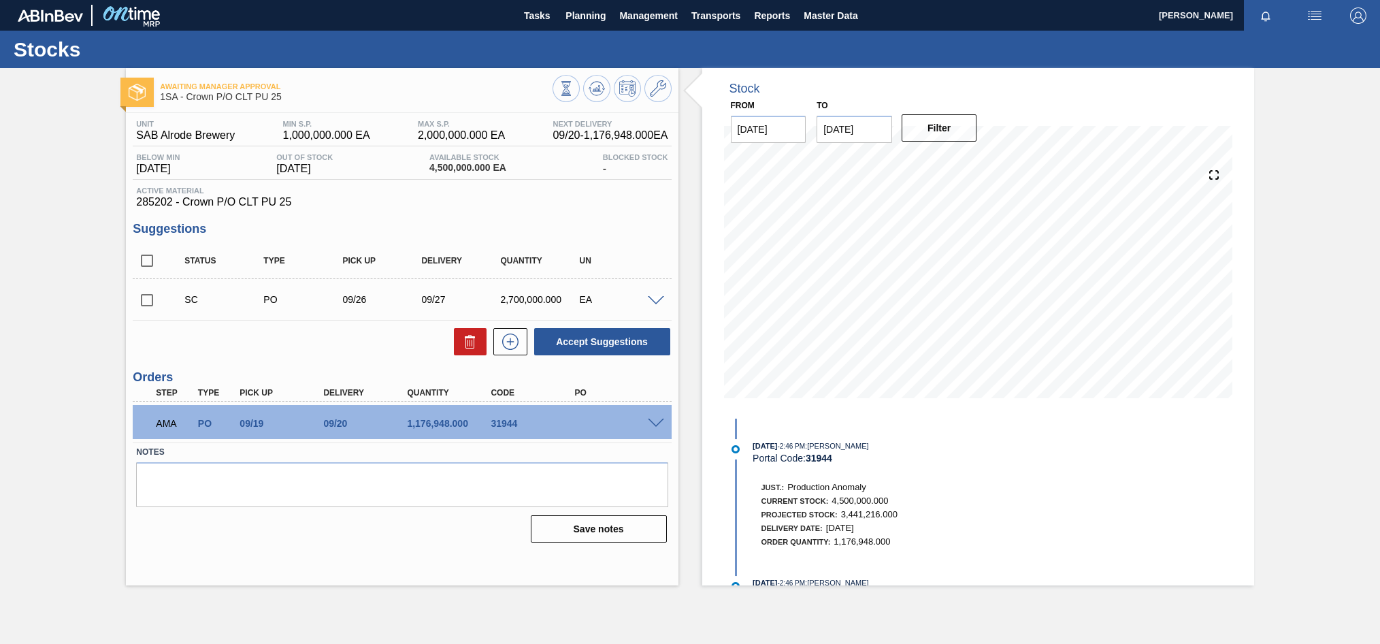
click at [653, 421] on span at bounding box center [656, 424] width 16 height 10
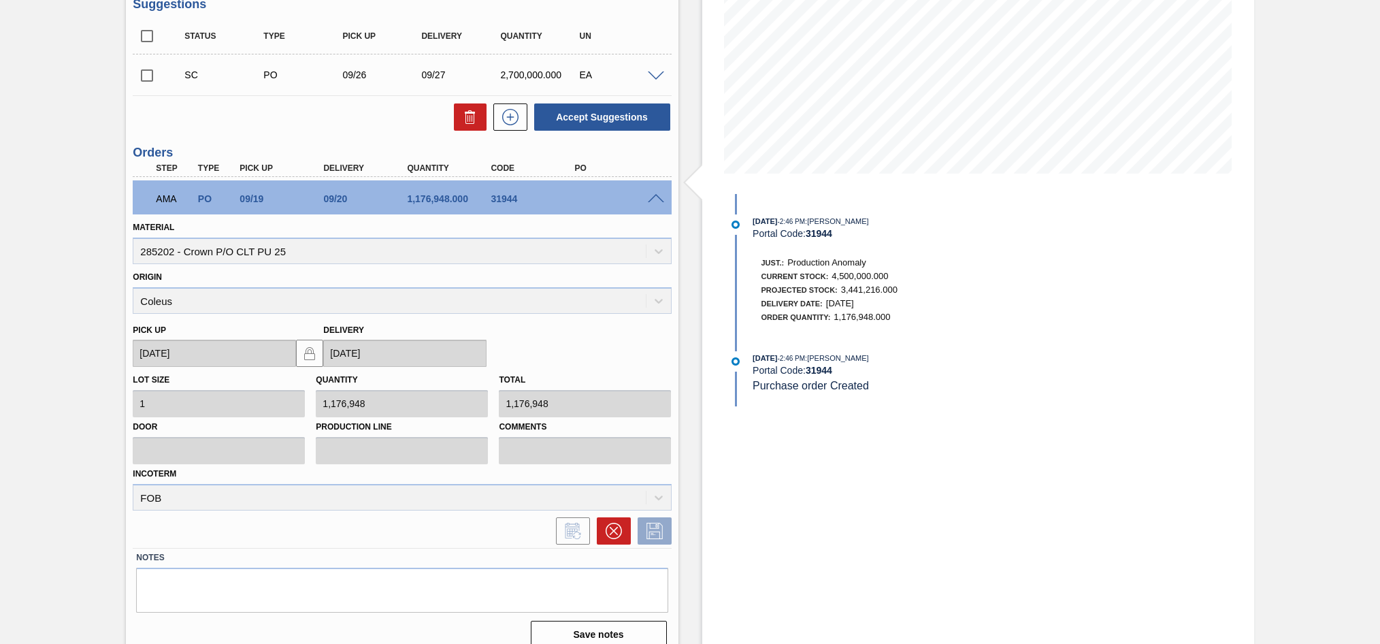
scroll to position [240, 0]
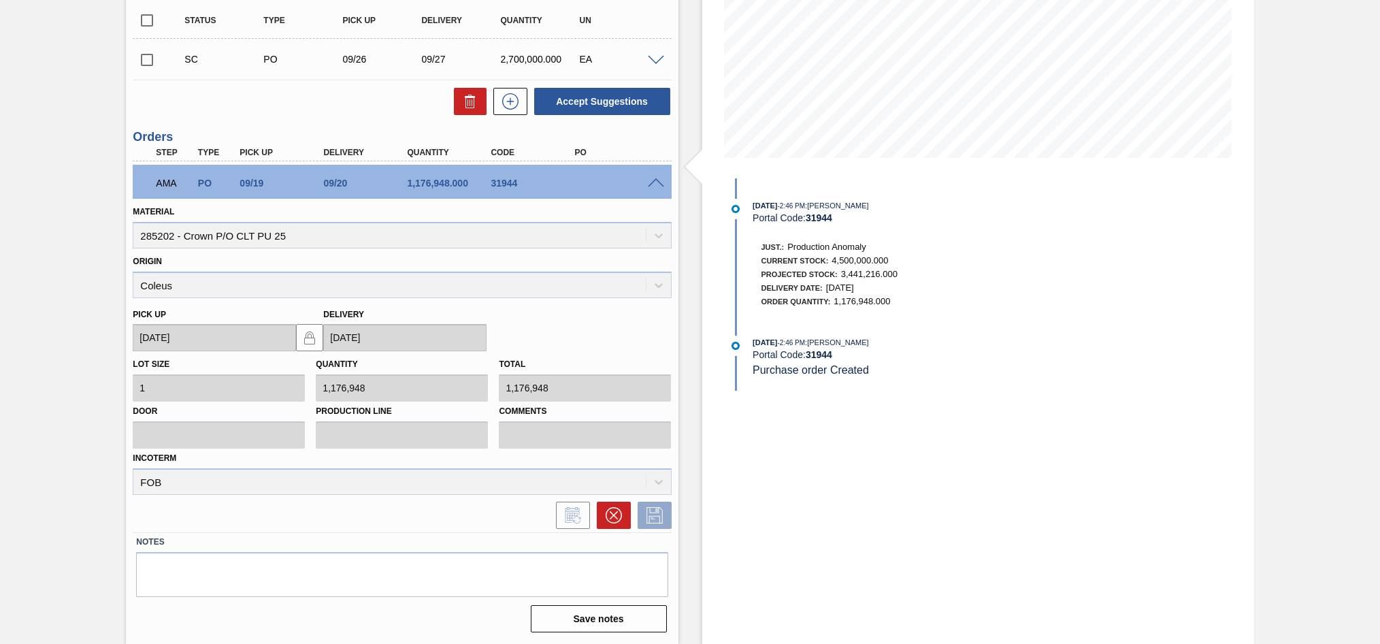
click at [651, 185] on span at bounding box center [656, 183] width 16 height 10
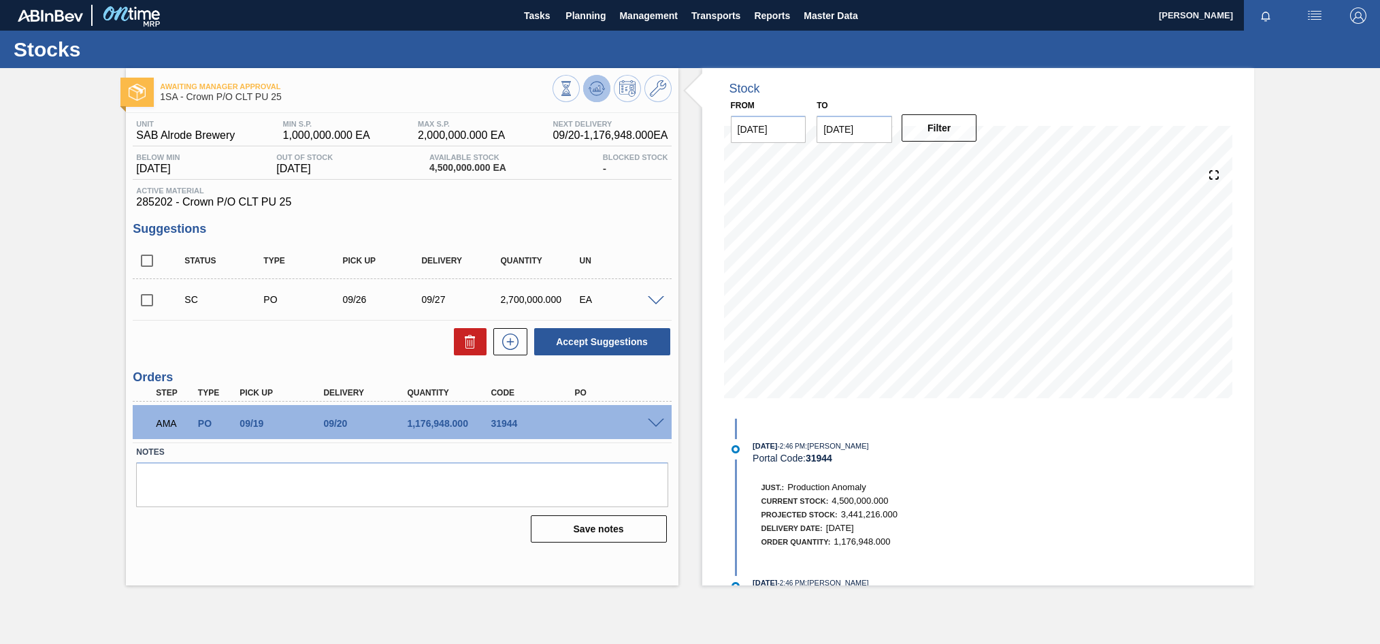
click at [595, 90] on icon at bounding box center [596, 88] width 9 height 6
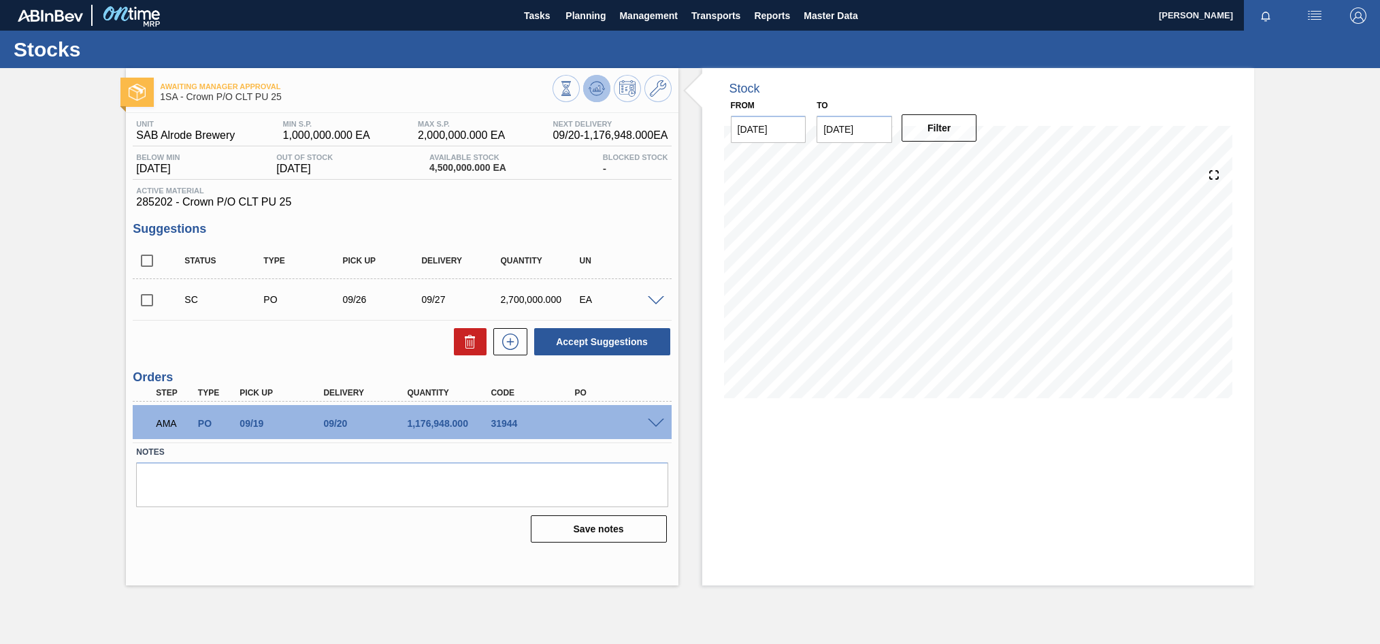
click at [589, 88] on icon at bounding box center [597, 88] width 16 height 16
click at [597, 91] on icon at bounding box center [596, 88] width 9 height 6
click at [600, 91] on icon at bounding box center [596, 88] width 9 height 6
click at [604, 92] on icon at bounding box center [597, 88] width 16 height 16
click at [662, 420] on span at bounding box center [656, 424] width 16 height 10
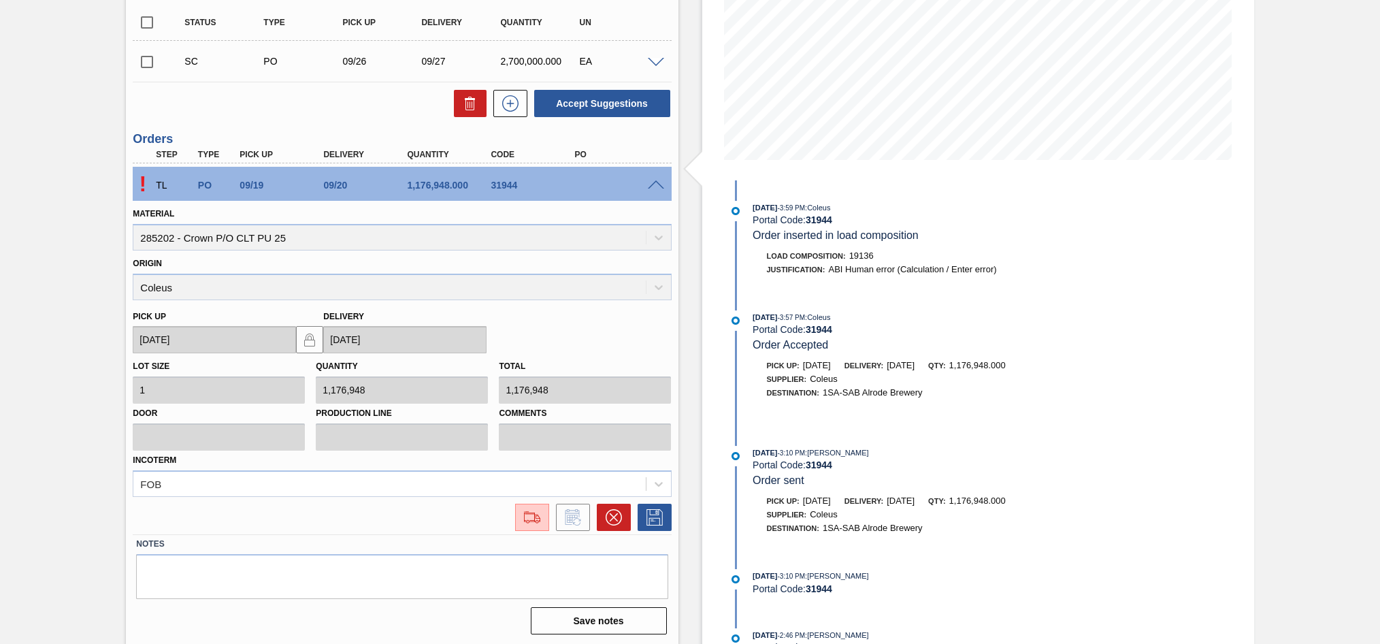
scroll to position [240, 0]
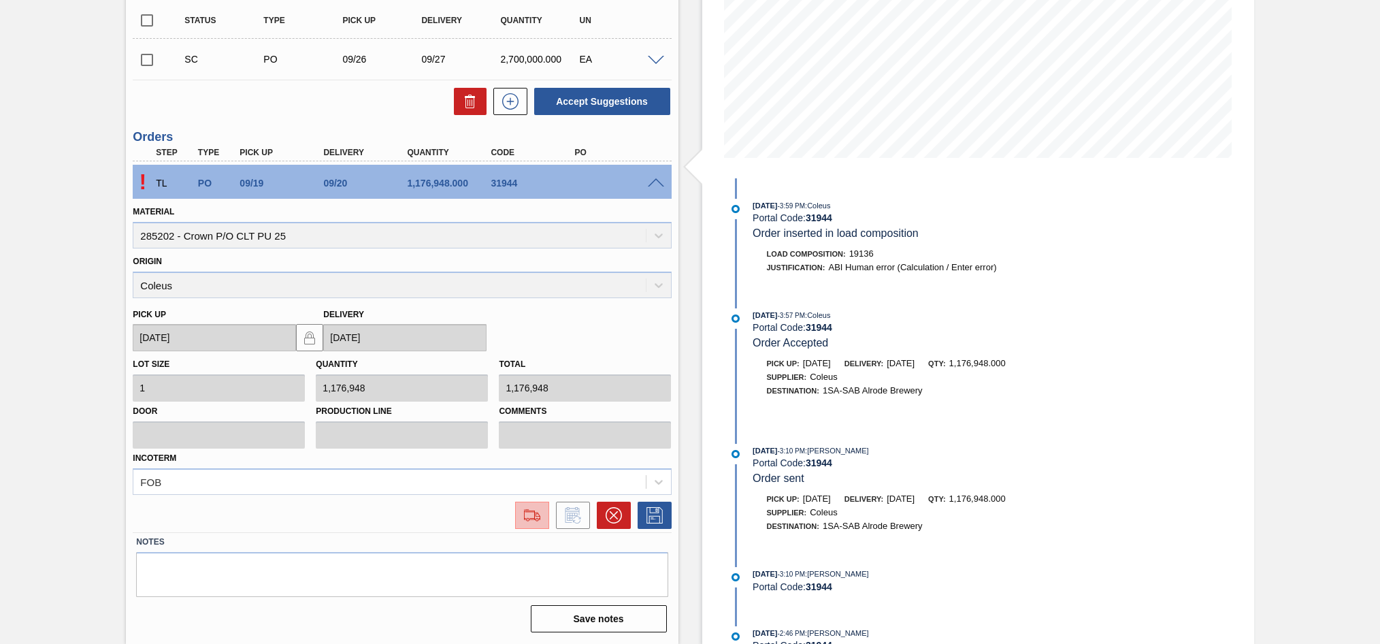
click at [534, 520] on img at bounding box center [532, 515] width 22 height 16
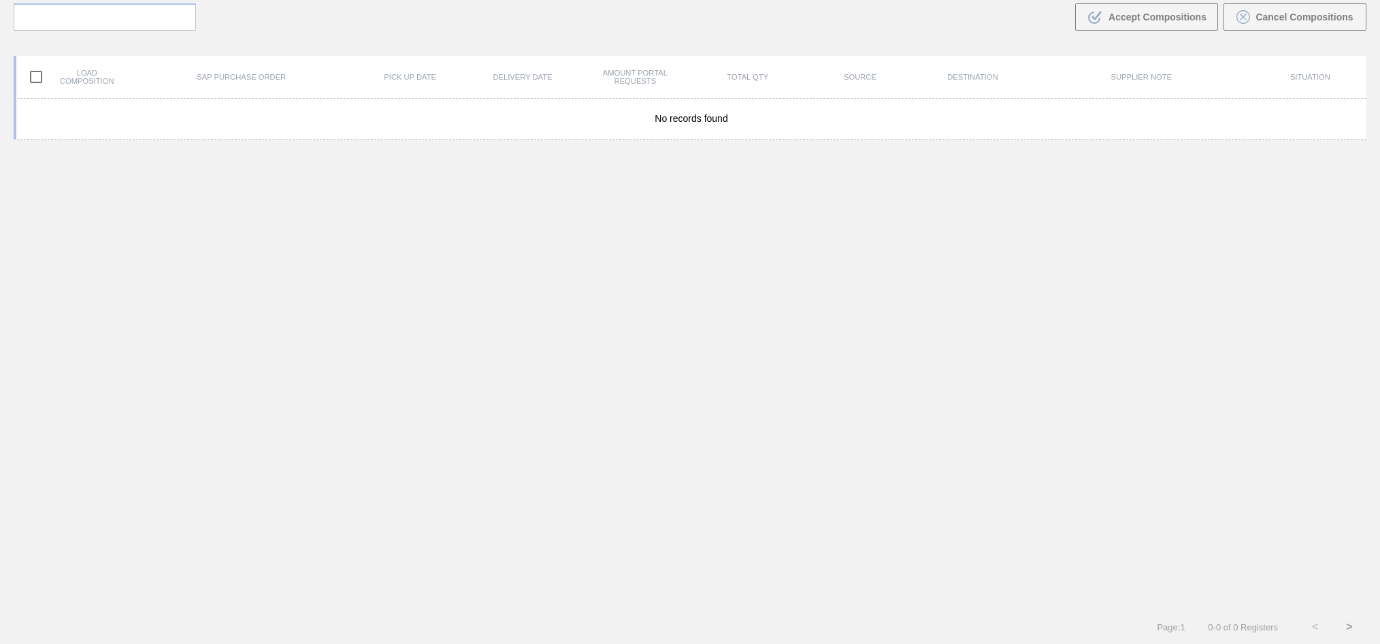
scroll to position [98, 0]
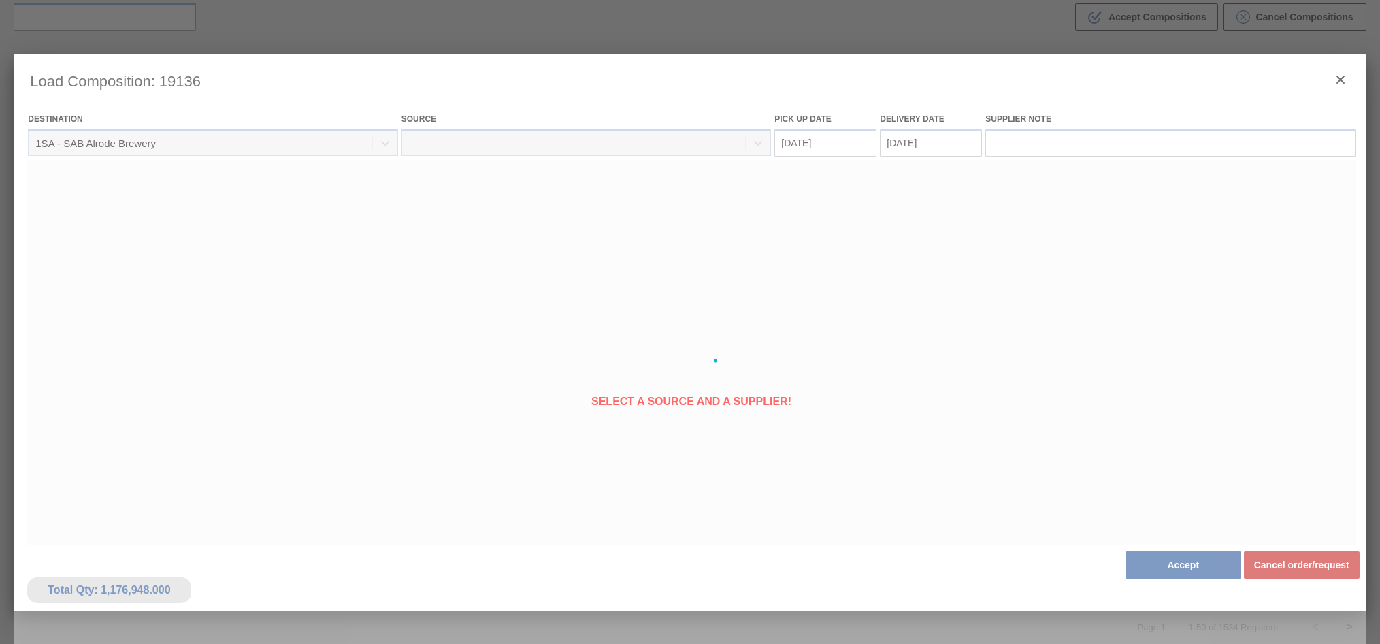
type Date "[DATE]"
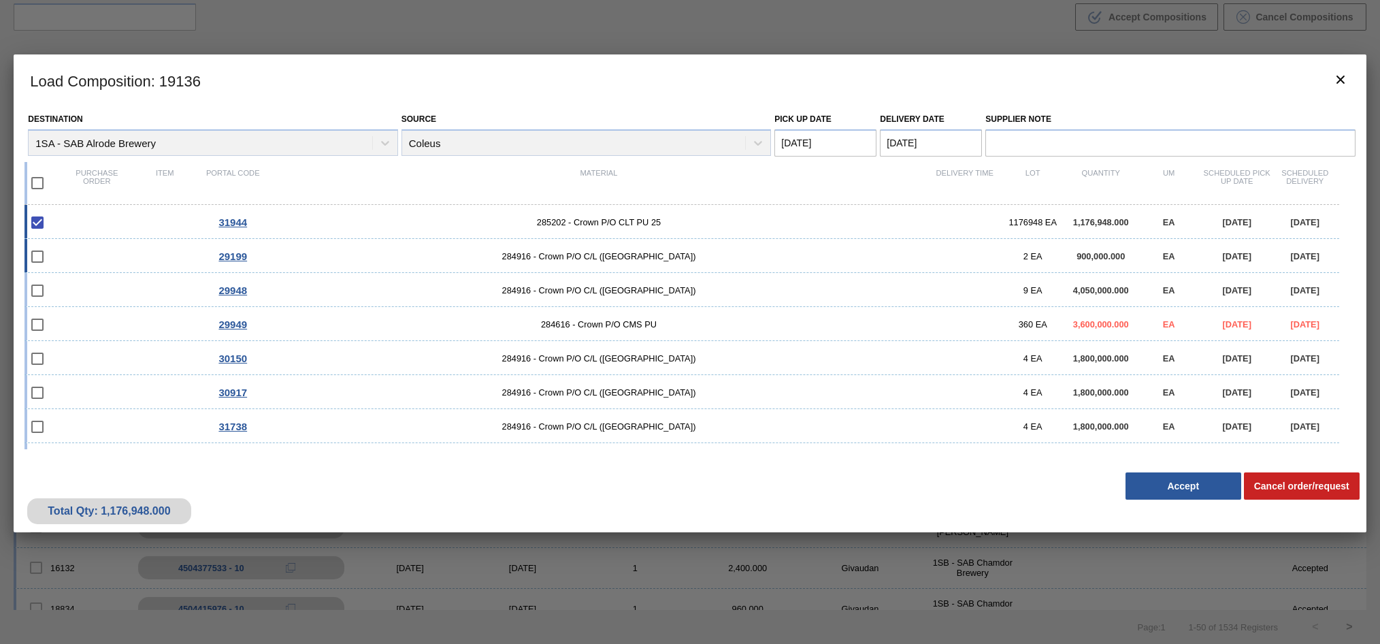
click at [31, 259] on input "checkbox" at bounding box center [37, 256] width 29 height 29
click at [37, 258] on input "checkbox" at bounding box center [37, 256] width 29 height 29
click at [37, 256] on input "checkbox" at bounding box center [37, 256] width 29 height 29
checkbox input "false"
click at [38, 290] on input "checkbox" at bounding box center [37, 290] width 29 height 29
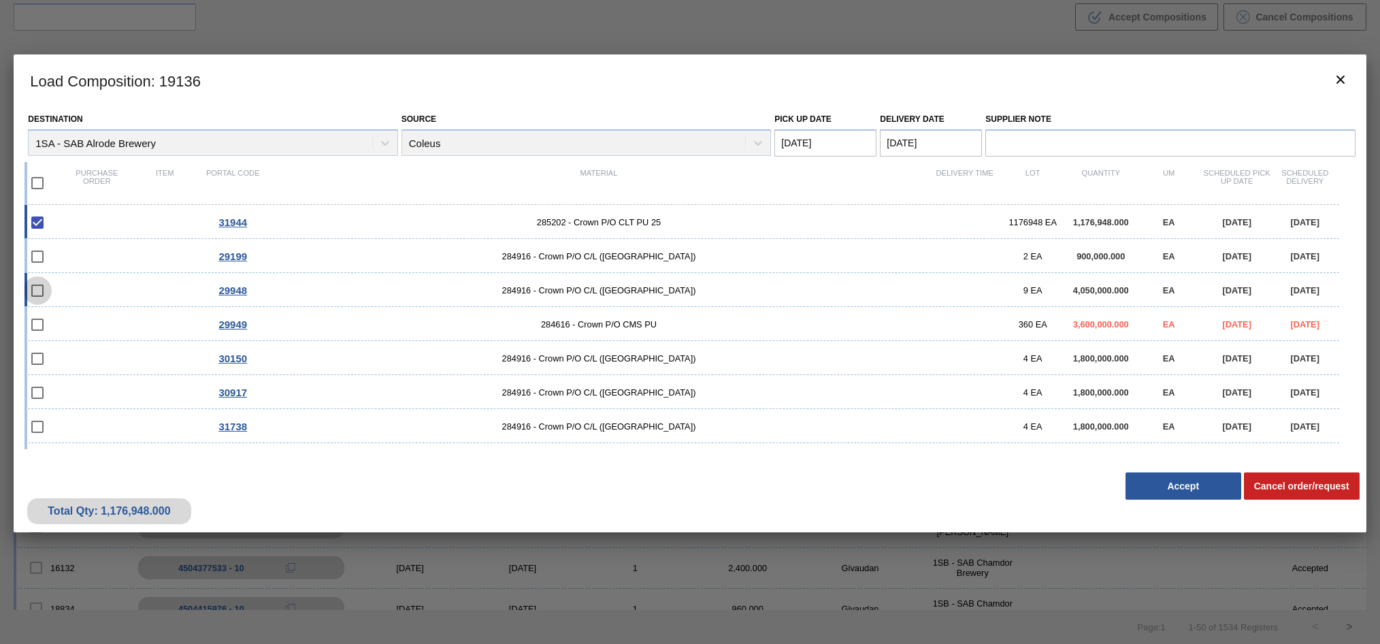
checkbox input "false"
click at [36, 184] on input "checkbox" at bounding box center [37, 183] width 29 height 29
checkbox input "true"
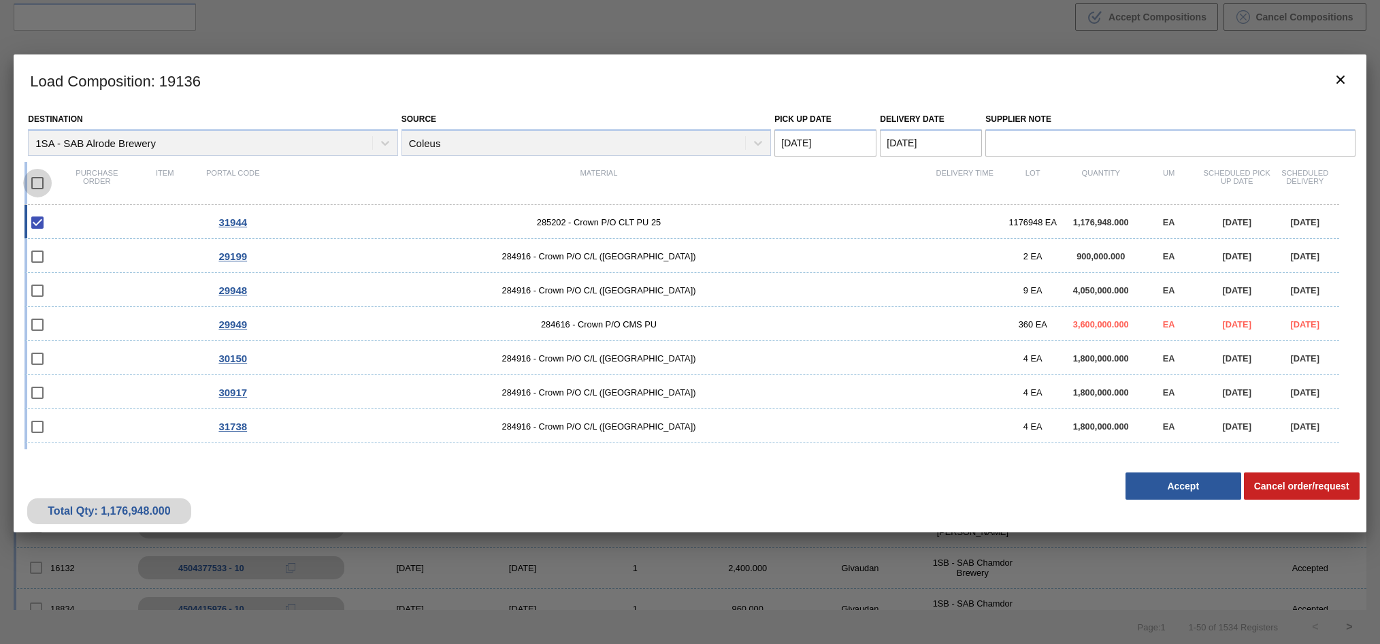
checkbox input "true"
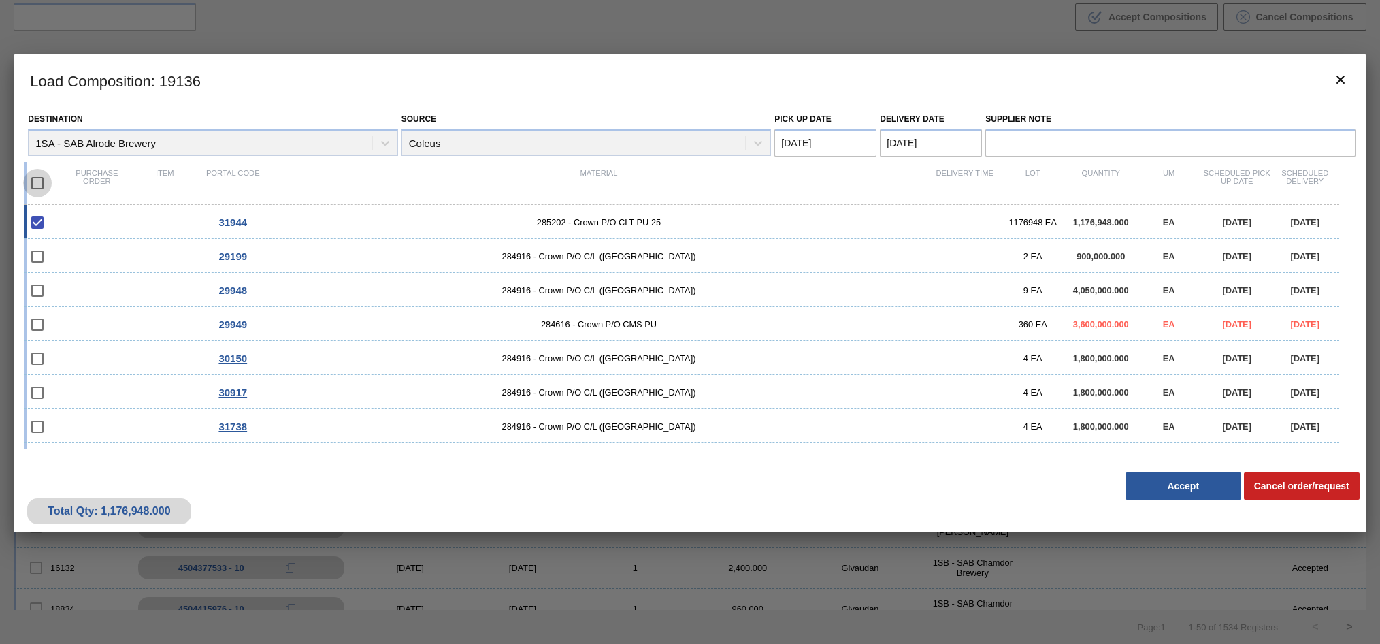
checkbox input "true"
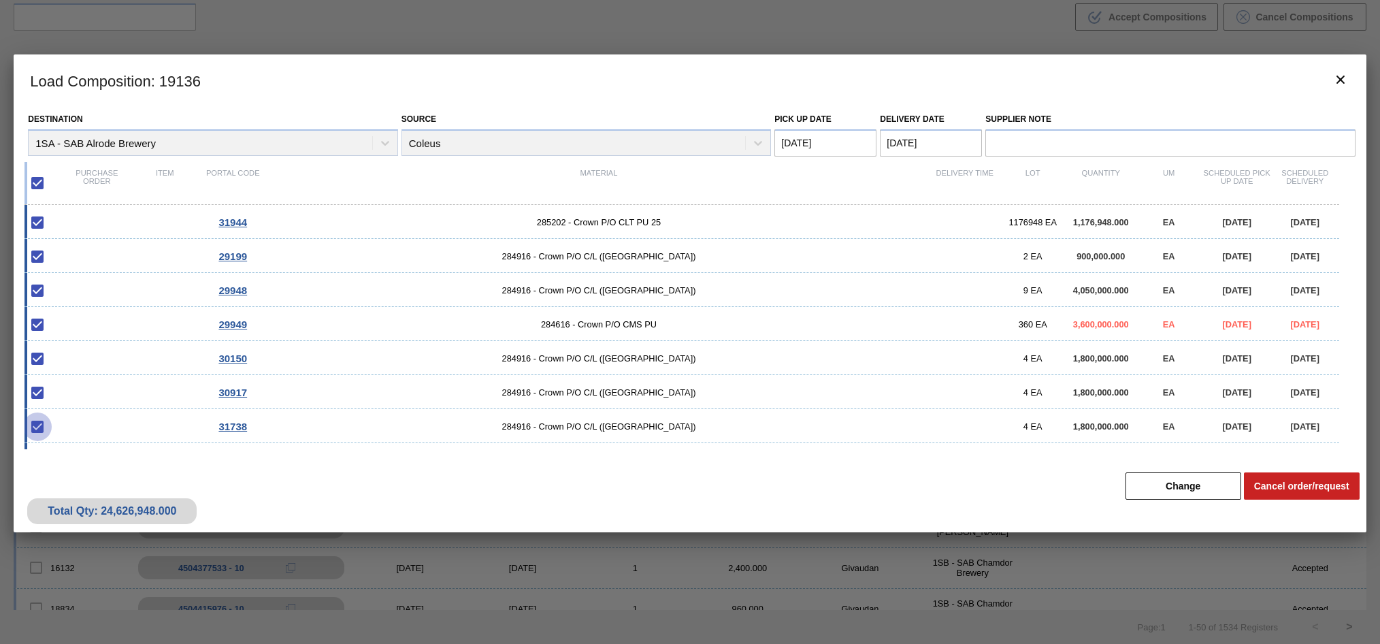
click at [38, 427] on input "checkbox" at bounding box center [37, 426] width 29 height 29
click at [37, 427] on input "checkbox" at bounding box center [37, 426] width 29 height 29
checkbox input "true"
click at [39, 185] on input "checkbox" at bounding box center [37, 183] width 29 height 29
checkbox input "false"
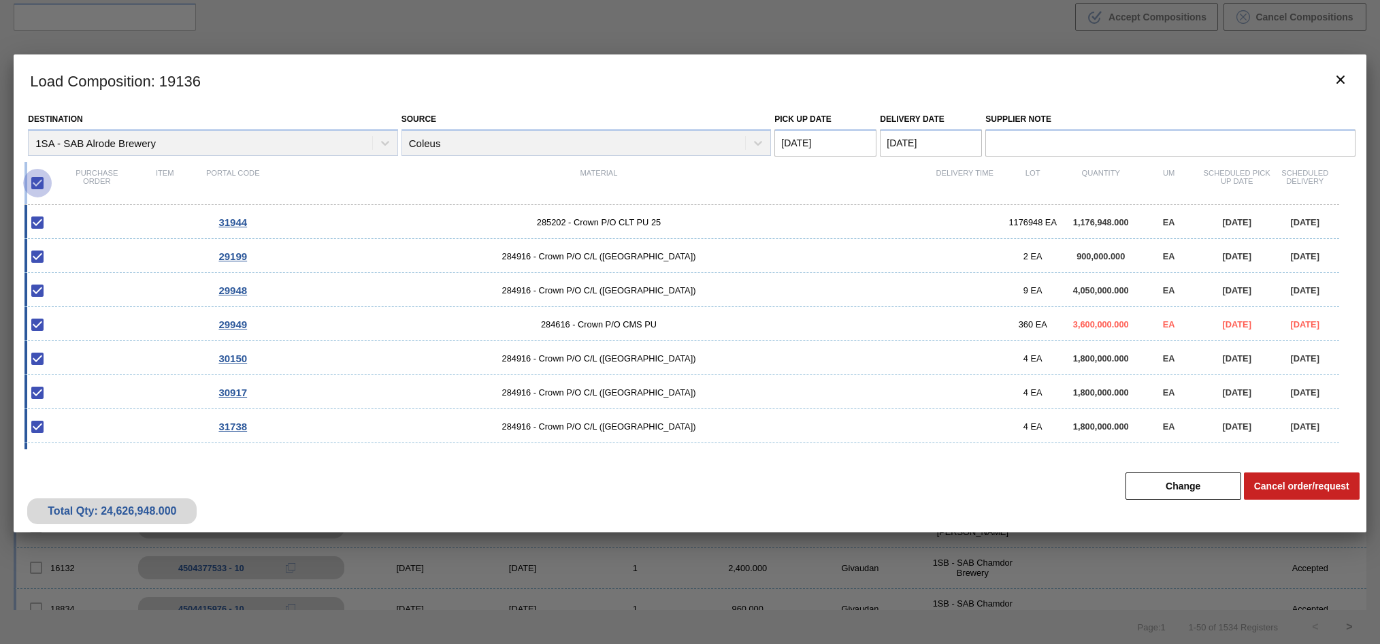
checkbox input "false"
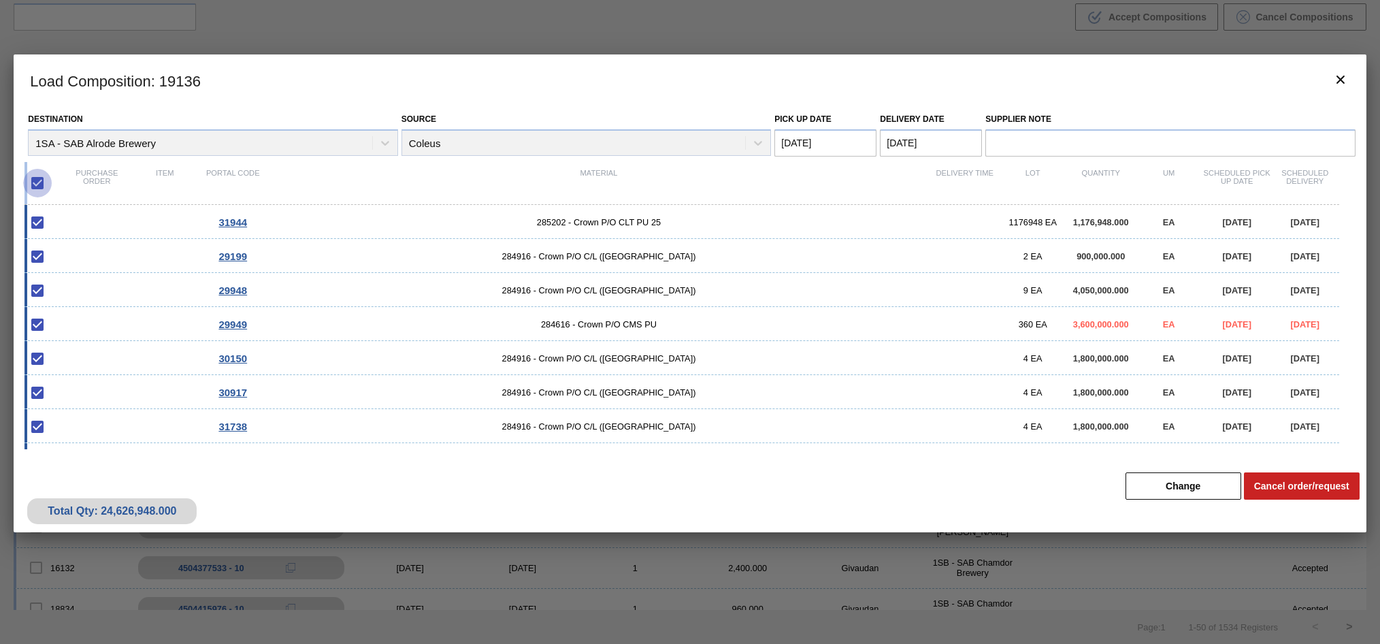
checkbox input "false"
click at [34, 225] on input "checkbox" at bounding box center [37, 222] width 29 height 29
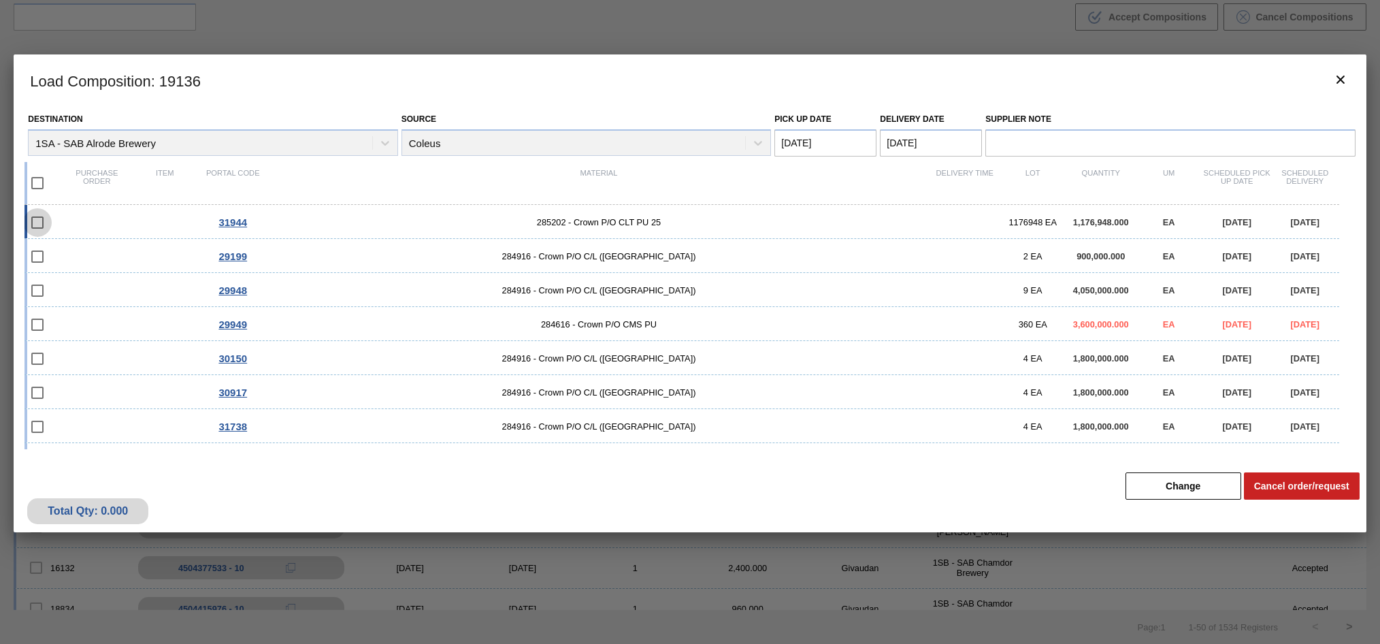
click at [34, 223] on input "checkbox" at bounding box center [37, 222] width 29 height 29
checkbox input "false"
click at [36, 251] on input "checkbox" at bounding box center [37, 256] width 29 height 29
checkbox input "false"
click at [38, 292] on input "checkbox" at bounding box center [37, 290] width 29 height 29
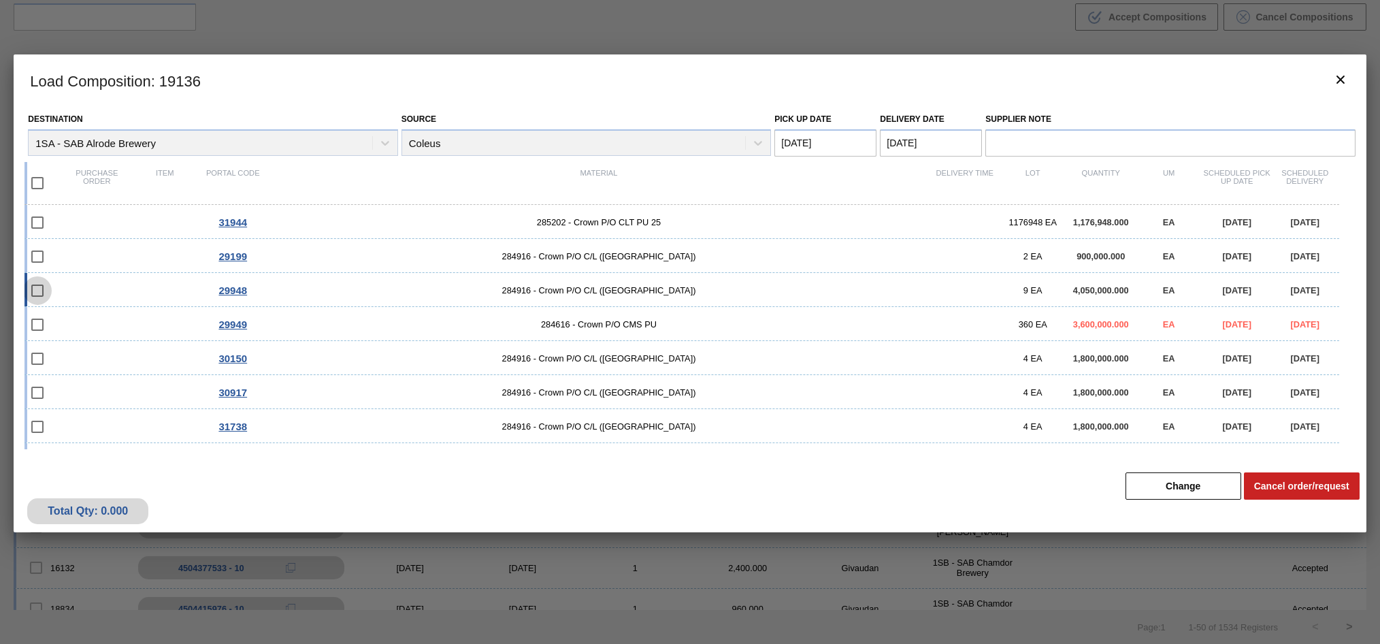
checkbox input "false"
click at [33, 178] on input "checkbox" at bounding box center [37, 183] width 29 height 29
checkbox input "true"
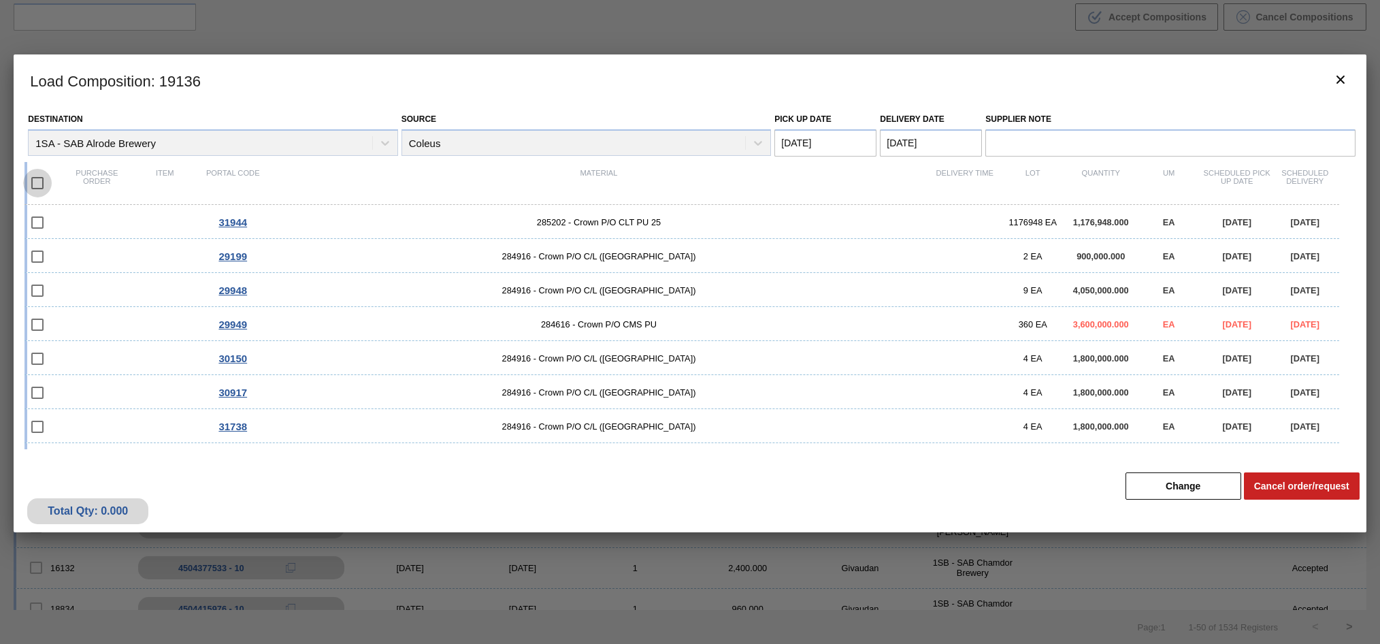
checkbox input "true"
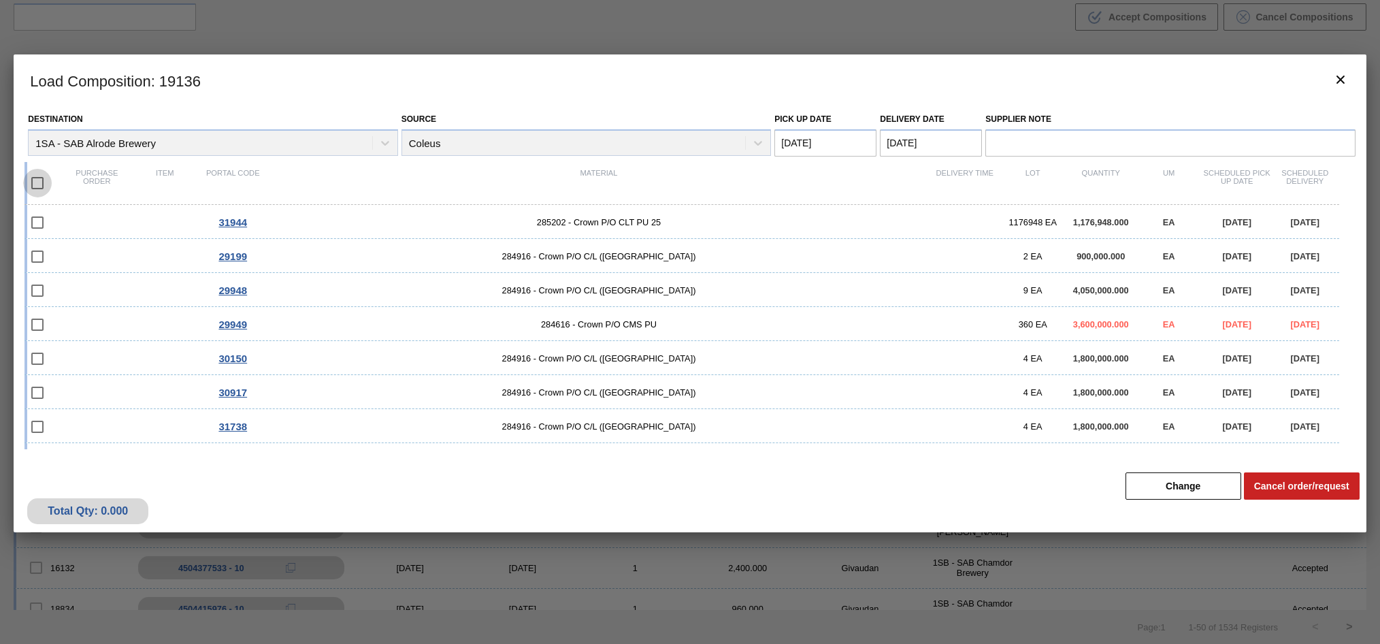
checkbox input "true"
click at [35, 182] on input "checkbox" at bounding box center [37, 183] width 29 height 29
checkbox input "false"
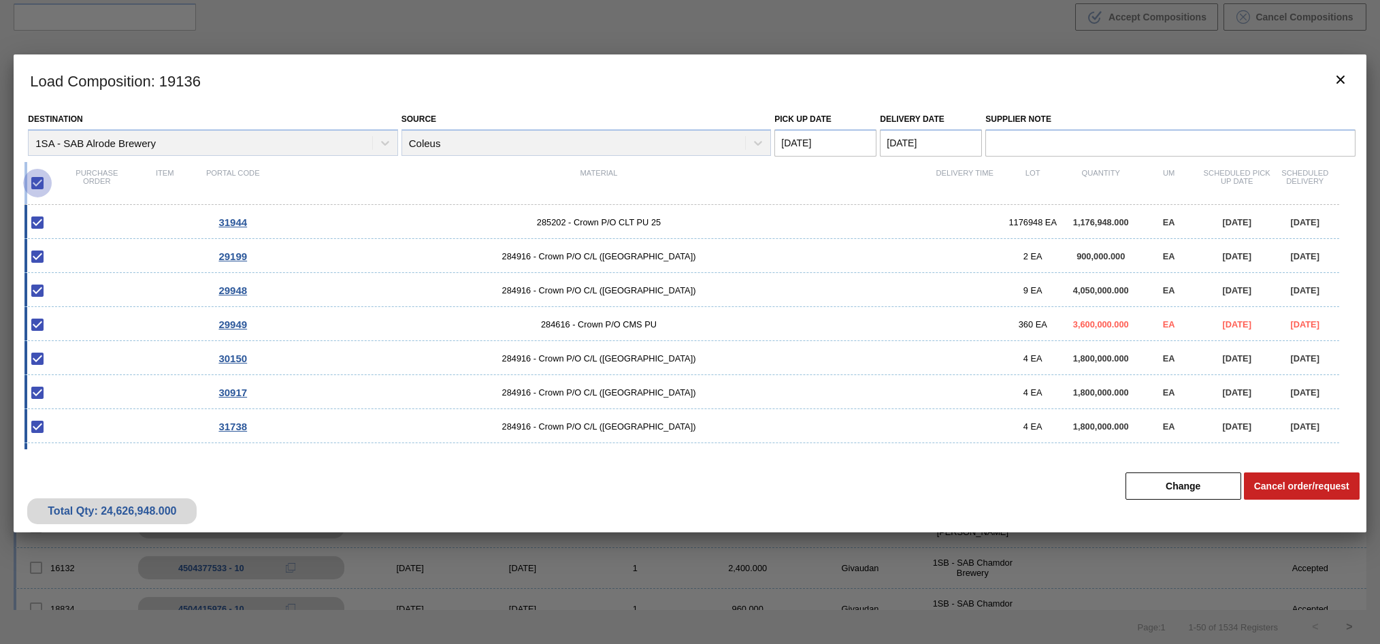
checkbox input "false"
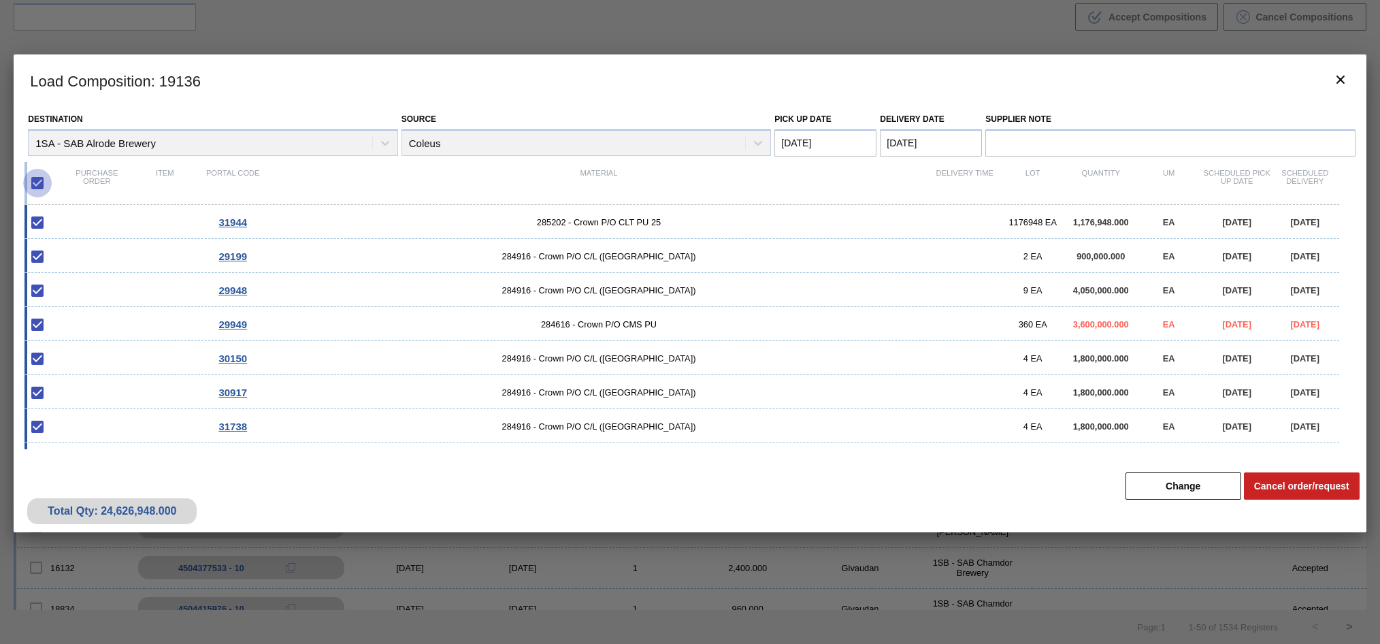
checkbox input "false"
click at [42, 223] on input "checkbox" at bounding box center [37, 222] width 29 height 29
click at [37, 227] on input "checkbox" at bounding box center [37, 222] width 29 height 29
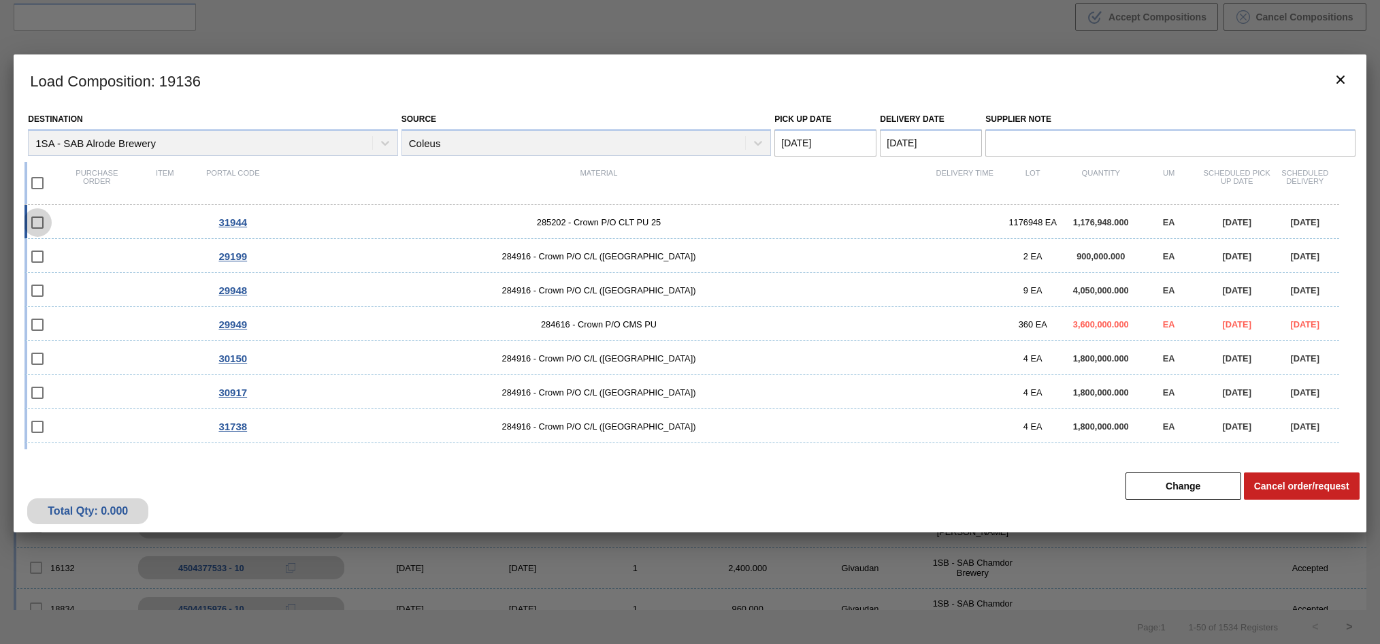
click at [37, 227] on input "checkbox" at bounding box center [37, 222] width 29 height 29
click at [36, 226] on input "checkbox" at bounding box center [37, 222] width 29 height 29
checkbox input "false"
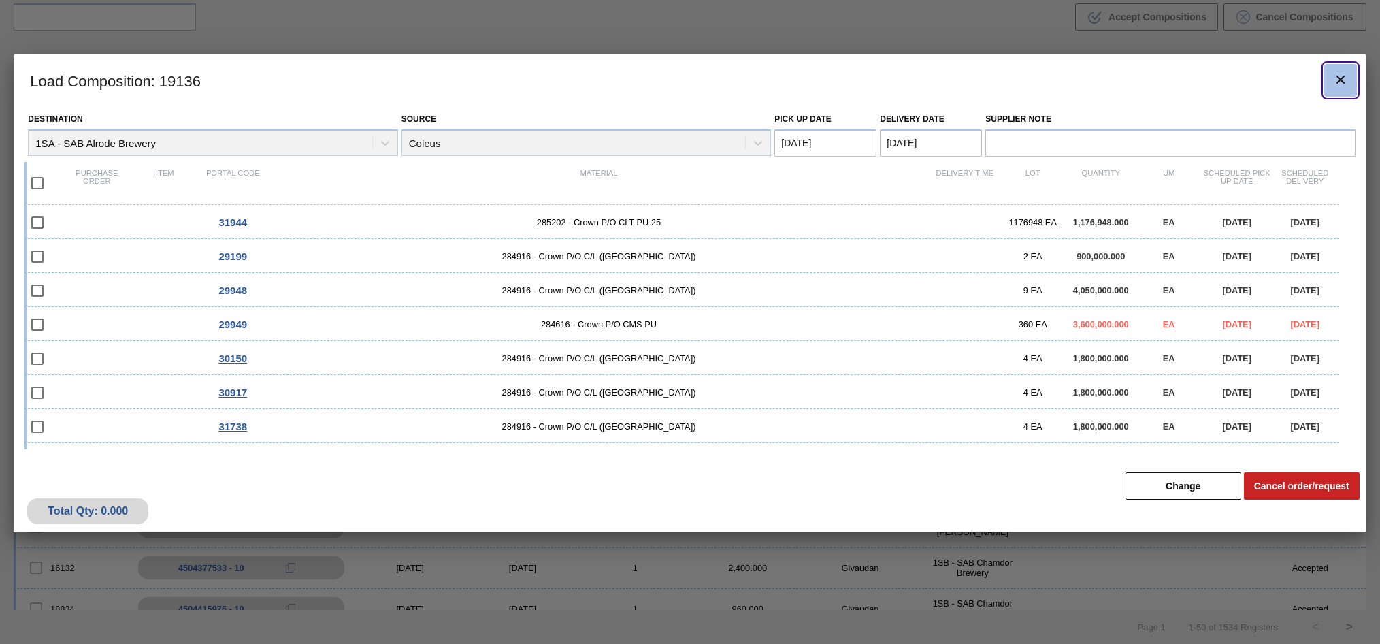
click at [1341, 77] on icon "botão de ícone" at bounding box center [1341, 79] width 16 height 16
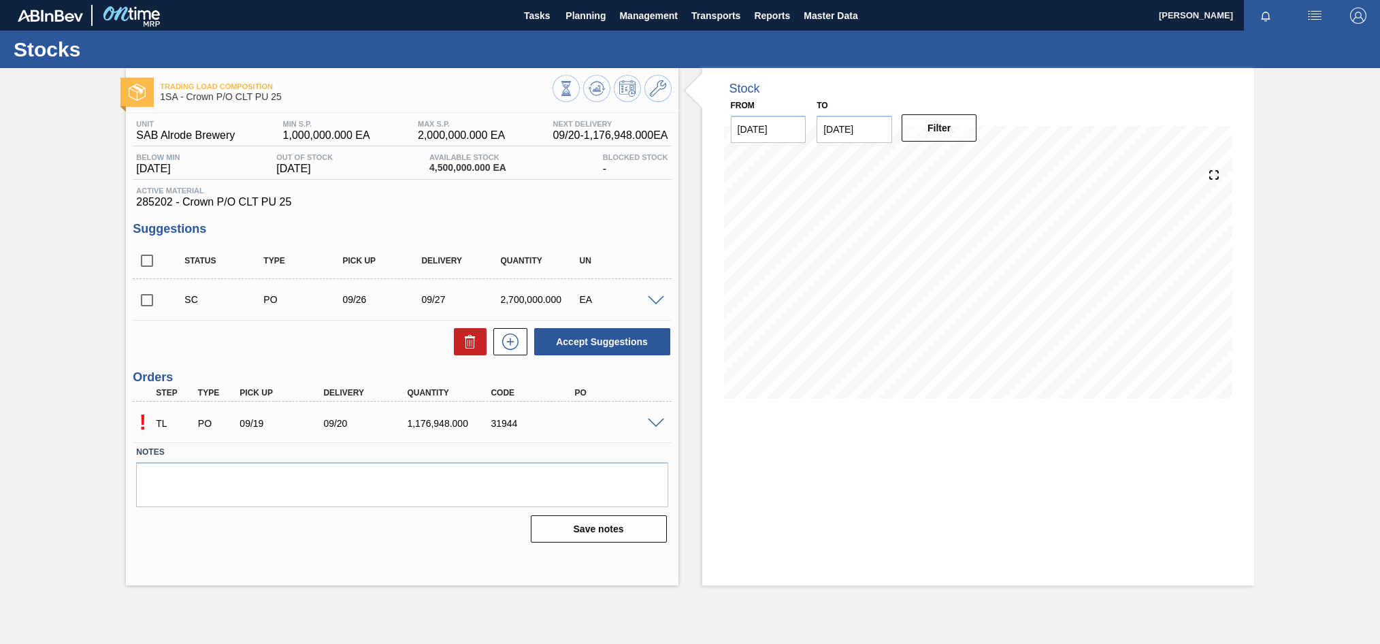
click at [655, 422] on span at bounding box center [656, 424] width 16 height 10
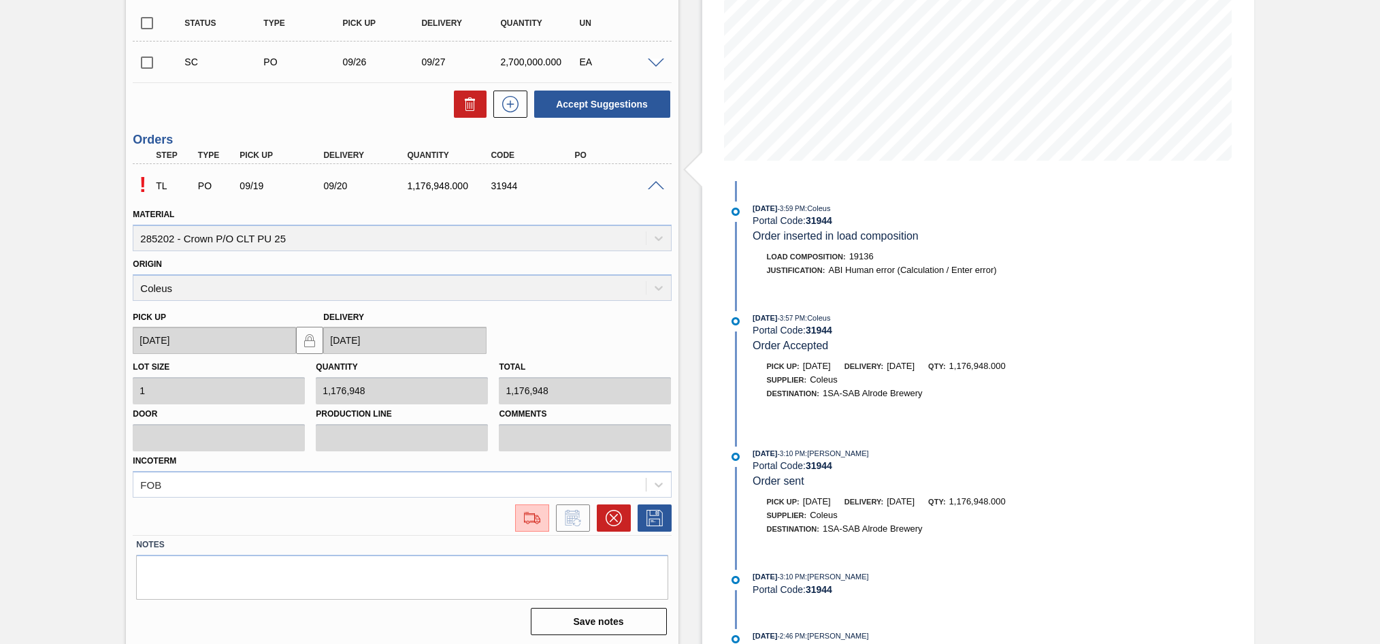
scroll to position [240, 0]
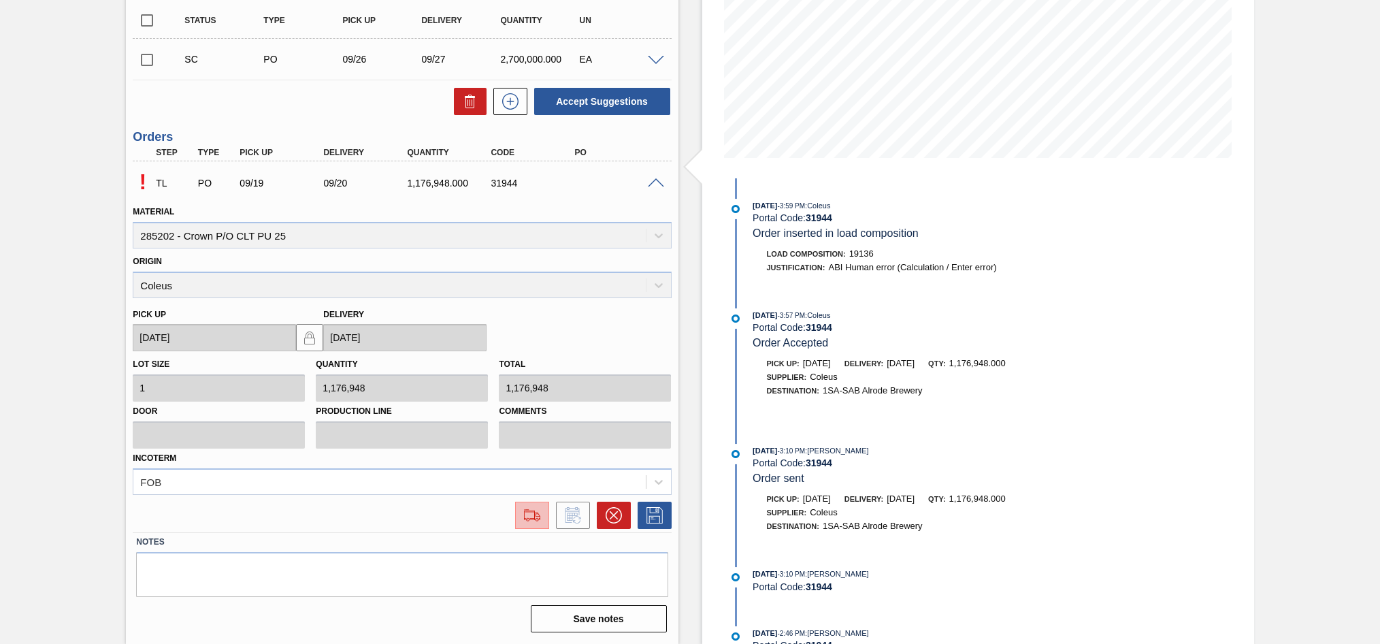
click at [534, 520] on img at bounding box center [532, 515] width 22 height 16
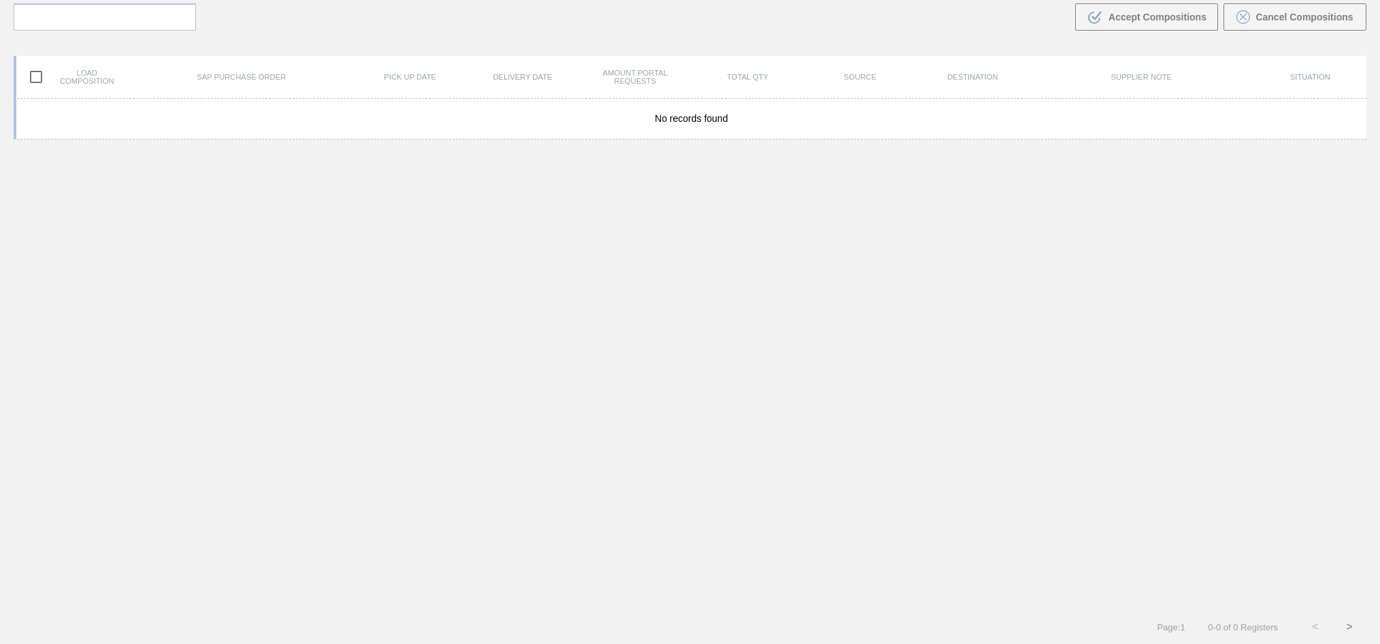
scroll to position [98, 0]
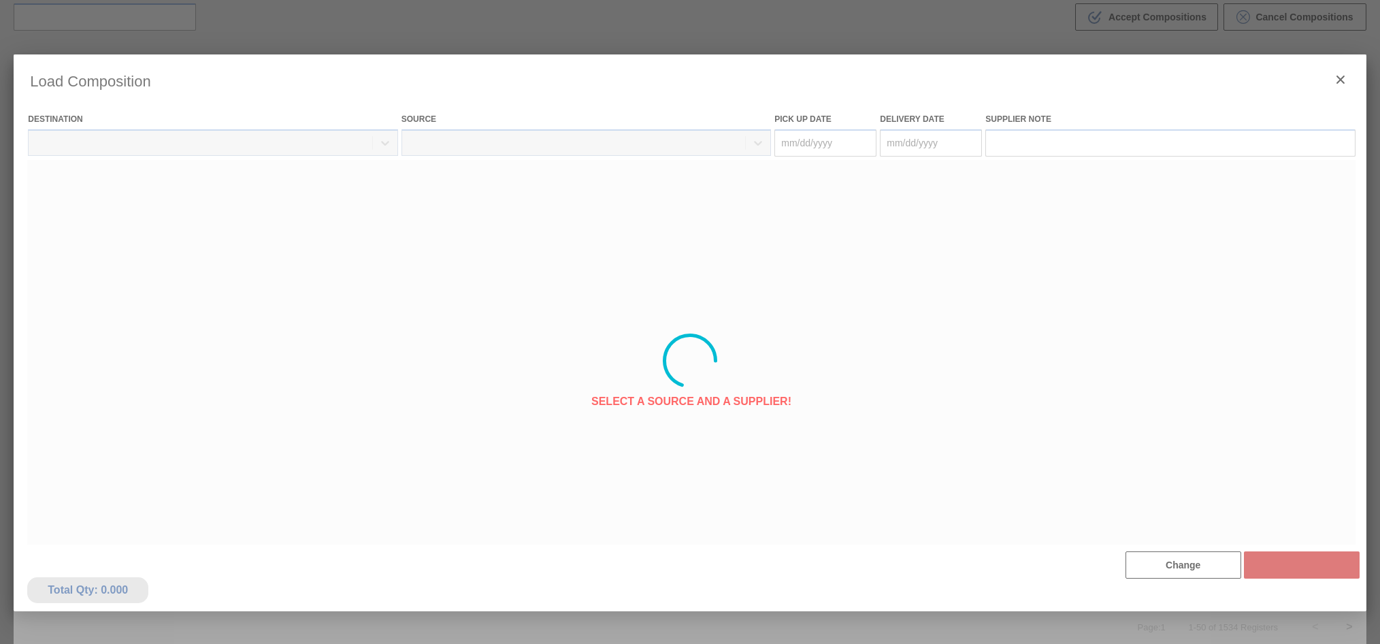
type Date "[DATE]"
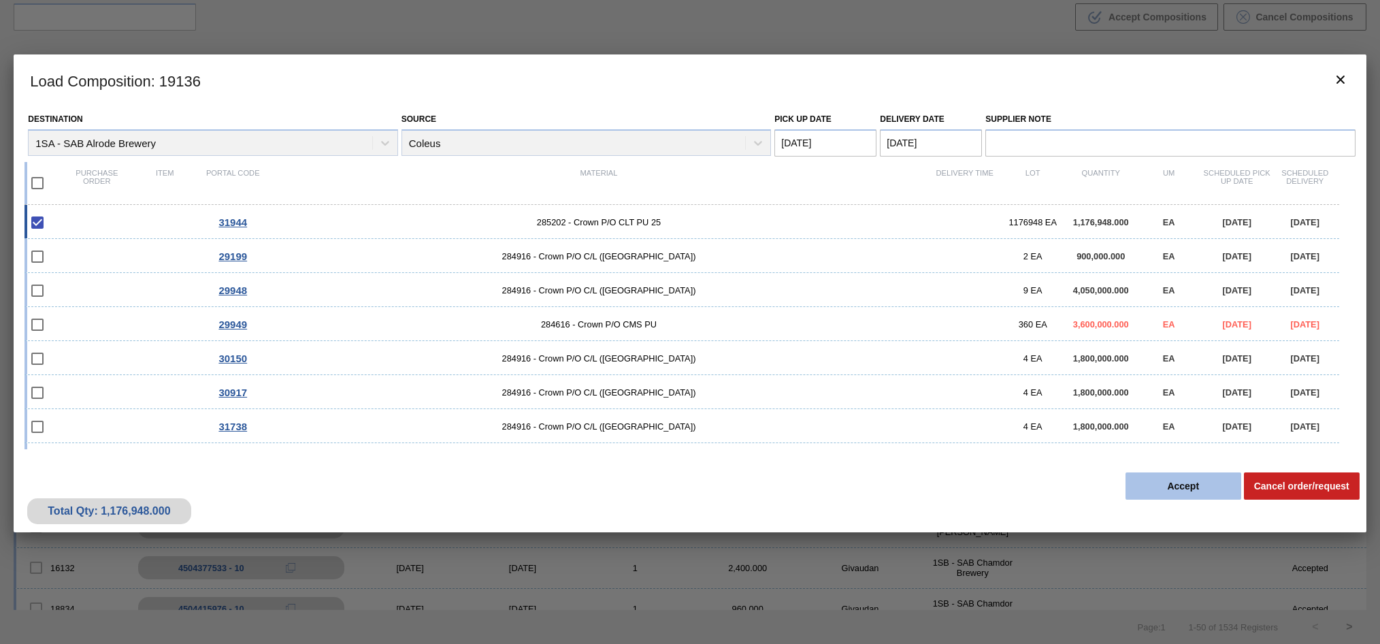
click at [1184, 486] on button "Accept" at bounding box center [1184, 485] width 116 height 27
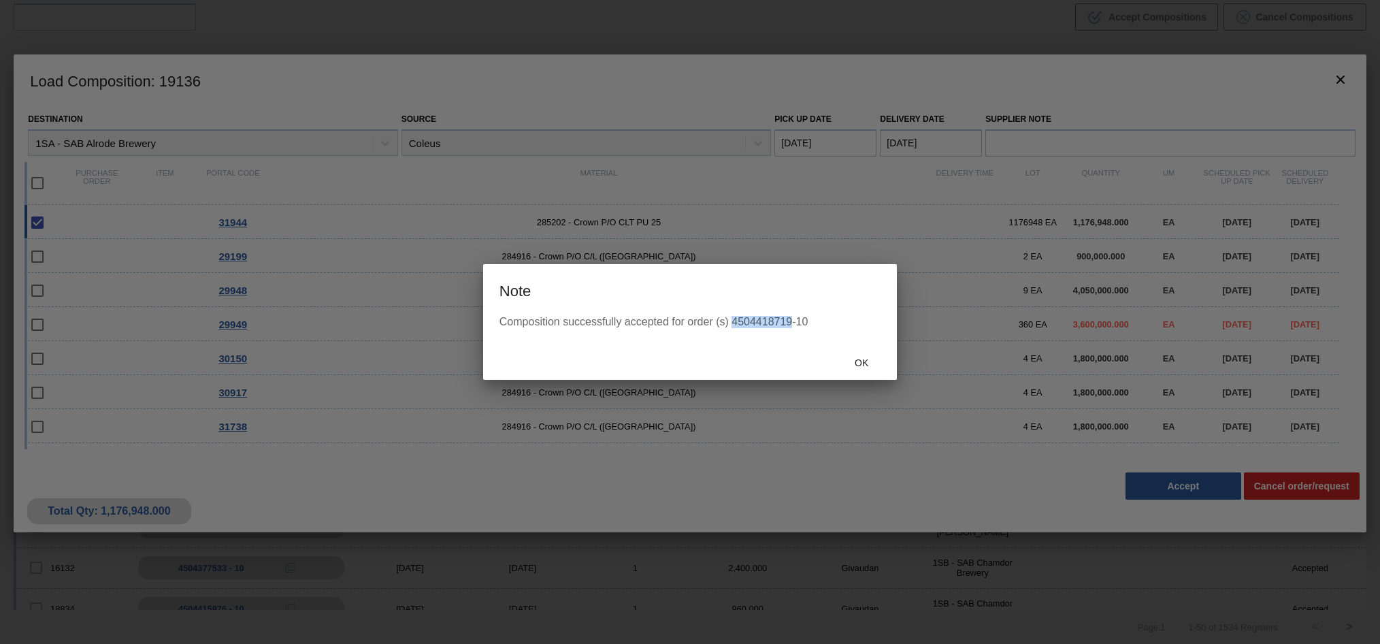
drag, startPoint x: 734, startPoint y: 320, endPoint x: 792, endPoint y: 319, distance: 57.2
click at [792, 319] on div "Composition successfully accepted for order (s) 4504418719-10" at bounding box center [690, 322] width 381 height 12
copy div "4504418719"
click at [596, 365] on div "Ok" at bounding box center [690, 361] width 414 height 35
click at [865, 361] on span "Ok" at bounding box center [861, 362] width 35 height 11
